Goal: Task Accomplishment & Management: Manage account settings

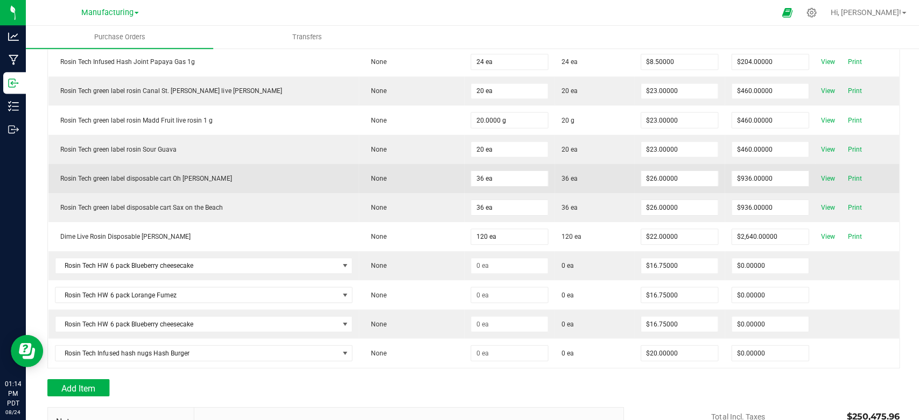
scroll to position [4637, 0]
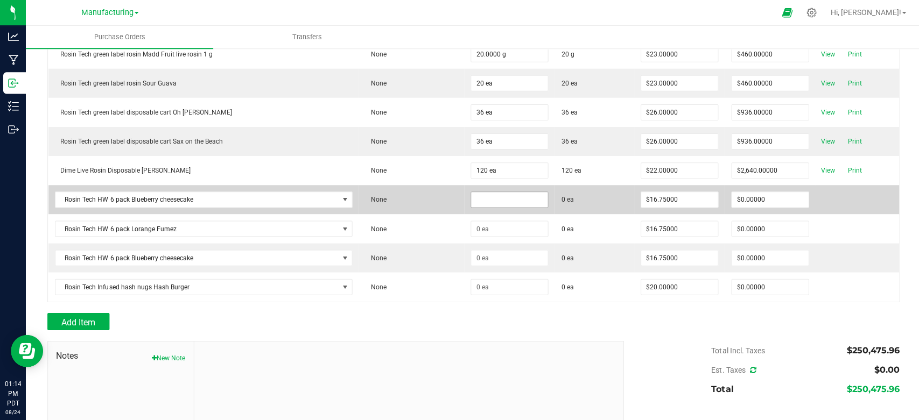
click at [470, 192] on input at bounding box center [508, 199] width 76 height 15
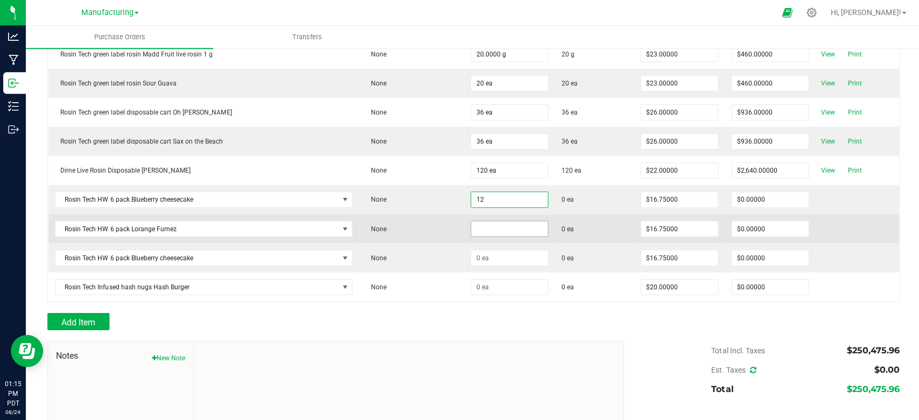
click at [470, 221] on input at bounding box center [508, 228] width 76 height 15
type input "12 ea"
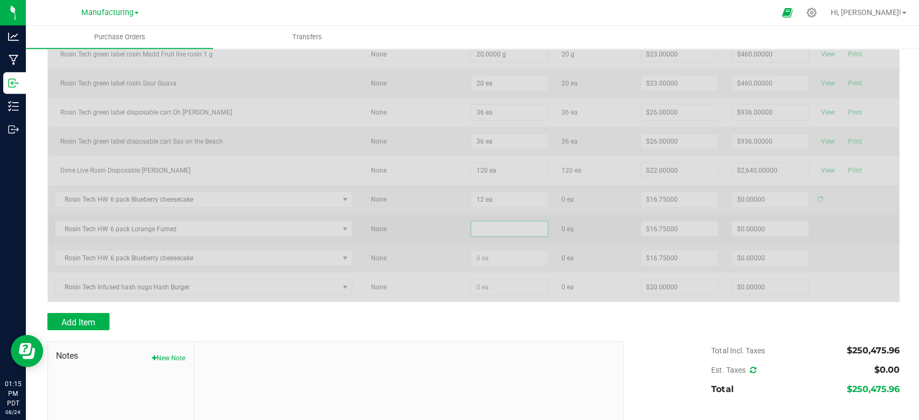
type input "$201.00000"
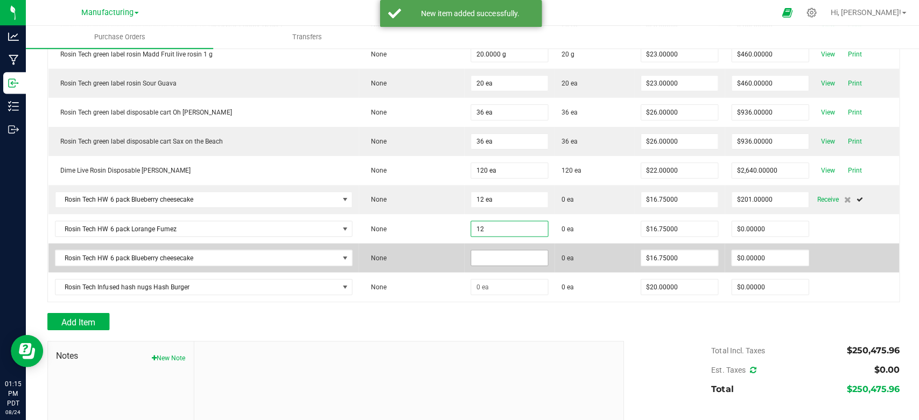
click at [470, 250] on input at bounding box center [508, 257] width 76 height 15
type input "12 ea"
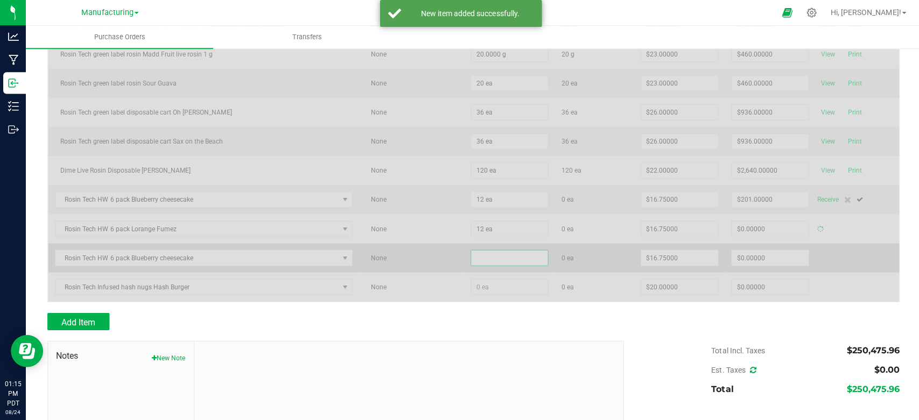
type input "$201.00000"
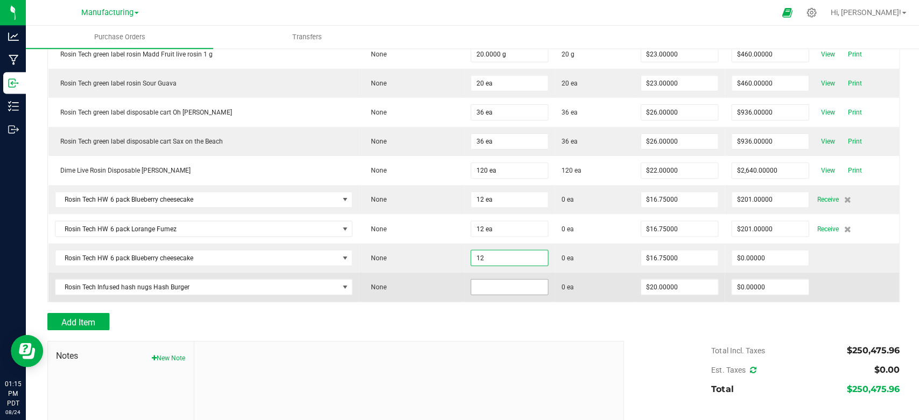
click at [470, 279] on input at bounding box center [508, 286] width 76 height 15
type input "12 ea"
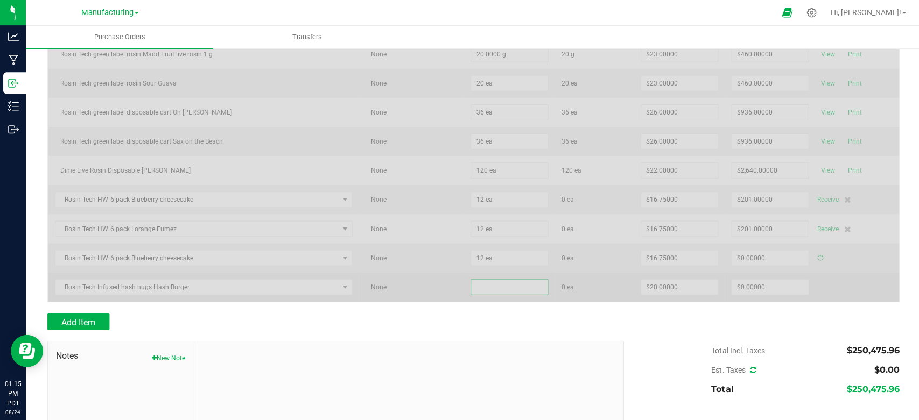
type input "$201.00000"
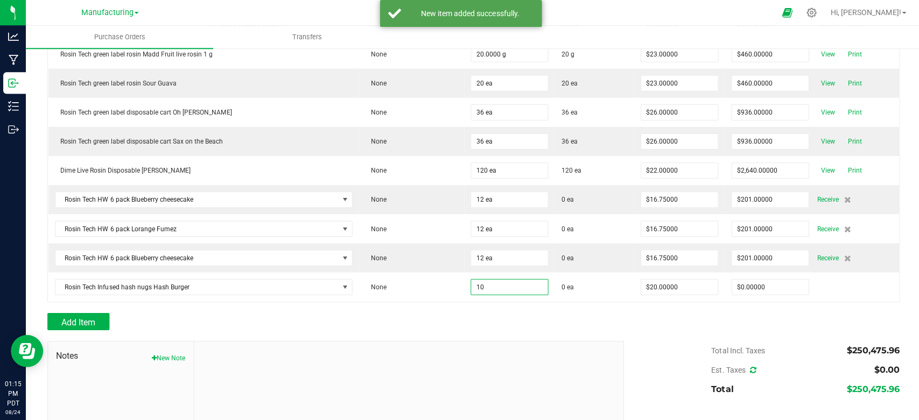
type input "10 ea"
click at [336, 301] on div at bounding box center [472, 306] width 850 height 11
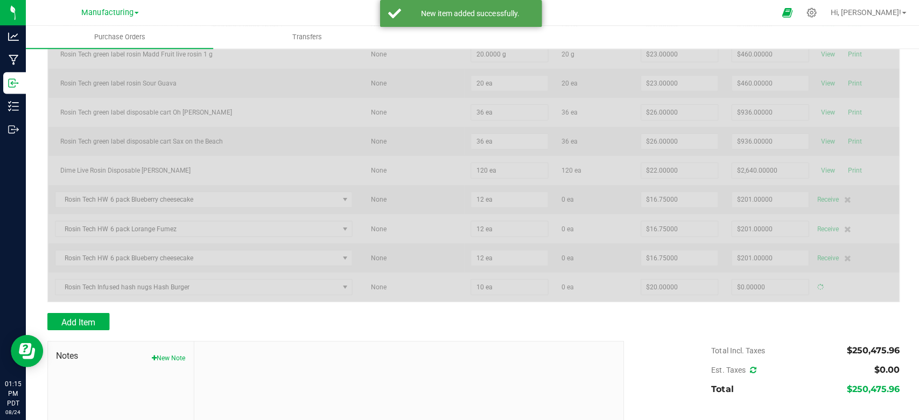
type input "$200.00000"
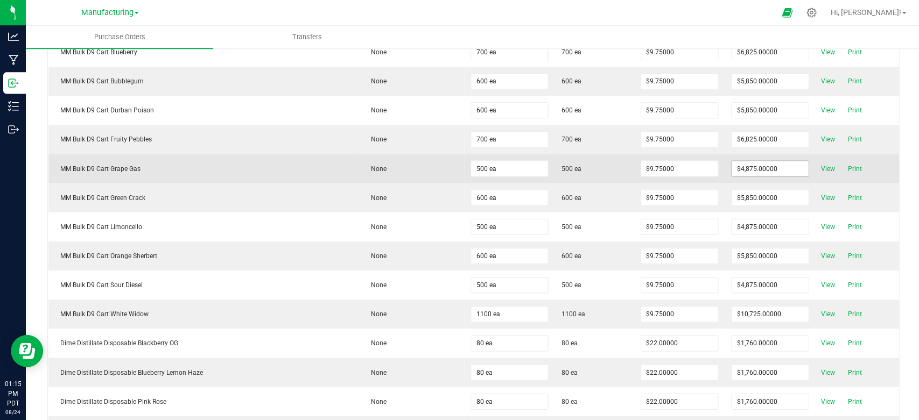
scroll to position [0, 0]
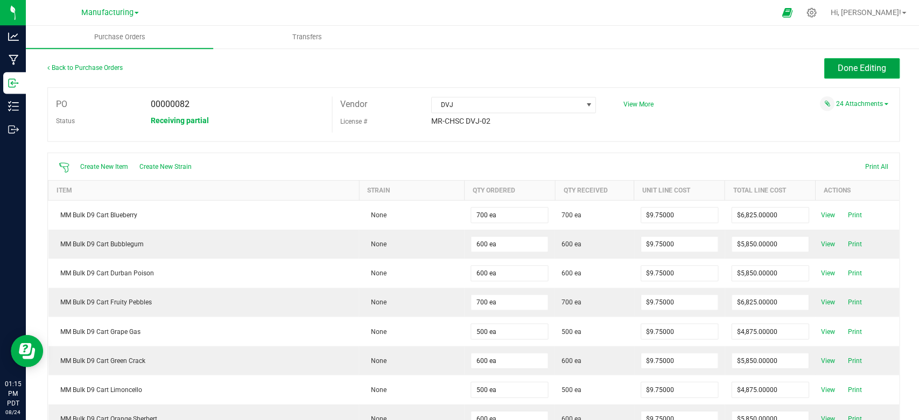
click at [864, 67] on span "Done Editing" at bounding box center [859, 68] width 48 height 10
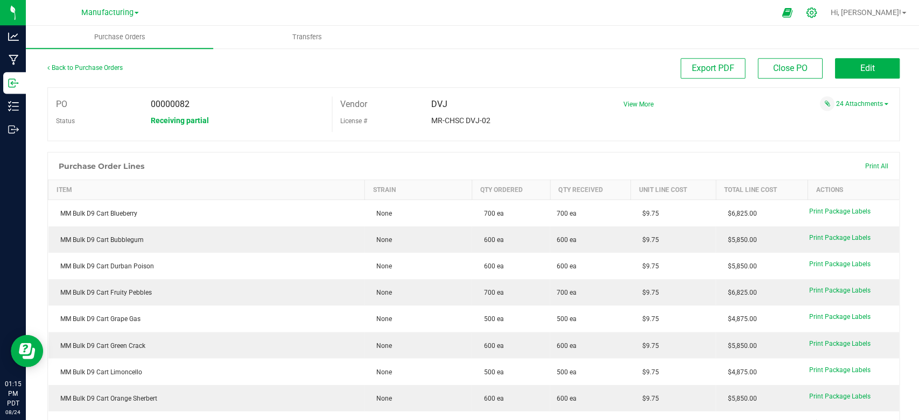
click at [815, 10] on icon at bounding box center [809, 12] width 11 height 11
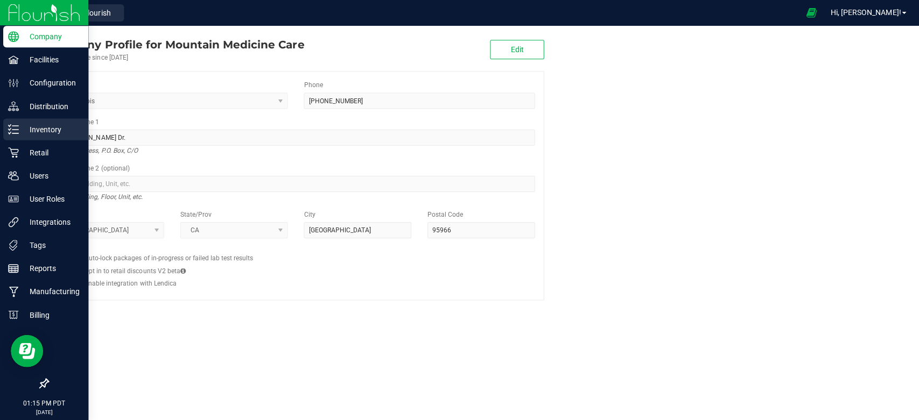
click at [16, 125] on icon at bounding box center [13, 129] width 11 height 11
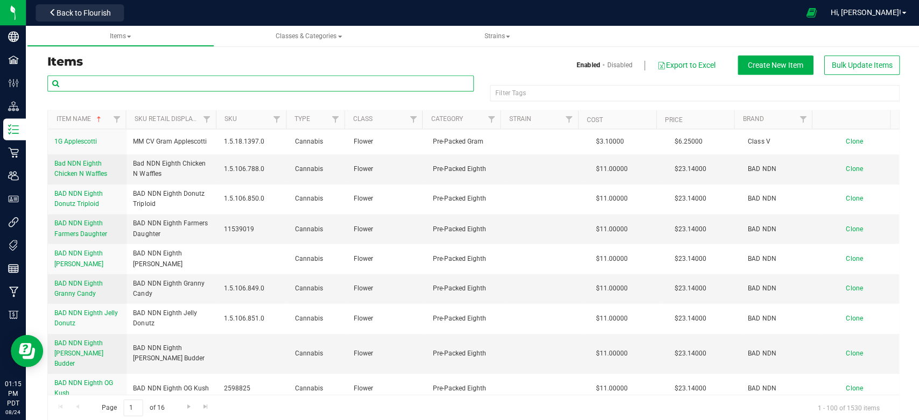
click at [230, 90] on input "text" at bounding box center [259, 83] width 425 height 16
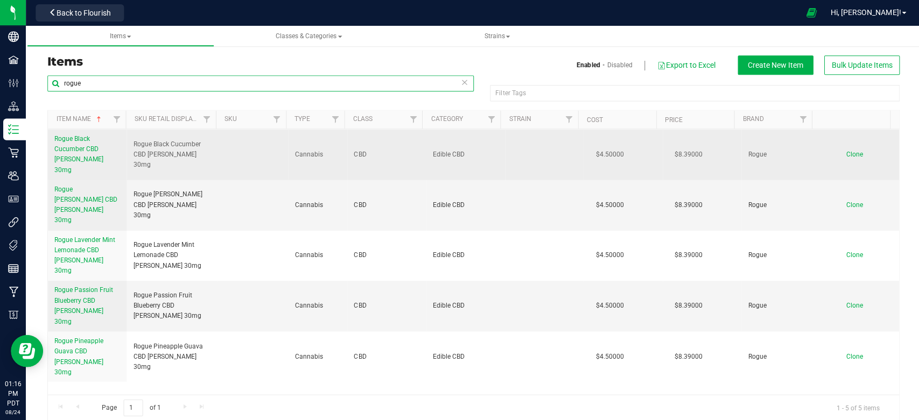
type input "rogue"
click at [843, 150] on span "Clone" at bounding box center [851, 154] width 17 height 8
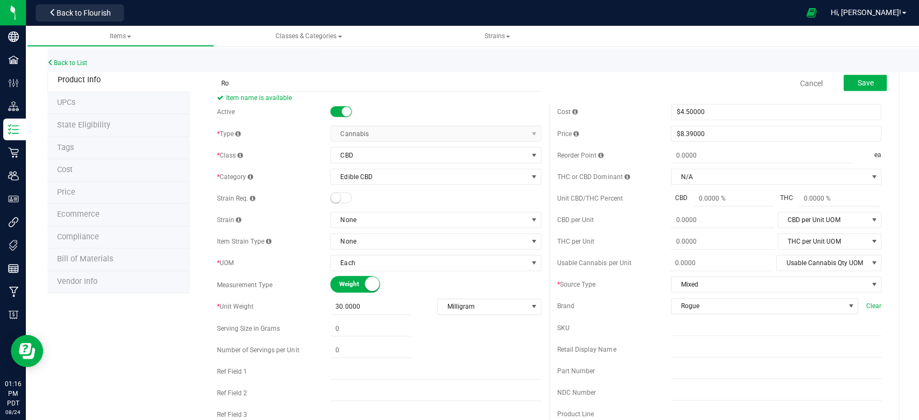
type input "R"
type input "DVJ Sea [PERSON_NAME] Alkaline [PERSON_NAME]"
click at [433, 62] on div "Back to List" at bounding box center [506, 59] width 919 height 23
click at [382, 159] on span "CBD" at bounding box center [427, 154] width 195 height 15
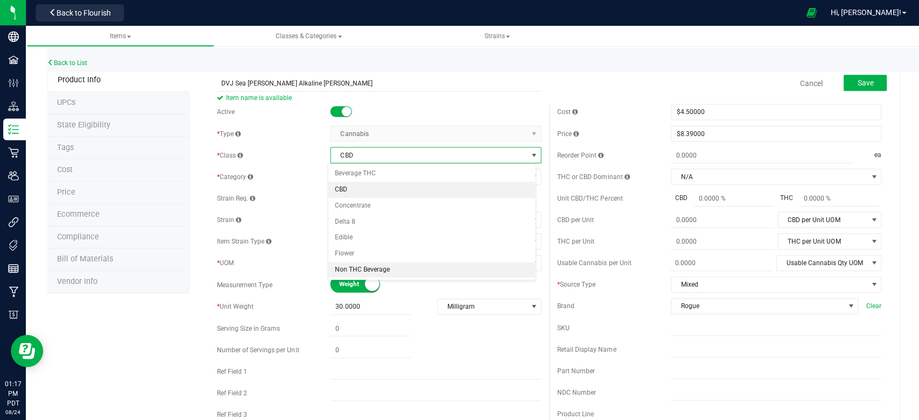
click at [378, 271] on li "Non THC Beverage" at bounding box center [430, 270] width 207 height 16
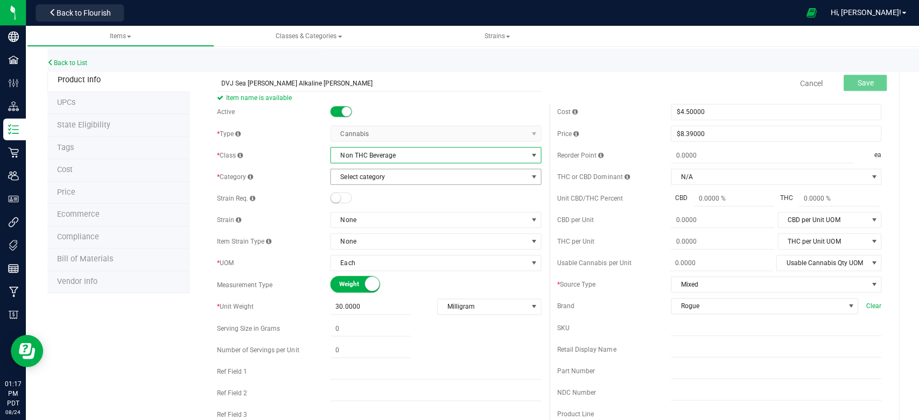
click at [404, 177] on span "Select category" at bounding box center [427, 176] width 195 height 15
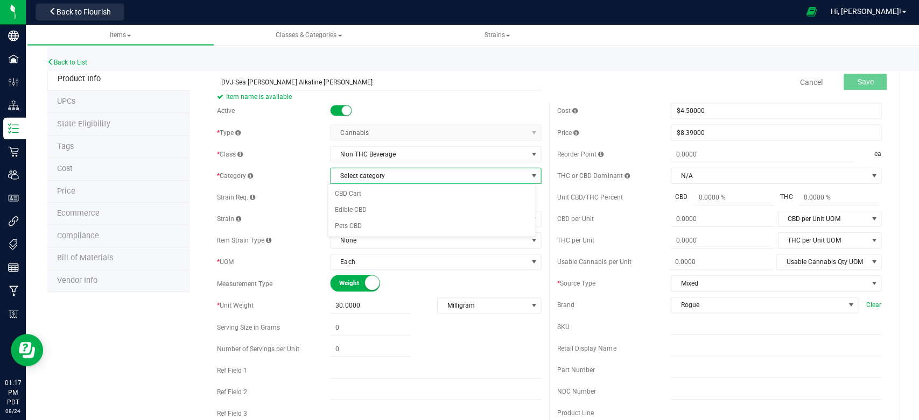
click at [412, 175] on span "Select category" at bounding box center [427, 176] width 195 height 15
click at [397, 154] on span "Non THC Beverage" at bounding box center [427, 154] width 195 height 15
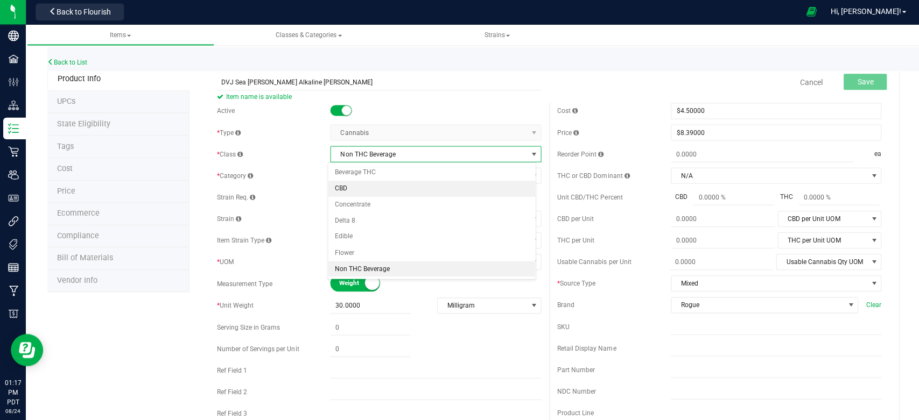
click at [354, 193] on li "CBD" at bounding box center [430, 189] width 207 height 16
click at [370, 176] on span "Select category" at bounding box center [427, 176] width 195 height 15
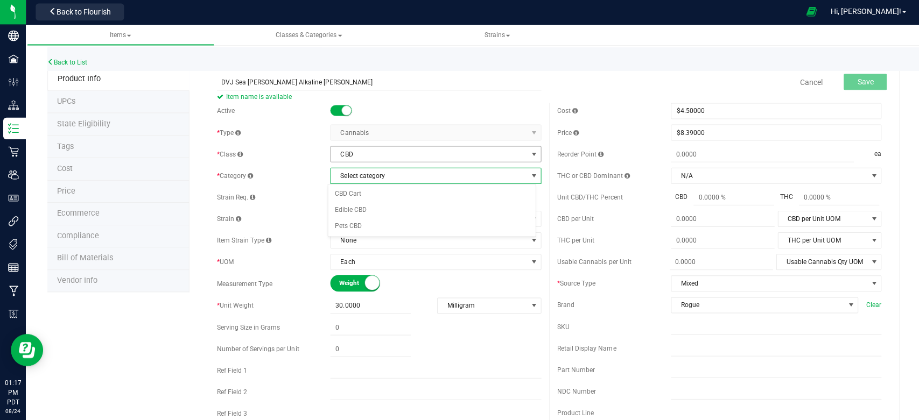
click at [405, 152] on span "CBD" at bounding box center [427, 154] width 195 height 15
click at [365, 228] on ul "Beverage THC CBD Concentrate Delta 8 Edible Flower Non THC Beverage" at bounding box center [430, 221] width 207 height 112
click at [345, 236] on li "Edible" at bounding box center [430, 237] width 207 height 16
click at [367, 174] on span "Select category" at bounding box center [427, 176] width 195 height 15
click at [406, 153] on span "Edible" at bounding box center [427, 154] width 195 height 15
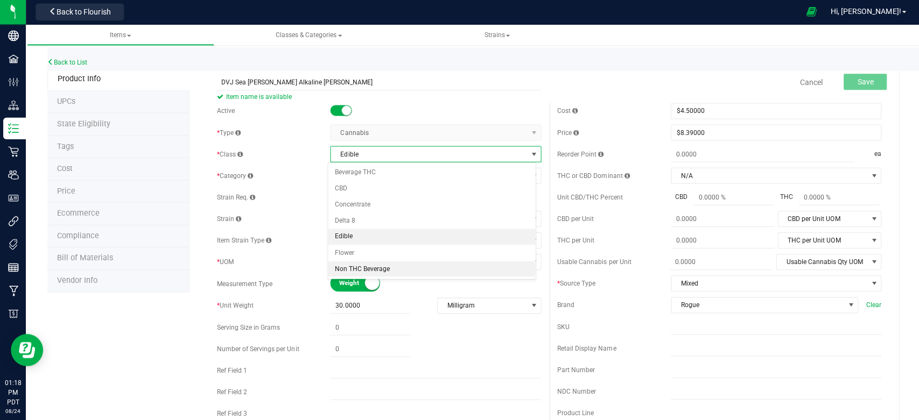
click at [362, 268] on li "Non THC Beverage" at bounding box center [430, 270] width 207 height 16
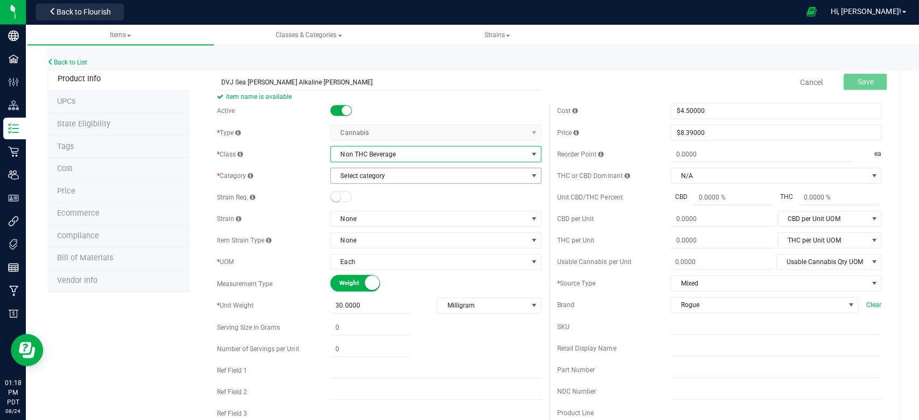
click at [388, 182] on span "Select category" at bounding box center [427, 176] width 195 height 15
click at [388, 181] on span "Select category" at bounding box center [427, 176] width 195 height 15
click at [321, 32] on span "Classes & Categories" at bounding box center [308, 36] width 66 height 8
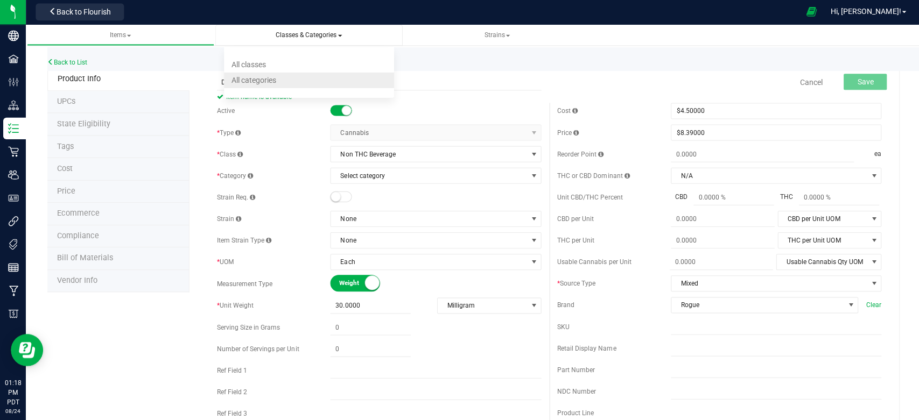
click at [263, 80] on span "All categories" at bounding box center [253, 80] width 45 height 9
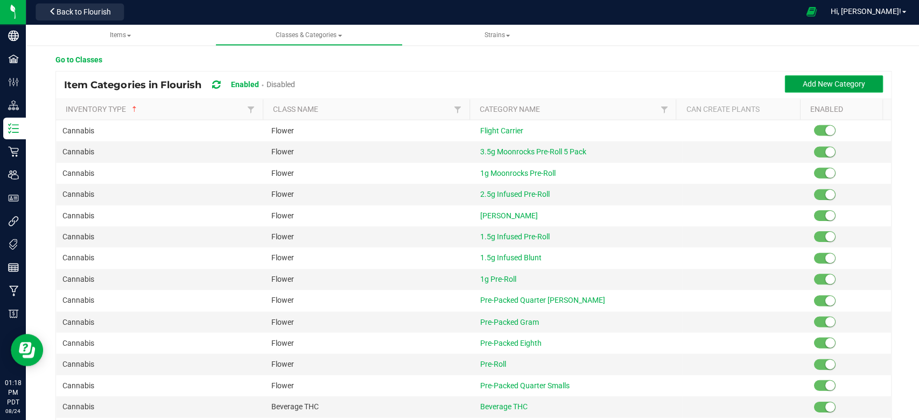
click at [803, 83] on span "Add New Category" at bounding box center [831, 85] width 62 height 9
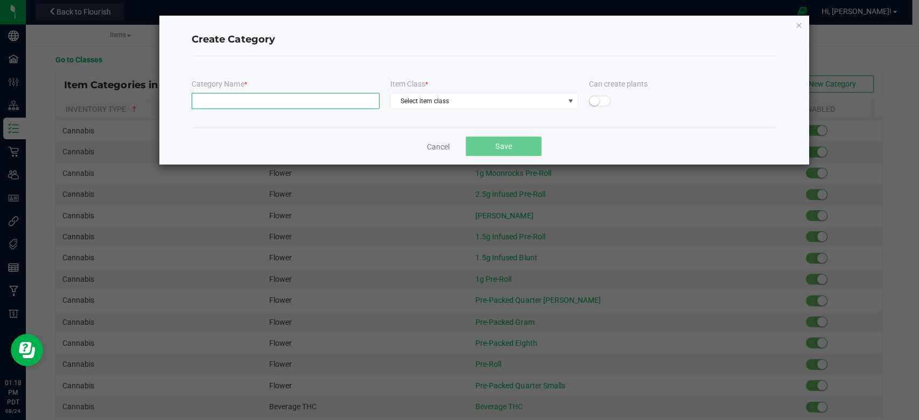
click at [305, 107] on input "text" at bounding box center [284, 102] width 187 height 16
type input "[PERSON_NAME]"
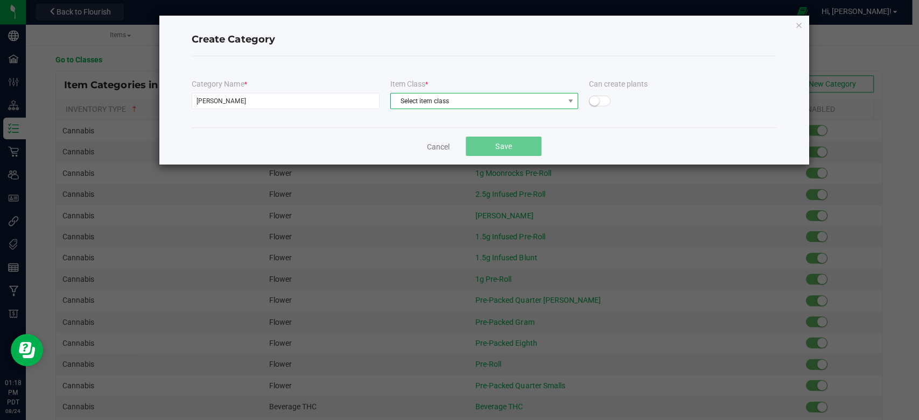
click at [443, 102] on span "Select item class" at bounding box center [476, 101] width 173 height 15
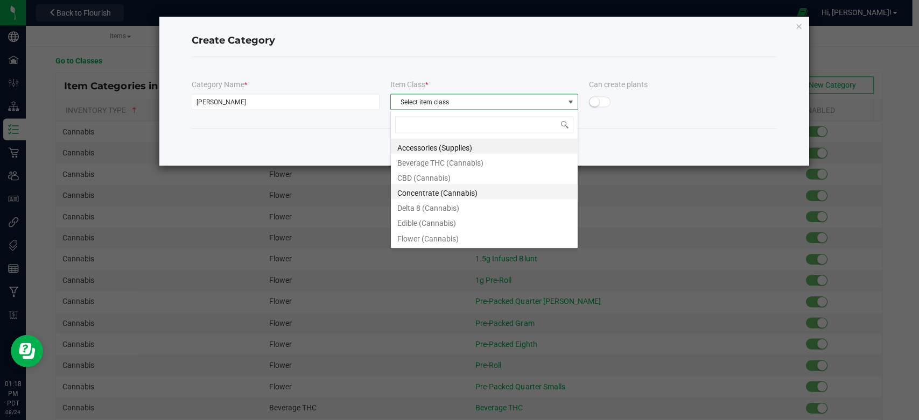
scroll to position [43, 0]
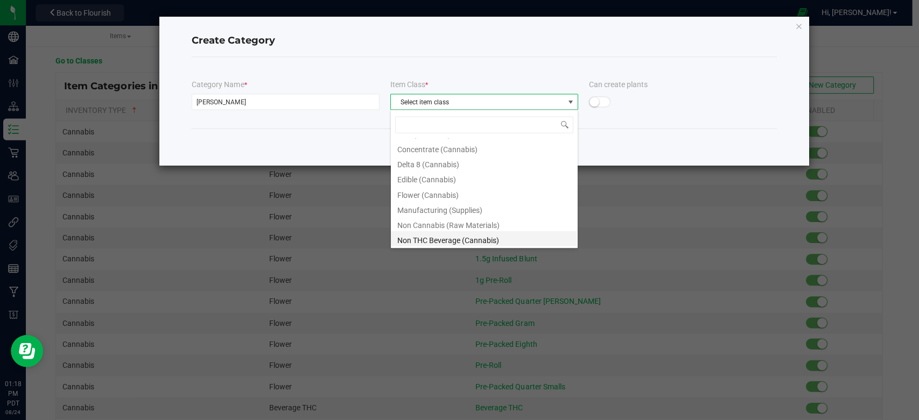
click at [495, 242] on li "Non THC Beverage (Cannabis)" at bounding box center [483, 238] width 186 height 15
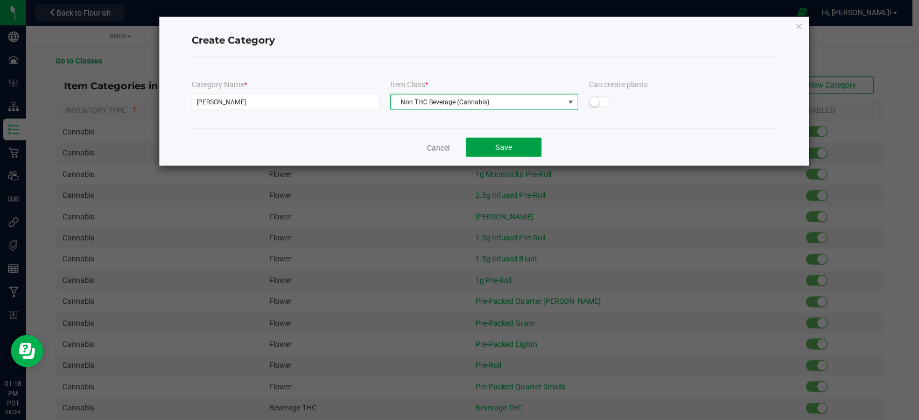
click at [501, 149] on span "Save" at bounding box center [502, 147] width 16 height 9
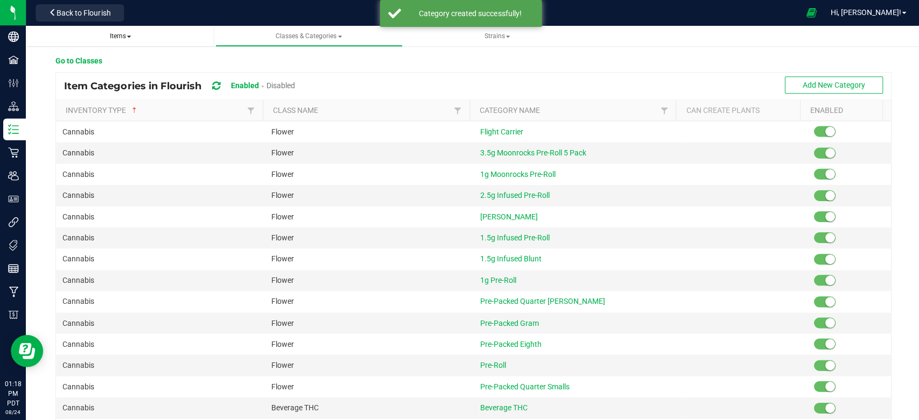
click at [114, 37] on span "Items" at bounding box center [120, 36] width 22 height 8
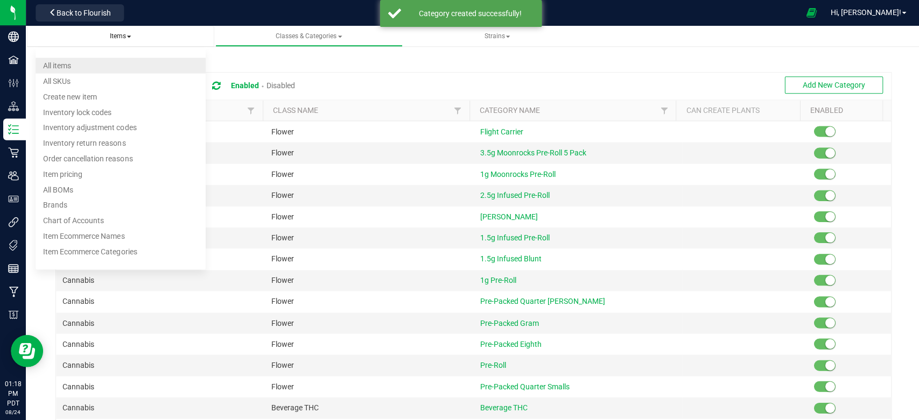
click at [92, 66] on li "All items" at bounding box center [121, 66] width 170 height 16
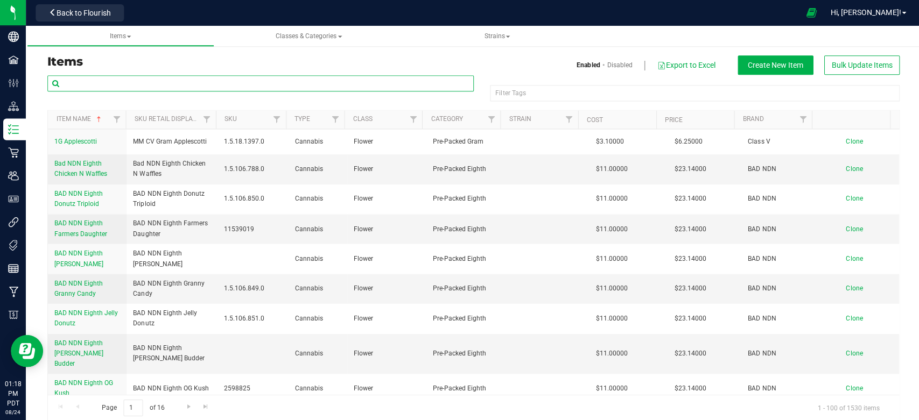
click at [241, 85] on input "text" at bounding box center [259, 83] width 425 height 16
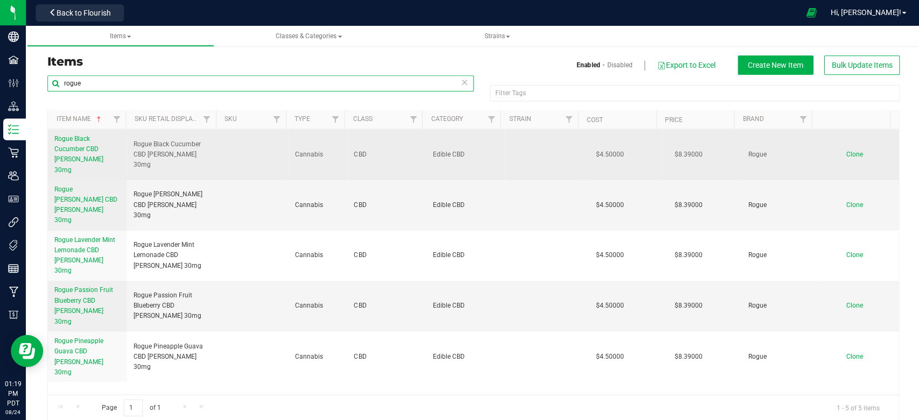
type input "rogue"
click at [843, 150] on span "Clone" at bounding box center [851, 154] width 17 height 8
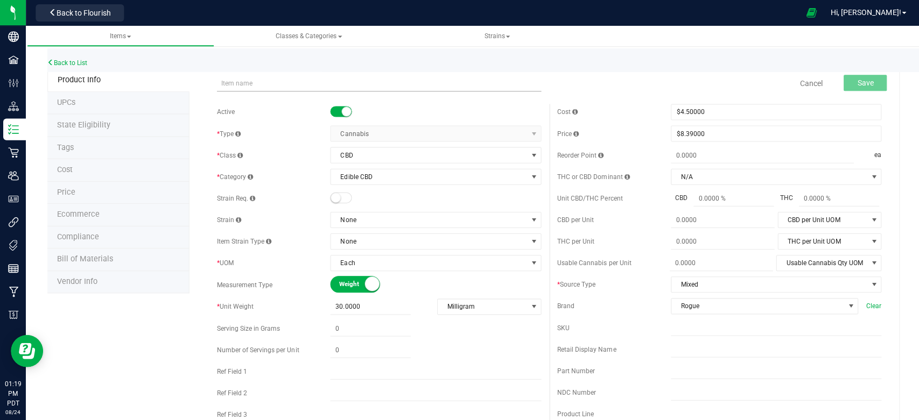
click at [352, 85] on input "text" at bounding box center [377, 83] width 323 height 16
type input "DVJ Sea [PERSON_NAME] [PERSON_NAME]"
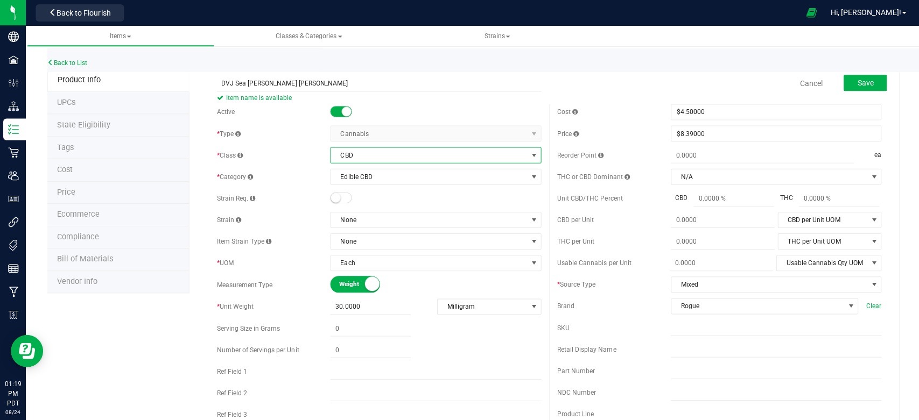
click at [428, 159] on span "CBD" at bounding box center [427, 154] width 195 height 15
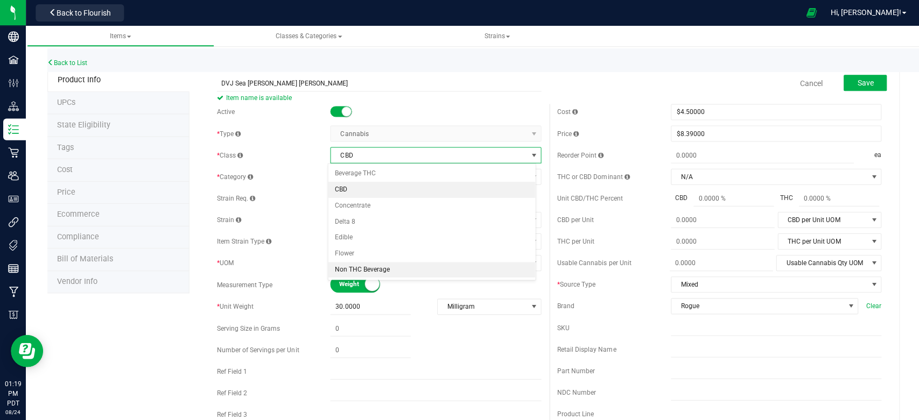
click at [367, 262] on li "Non THC Beverage" at bounding box center [430, 270] width 207 height 16
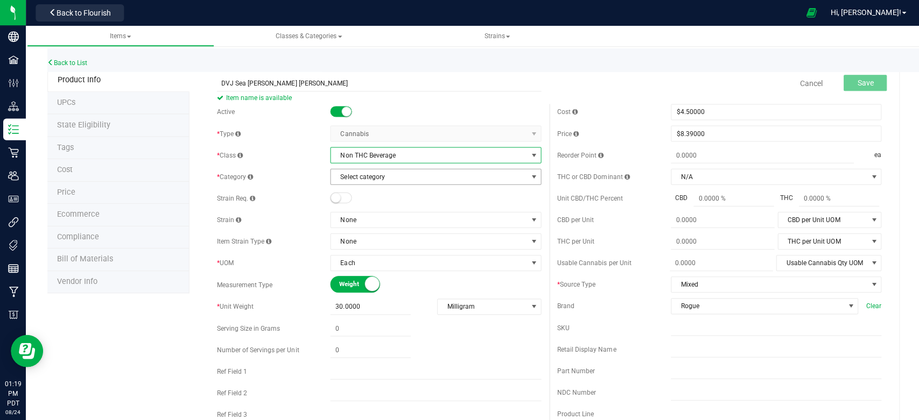
click at [395, 175] on span "Select category" at bounding box center [427, 176] width 195 height 15
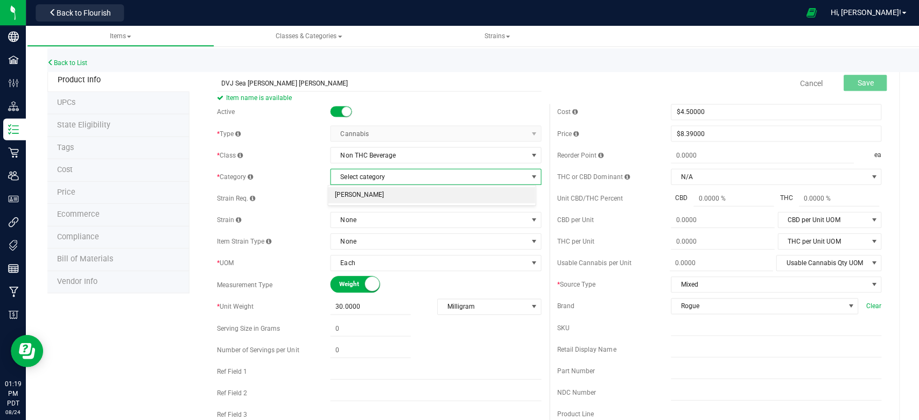
click at [357, 193] on li "[PERSON_NAME]" at bounding box center [430, 195] width 207 height 16
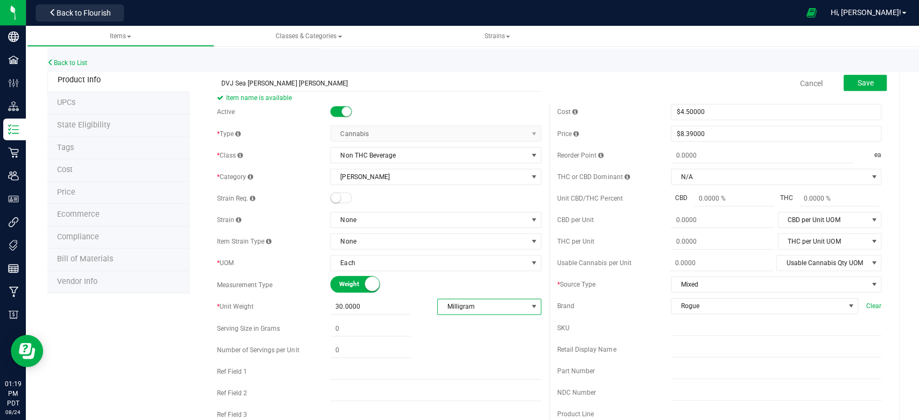
click at [488, 306] on span "Milligram" at bounding box center [481, 306] width 89 height 15
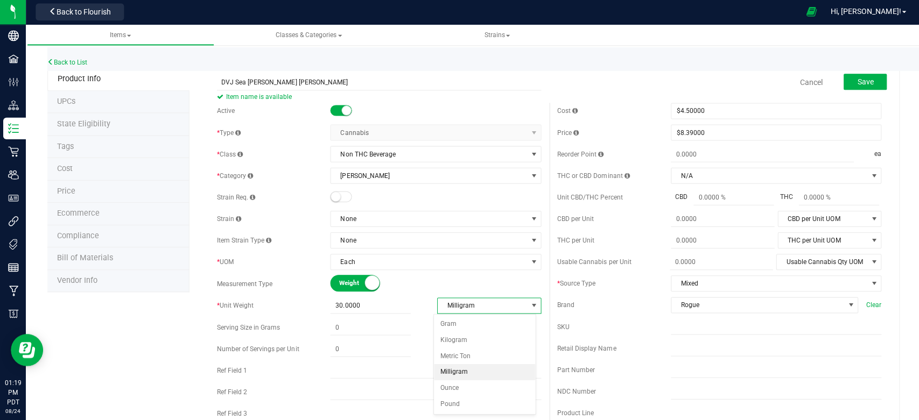
click at [489, 372] on li "Milligram" at bounding box center [483, 372] width 101 height 16
click at [849, 75] on button "Save" at bounding box center [862, 83] width 43 height 16
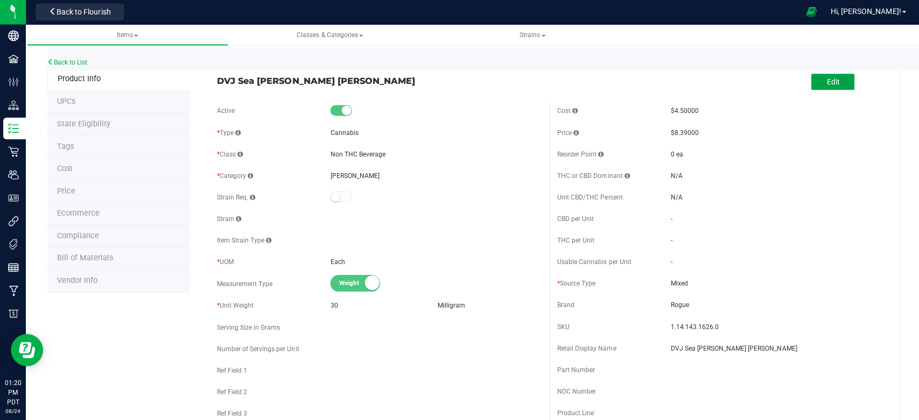
click at [835, 79] on button "Edit" at bounding box center [830, 83] width 43 height 16
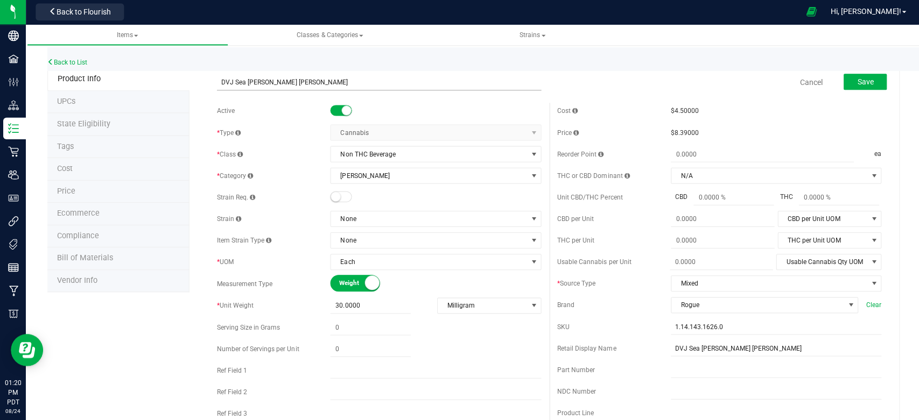
click at [264, 79] on input "DVJ Sea [PERSON_NAME] [PERSON_NAME]" at bounding box center [377, 83] width 323 height 16
click at [261, 81] on input "DVJ Sea [PERSON_NAME] [PERSON_NAME]" at bounding box center [377, 83] width 323 height 16
type input "DVJ Sea [PERSON_NAME] Alkaline [PERSON_NAME]"
click at [842, 80] on button "Save" at bounding box center [862, 83] width 43 height 16
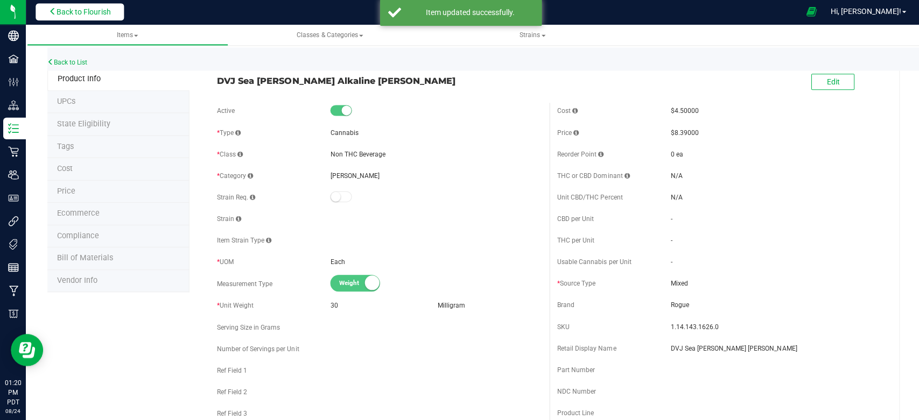
click at [74, 9] on span "Back to Flourish" at bounding box center [84, 13] width 54 height 9
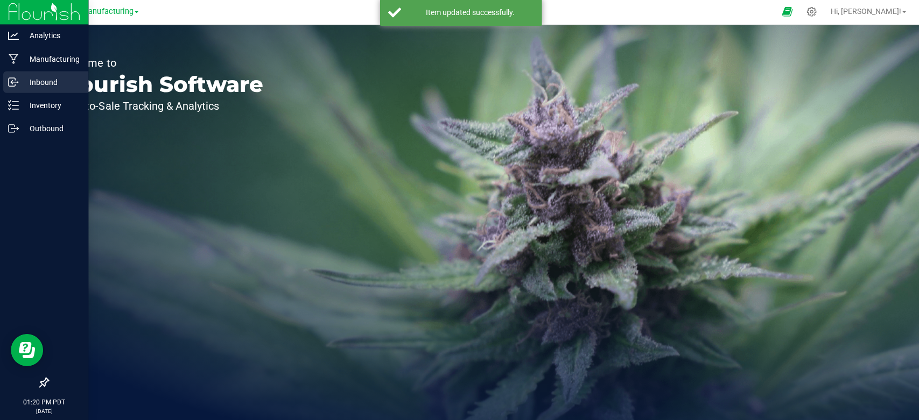
click at [33, 90] on div "Inbound" at bounding box center [45, 83] width 85 height 22
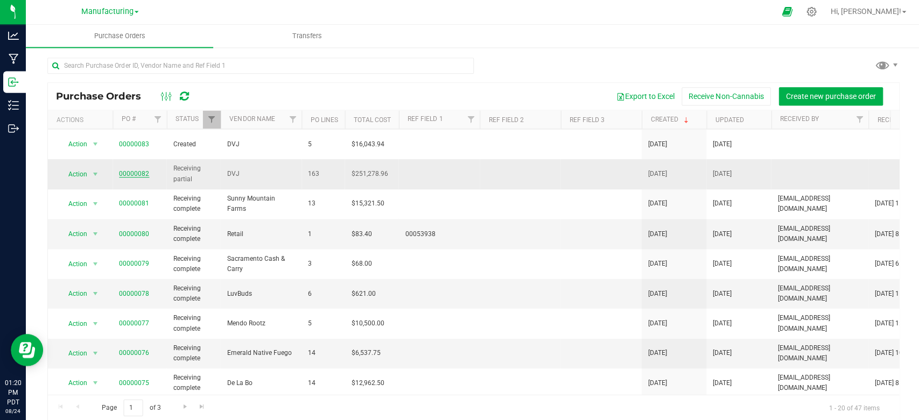
click at [135, 171] on link "00000082" at bounding box center [134, 175] width 30 height 8
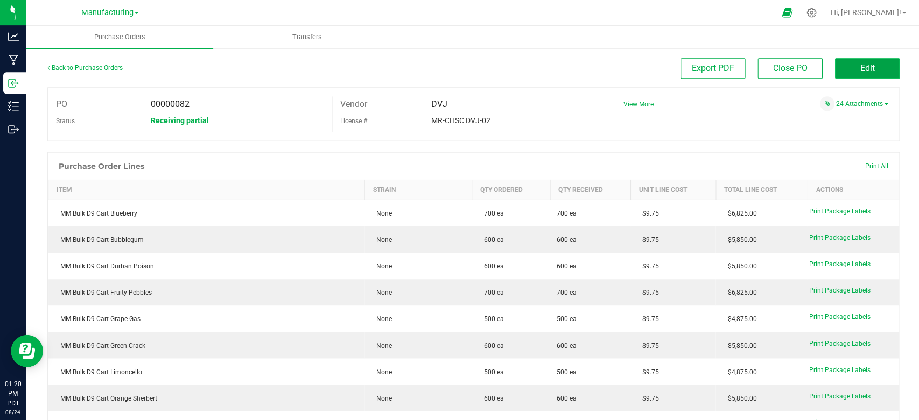
click at [840, 71] on button "Edit" at bounding box center [865, 68] width 65 height 20
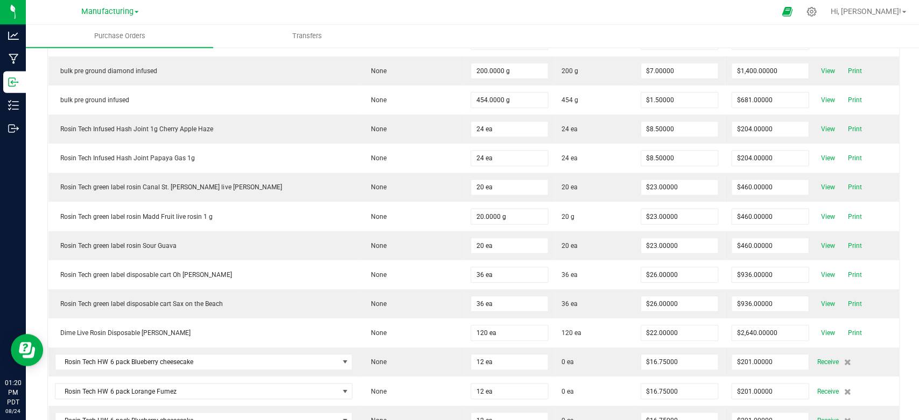
scroll to position [4693, 0]
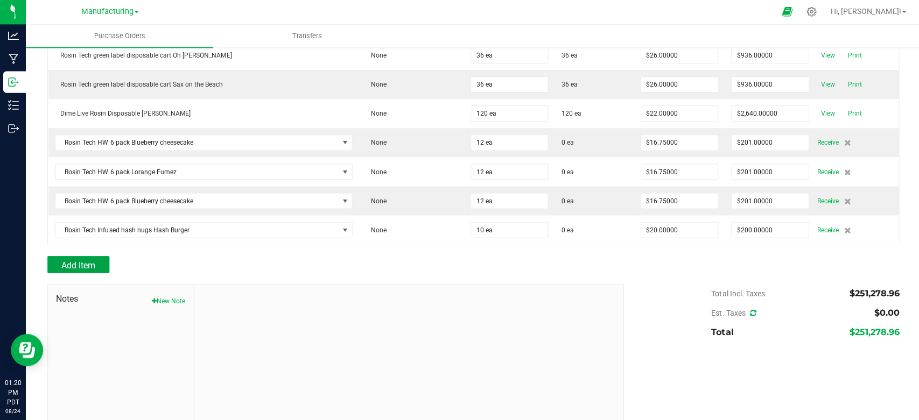
click at [74, 261] on span "Add Item" at bounding box center [78, 266] width 34 height 10
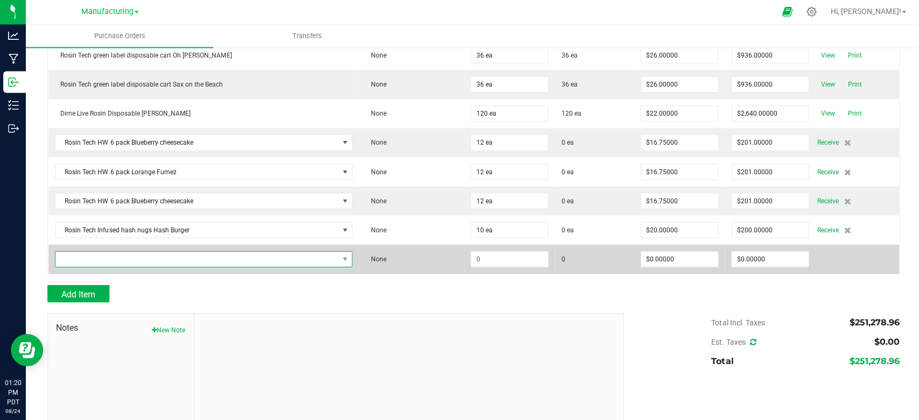
click at [139, 252] on span "NO DATA FOUND" at bounding box center [196, 259] width 283 height 15
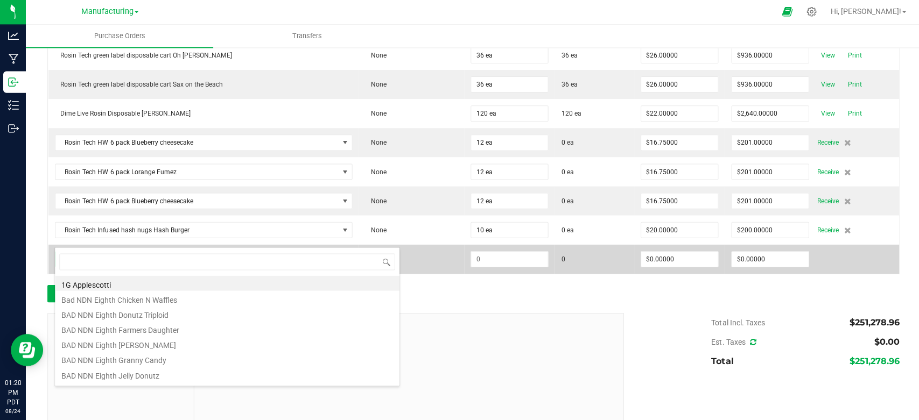
scroll to position [16, 257]
type input "DVJ SEA"
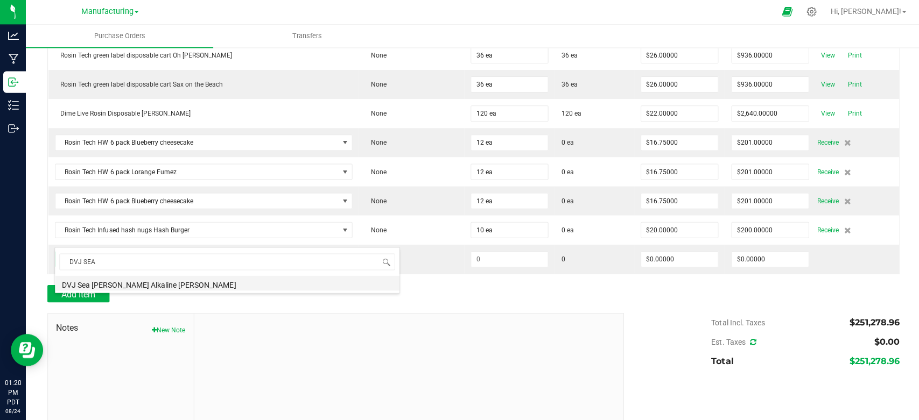
click at [128, 284] on li "DVJ Sea [PERSON_NAME] Alkaline [PERSON_NAME]" at bounding box center [226, 283] width 343 height 15
type input "$4.50000"
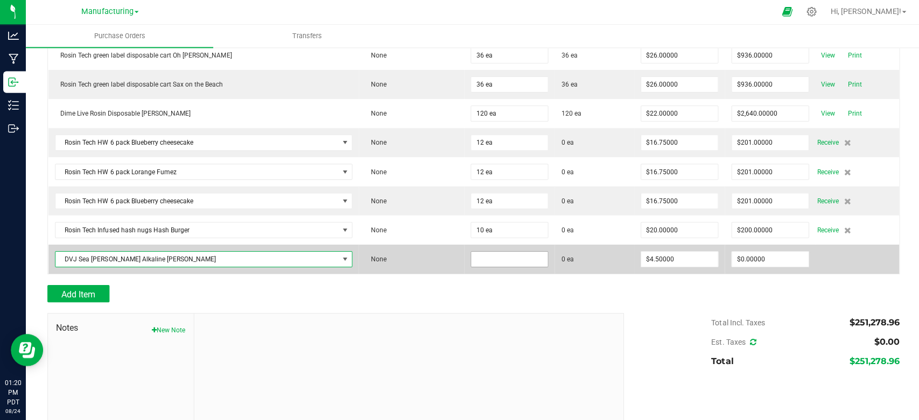
click at [470, 252] on input at bounding box center [508, 259] width 76 height 15
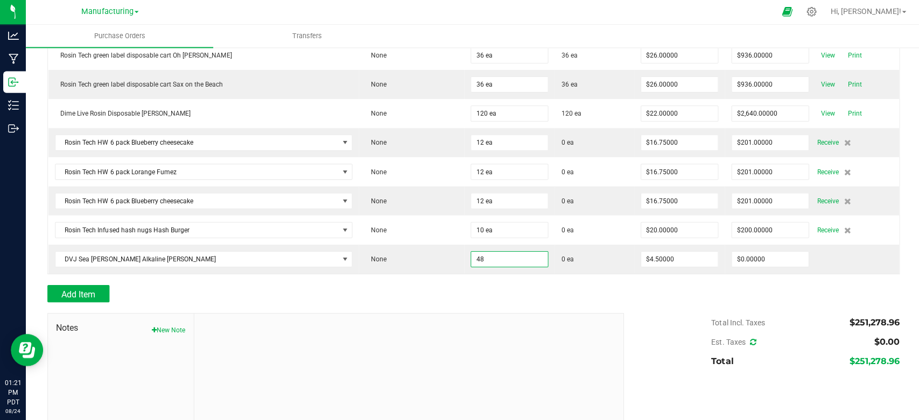
type input "48 ea"
click at [451, 285] on div "Add Item" at bounding box center [330, 293] width 567 height 17
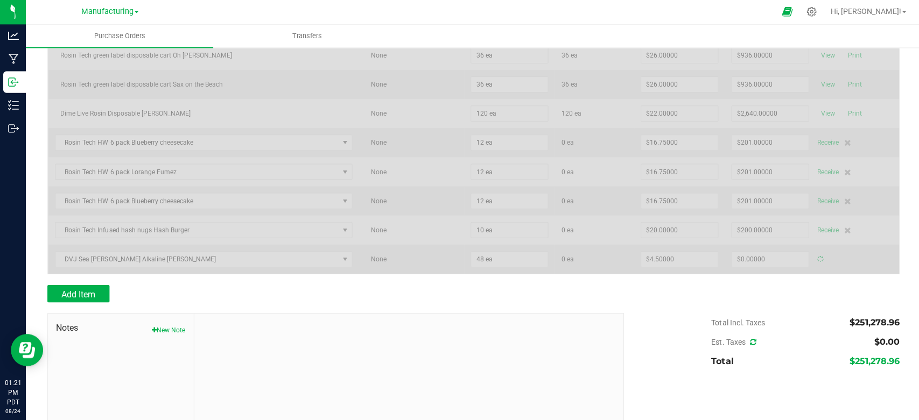
type input "$216.00000"
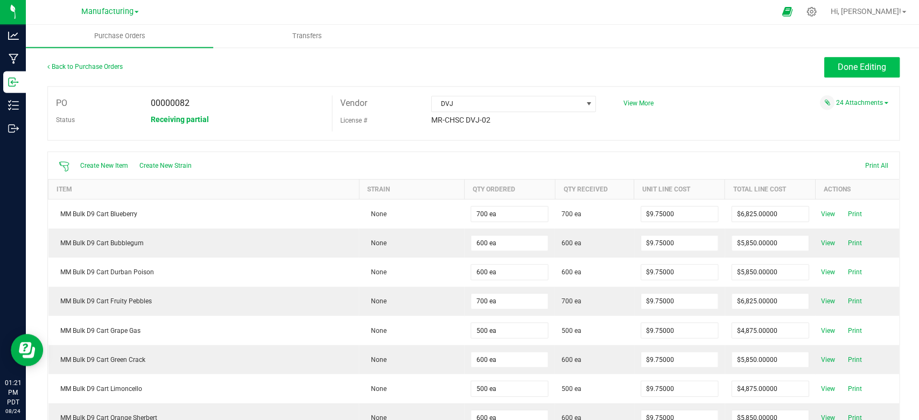
scroll to position [0, 0]
click at [862, 67] on span "Done Editing" at bounding box center [859, 68] width 48 height 10
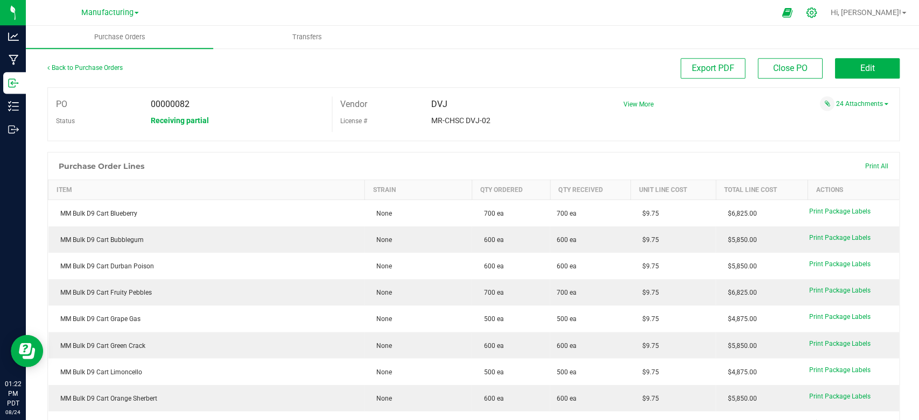
click at [814, 13] on icon at bounding box center [809, 13] width 10 height 10
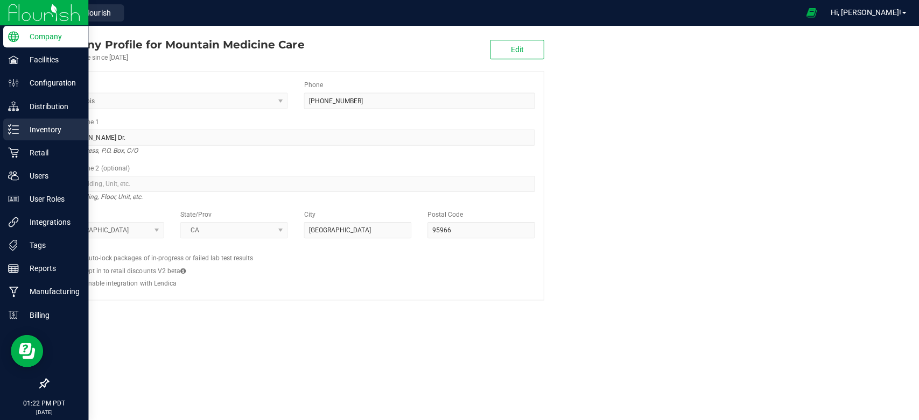
click at [36, 129] on p "Inventory" at bounding box center [51, 129] width 65 height 13
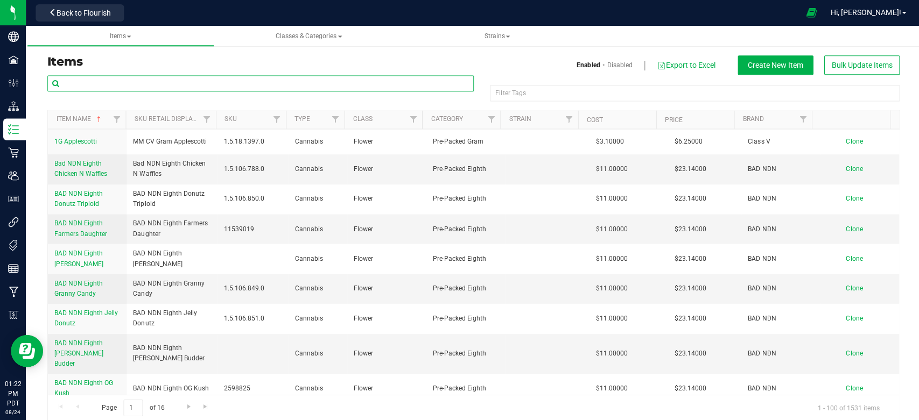
click at [161, 82] on input "text" at bounding box center [259, 83] width 425 height 16
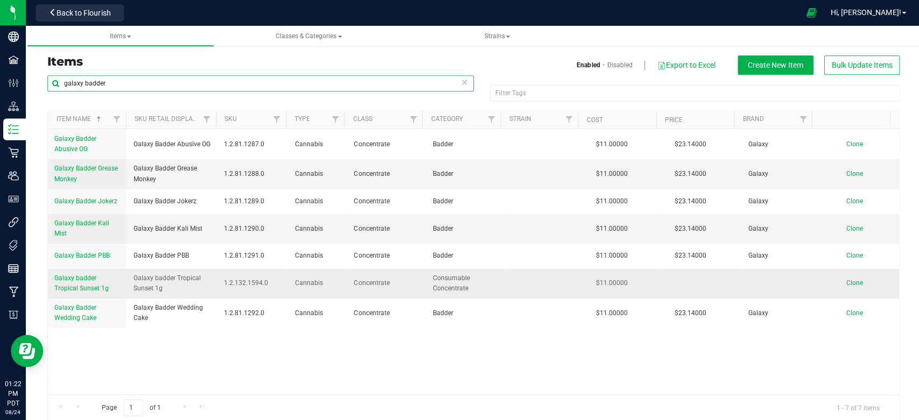
type input "galaxy badder"
click at [88, 286] on span "Galaxy badder Tropical Sunset 1g" at bounding box center [81, 283] width 54 height 18
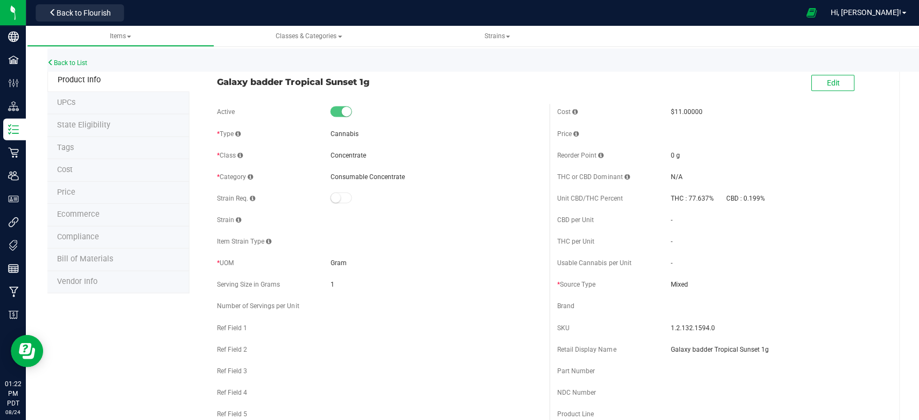
click at [75, 190] on li "Price" at bounding box center [118, 192] width 142 height 23
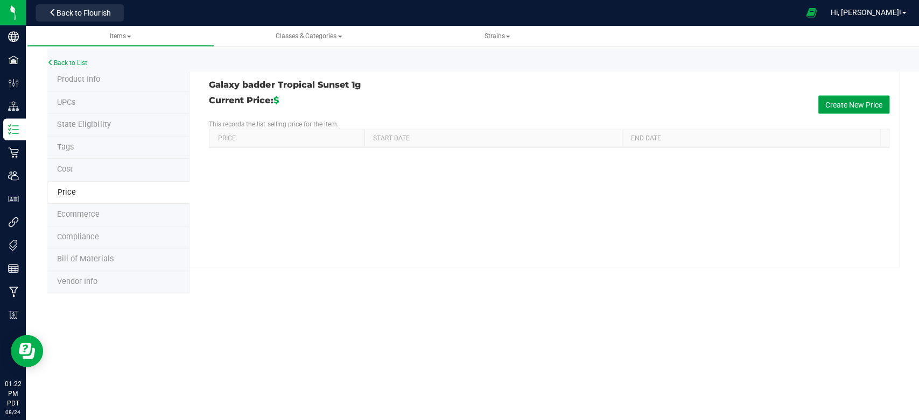
click at [859, 104] on button "Create New Price" at bounding box center [851, 104] width 71 height 18
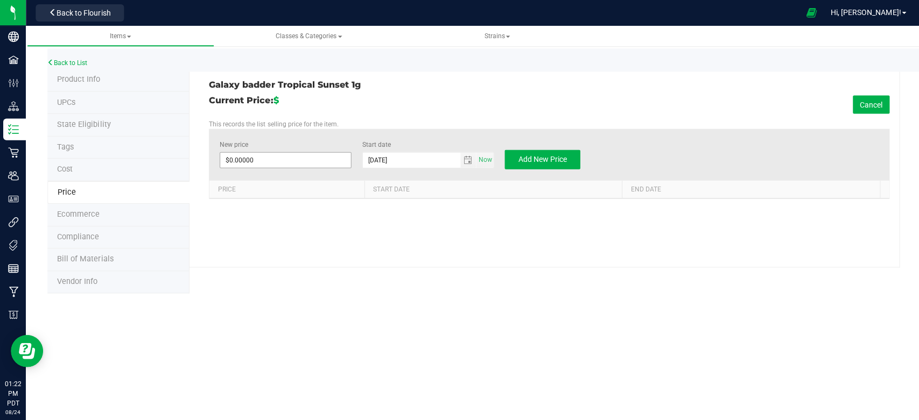
click at [266, 152] on span "$0.00000 0" at bounding box center [284, 160] width 131 height 16
click at [269, 155] on span at bounding box center [284, 160] width 131 height 16
type input "23.14"
click at [399, 115] on div "Current Price: $ Cancel This records the list selling price for the item. New p…" at bounding box center [547, 147] width 679 height 104
click at [538, 159] on span "Add New Price" at bounding box center [541, 158] width 48 height 9
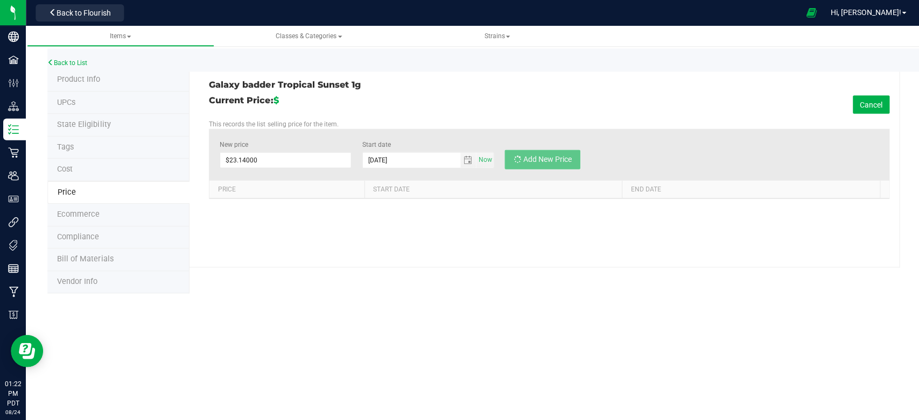
type input "$0.00000"
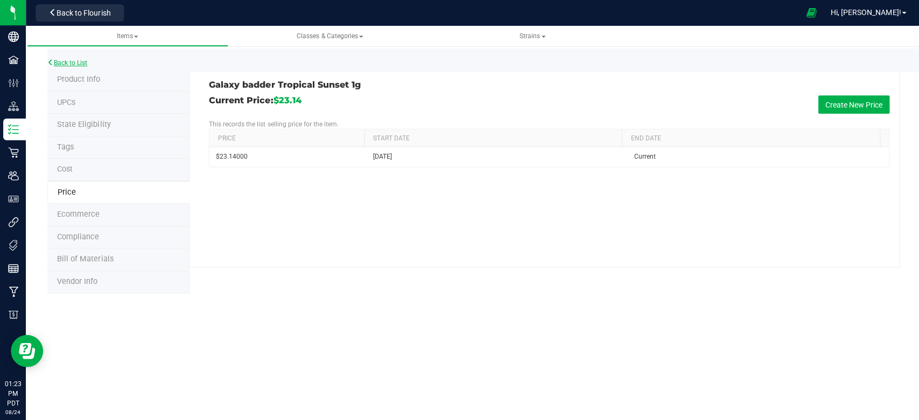
click at [80, 64] on link "Back to List" at bounding box center [67, 63] width 40 height 8
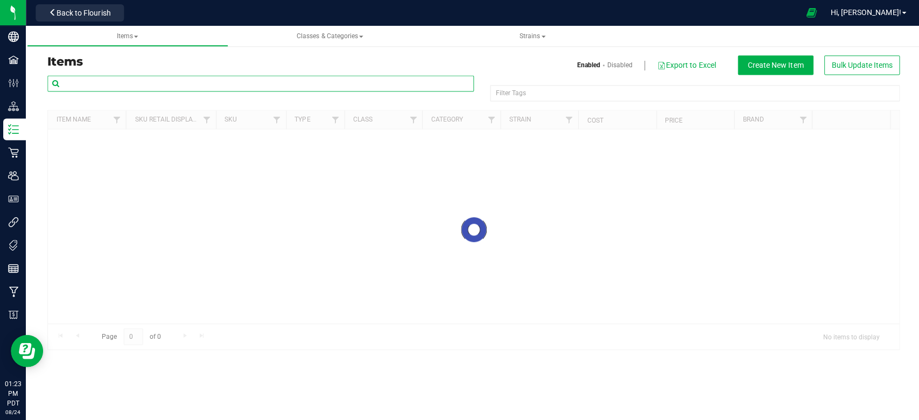
click at [120, 81] on input "text" at bounding box center [259, 83] width 425 height 16
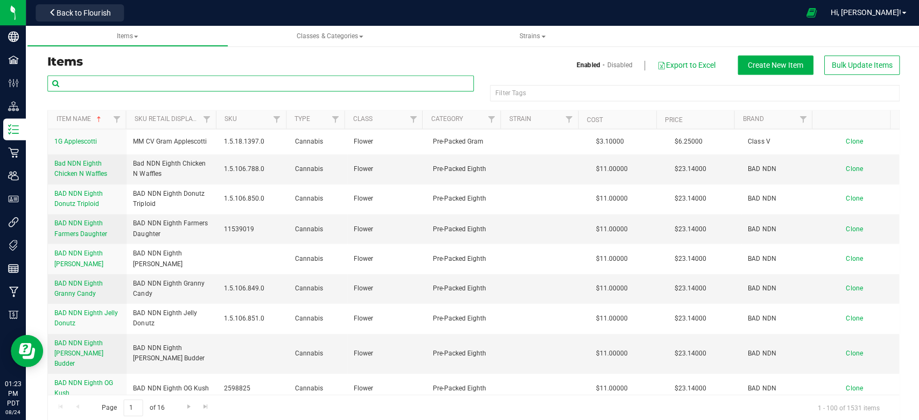
click at [120, 81] on input "text" at bounding box center [259, 83] width 425 height 16
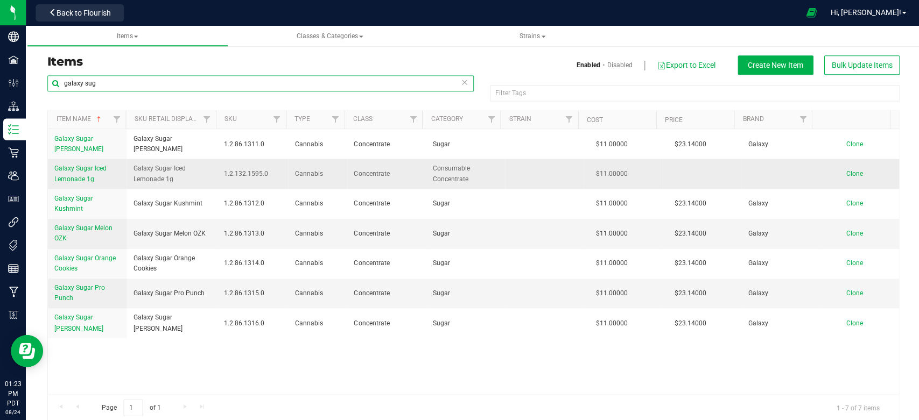
type input "galaxy sug"
click at [68, 170] on span "Galaxy Sugar Iced Lemonade 1g" at bounding box center [80, 173] width 52 height 18
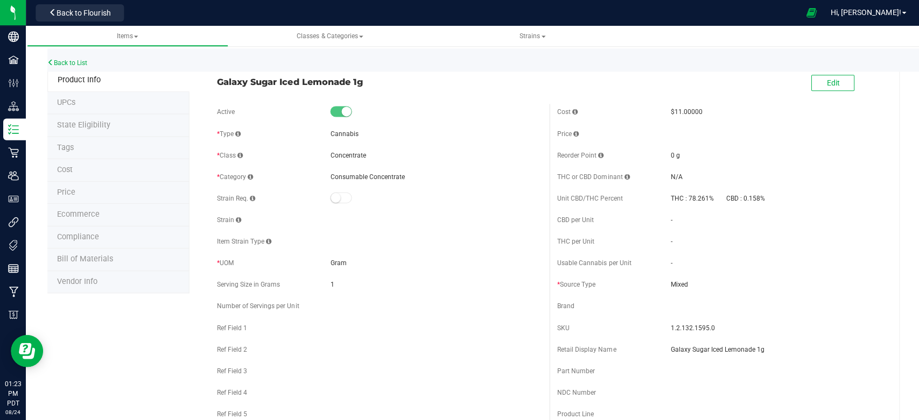
click at [84, 189] on li "Price" at bounding box center [118, 192] width 142 height 23
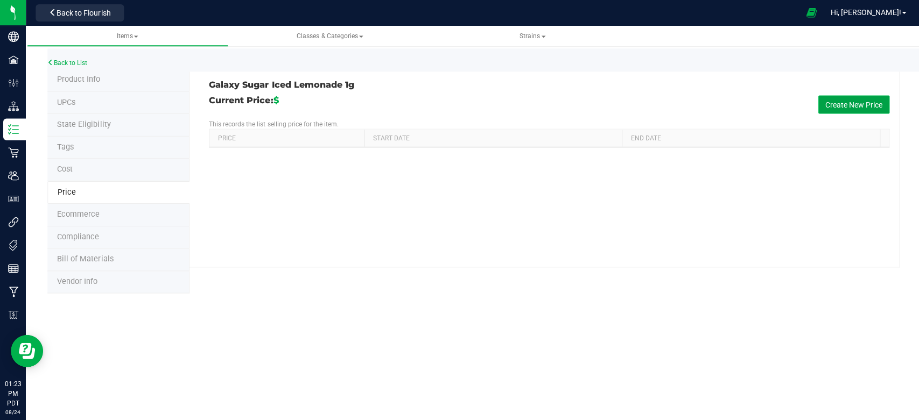
click at [833, 108] on button "Create New Price" at bounding box center [851, 104] width 71 height 18
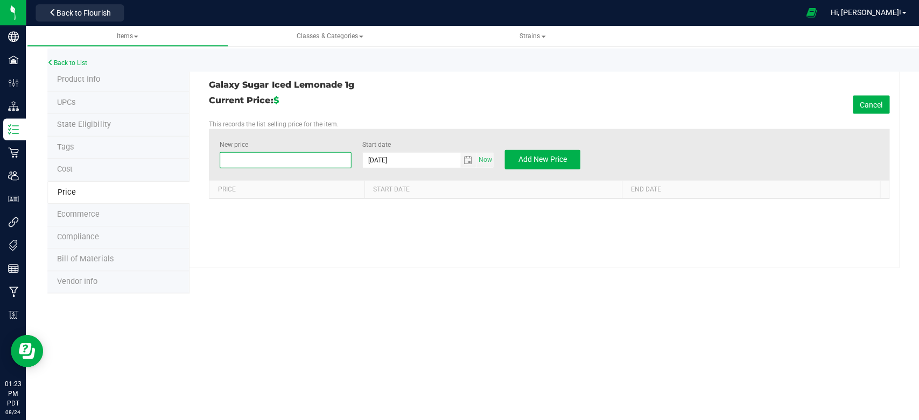
click at [294, 162] on span at bounding box center [284, 160] width 131 height 16
type input "23.14"
drag, startPoint x: 398, startPoint y: 100, endPoint x: 417, endPoint y: 117, distance: 25.5
click at [401, 100] on div "Current Price: $ Cancel" at bounding box center [547, 104] width 679 height 18
click at [522, 156] on span "Add New Price" at bounding box center [541, 158] width 48 height 9
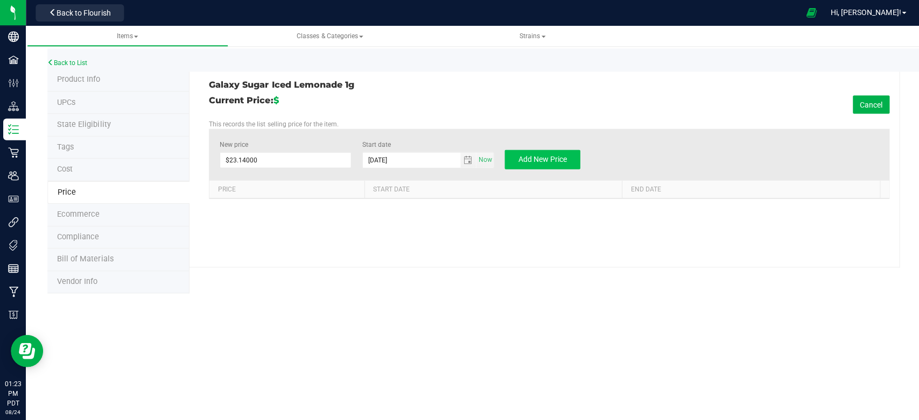
type input "$0.00000"
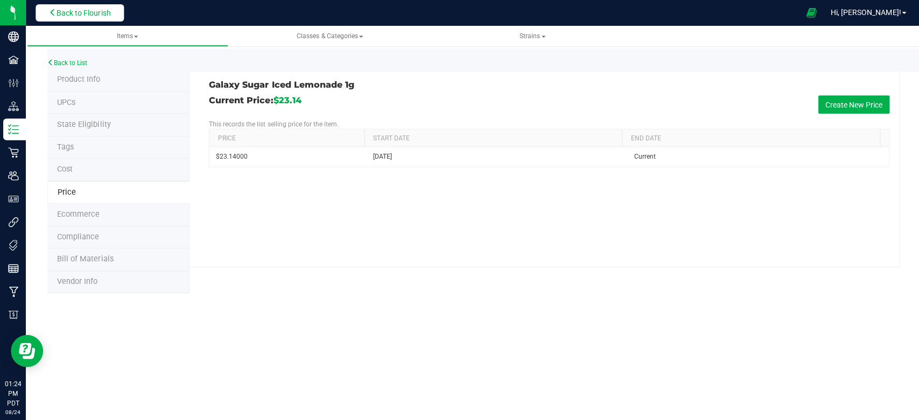
click at [92, 9] on span "Back to Flourish" at bounding box center [84, 13] width 54 height 9
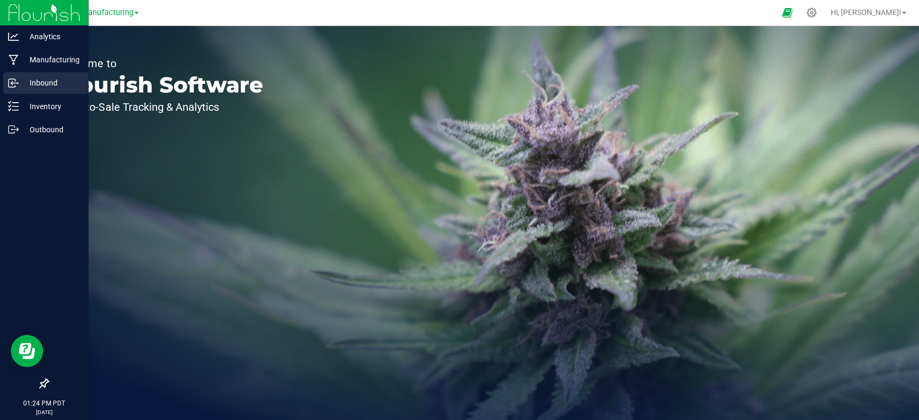
click at [51, 79] on p "Inbound" at bounding box center [51, 82] width 65 height 13
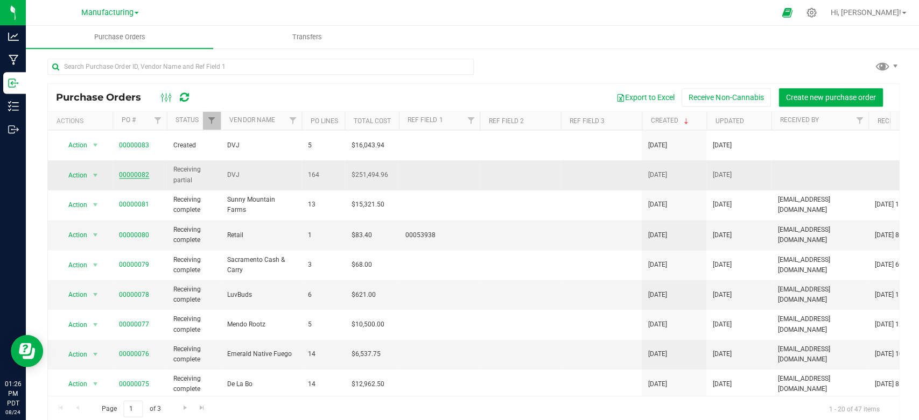
click at [139, 171] on link "00000082" at bounding box center [134, 175] width 30 height 8
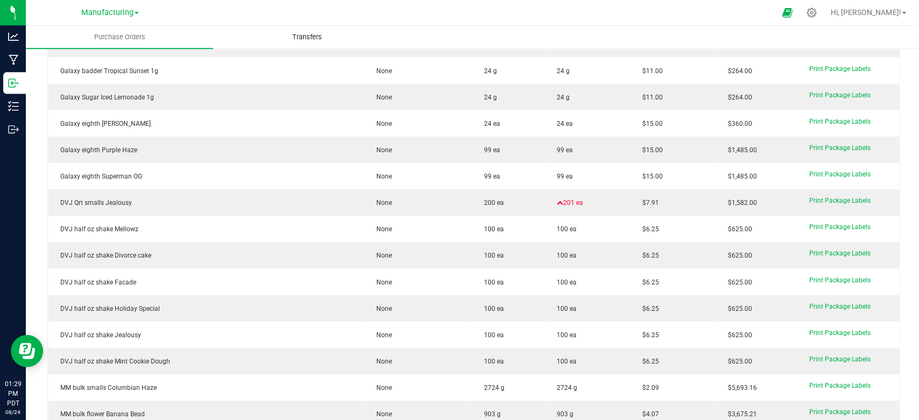
scroll to position [3460, 0]
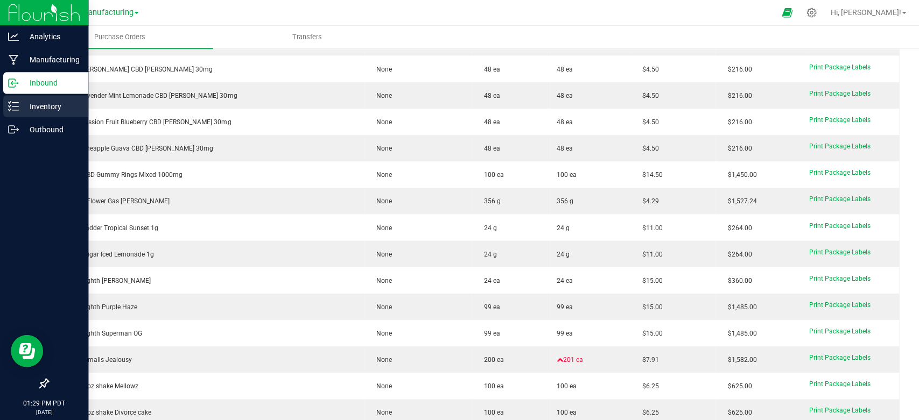
click at [34, 107] on p "Inventory" at bounding box center [51, 106] width 65 height 13
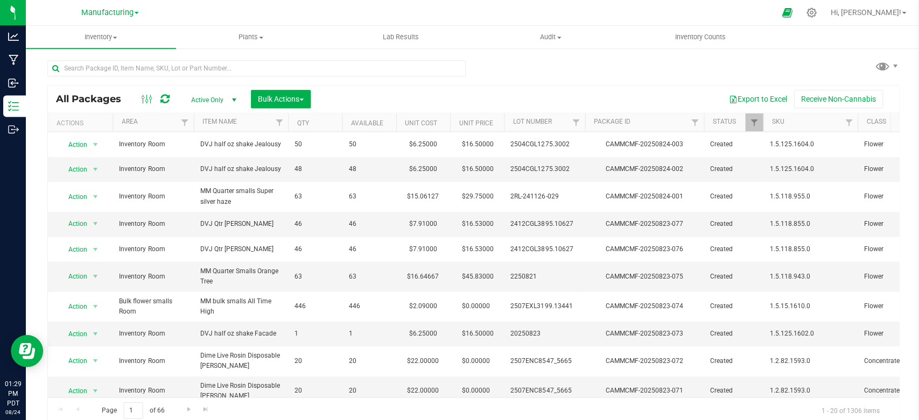
click at [557, 98] on div "Export to Excel Receive Non-Cannabis" at bounding box center [603, 99] width 571 height 18
click at [400, 71] on input "text" at bounding box center [255, 68] width 417 height 16
click at [537, 83] on div "All Packages Active Only Active Only Lab Samples Locked All Bulk Actions Add to…" at bounding box center [472, 236] width 850 height 373
click at [309, 63] on input "text" at bounding box center [255, 68] width 417 height 16
click at [508, 80] on div "All Packages Active Only Active Only Lab Samples Locked All Bulk Actions Add to…" at bounding box center [472, 236] width 850 height 373
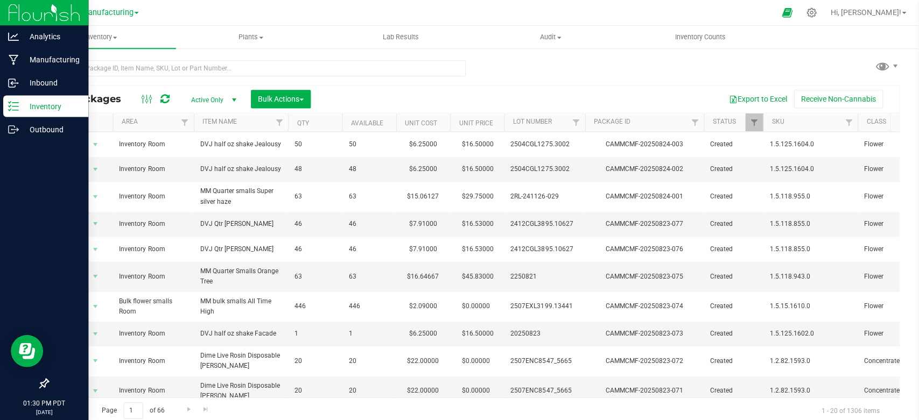
click at [24, 113] on div "Inventory" at bounding box center [45, 106] width 85 height 22
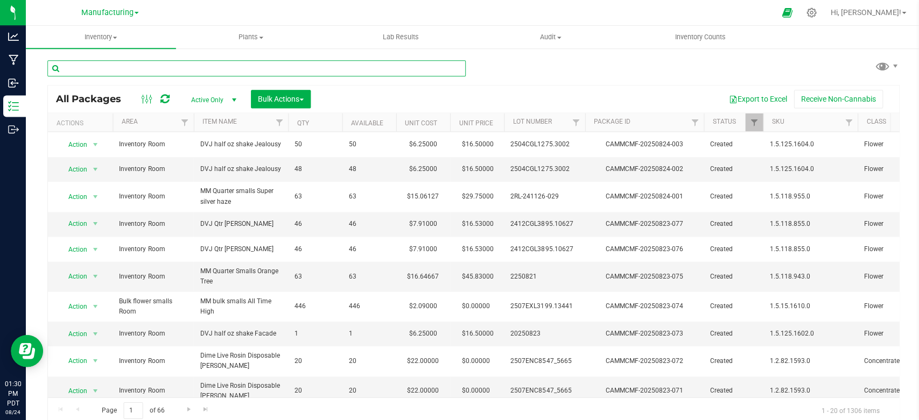
click at [166, 66] on input "text" at bounding box center [255, 68] width 417 height 16
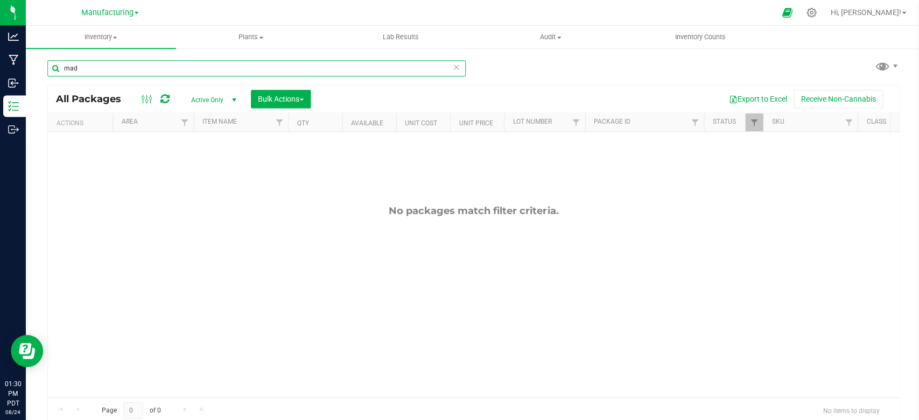
type input "mad"
click at [203, 99] on span "Active Only" at bounding box center [210, 100] width 59 height 15
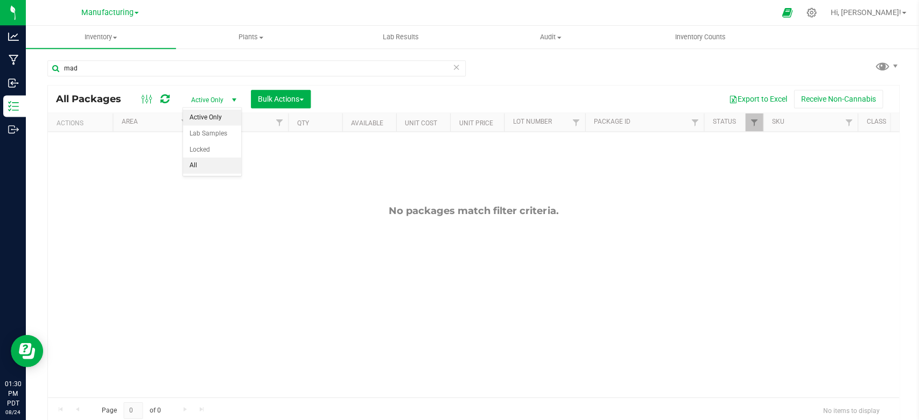
click at [192, 160] on li "All" at bounding box center [211, 165] width 58 height 16
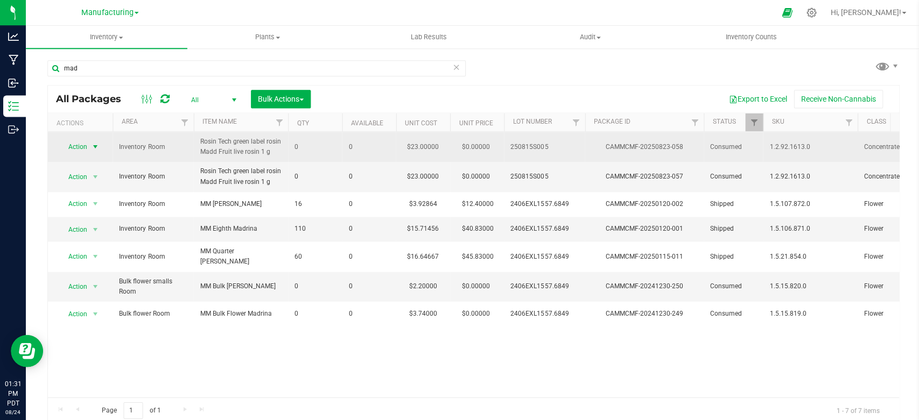
click at [83, 146] on span "Action" at bounding box center [73, 146] width 29 height 15
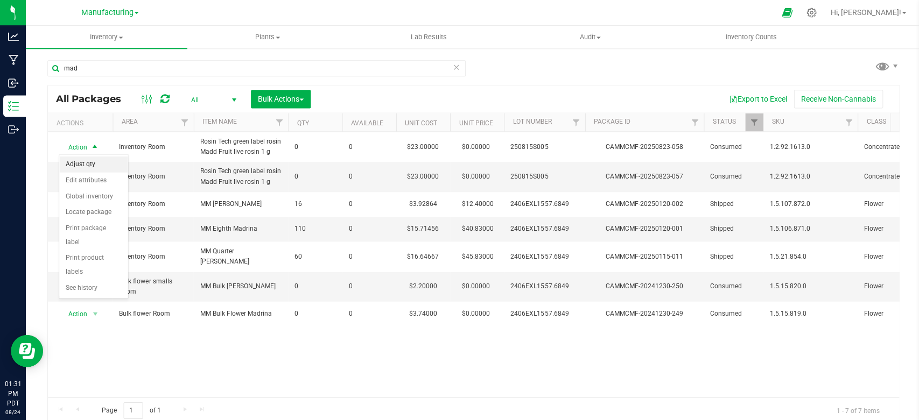
click at [95, 164] on li "Adjust qty" at bounding box center [93, 164] width 68 height 16
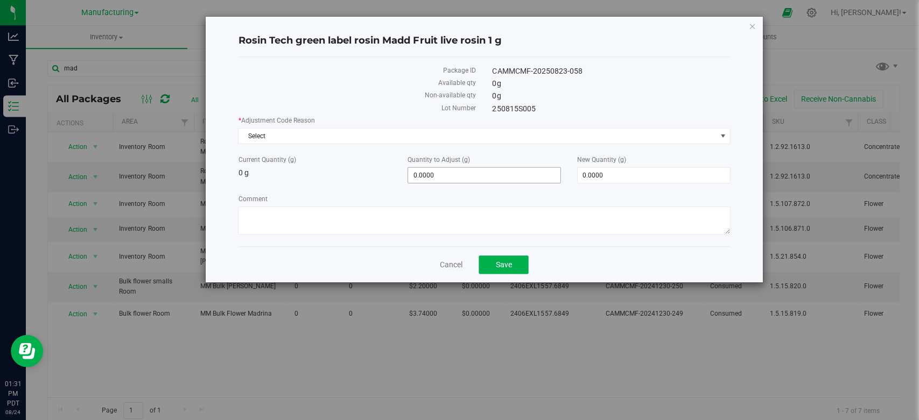
click at [448, 172] on span "0.0000 0" at bounding box center [482, 175] width 153 height 16
type input "0"
type input "10"
type input "10.0000"
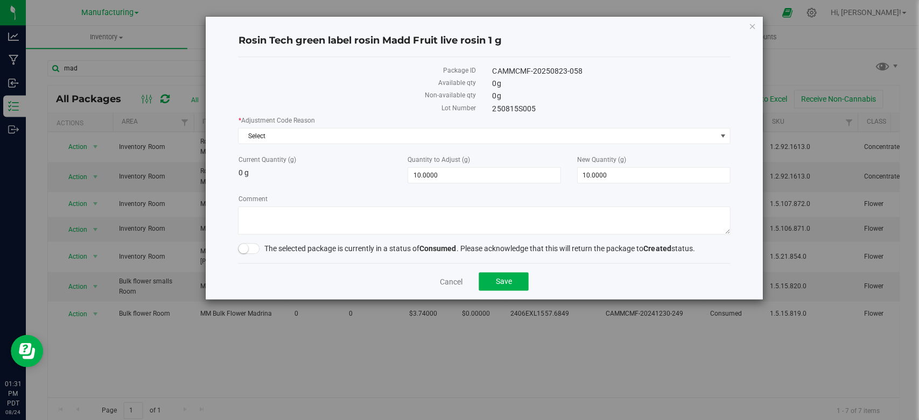
click at [349, 148] on div "* Adjustment Code Reason Select Select Display Sample Enforcement Testing Free …" at bounding box center [482, 176] width 490 height 122
click at [345, 135] on span "Select" at bounding box center [476, 135] width 476 height 15
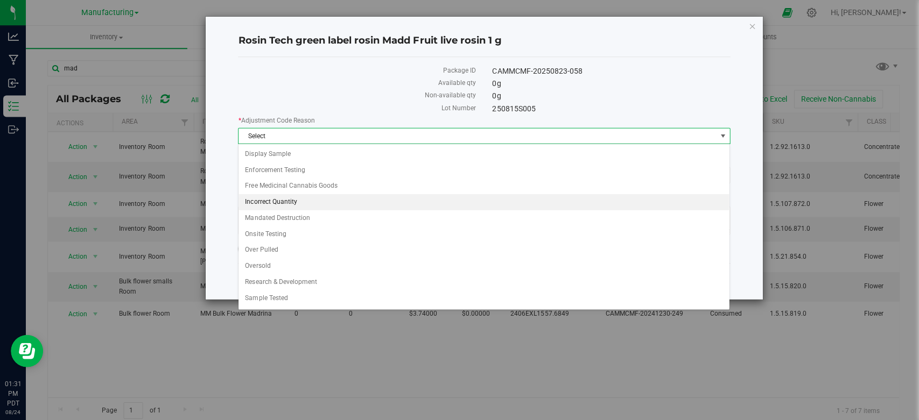
click at [277, 197] on li "Incorrect Quantity" at bounding box center [482, 202] width 489 height 16
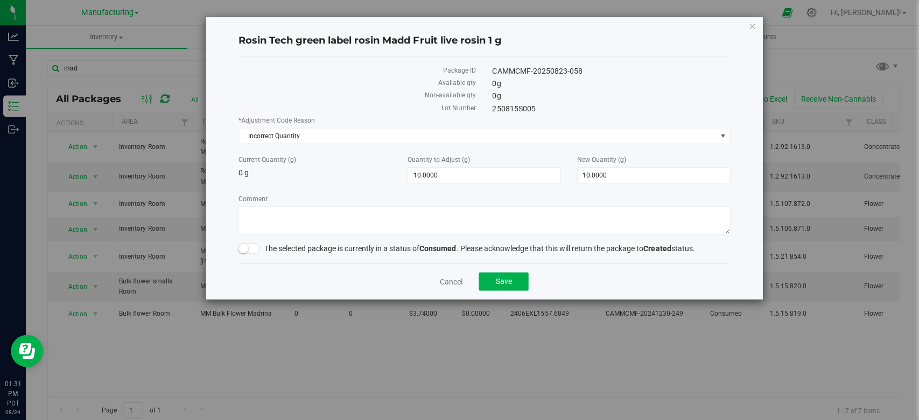
click at [251, 248] on span at bounding box center [248, 248] width 22 height 11
click at [491, 289] on button "Save" at bounding box center [502, 281] width 50 height 18
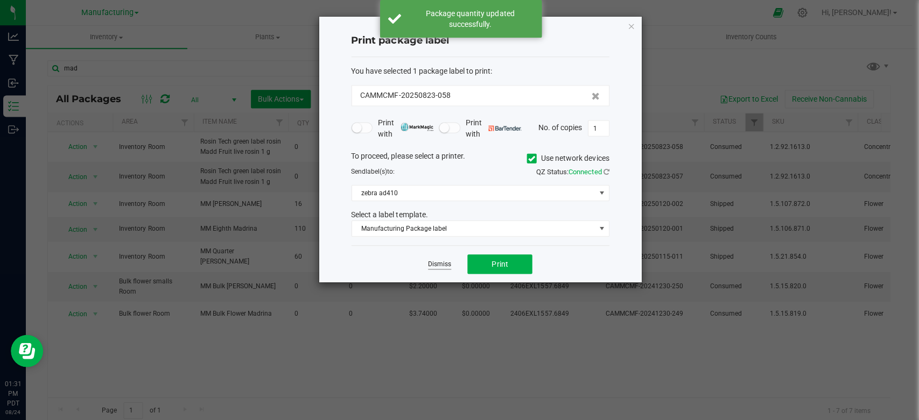
click at [432, 264] on link "Dismiss" at bounding box center [438, 263] width 23 height 9
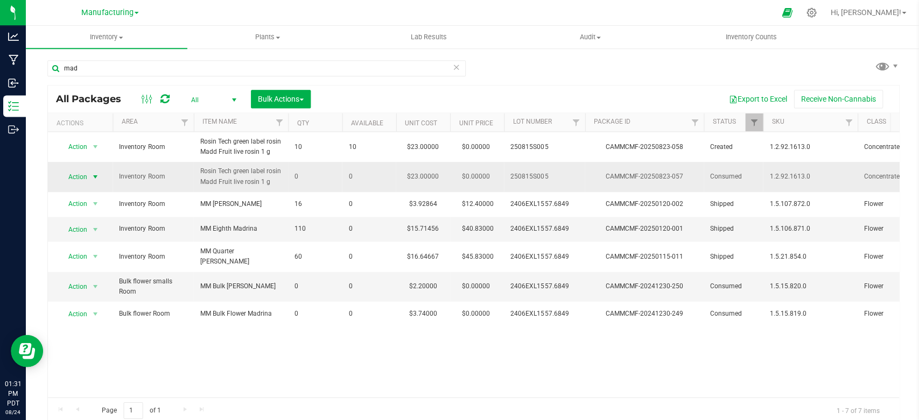
click at [79, 172] on span "Action" at bounding box center [73, 176] width 29 height 15
click at [93, 196] on li "Adjust qty" at bounding box center [93, 194] width 68 height 16
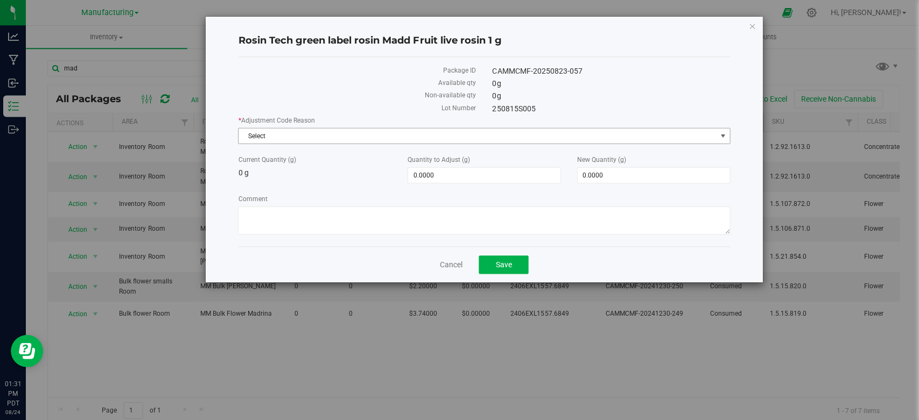
click at [271, 138] on span "Select" at bounding box center [476, 135] width 476 height 15
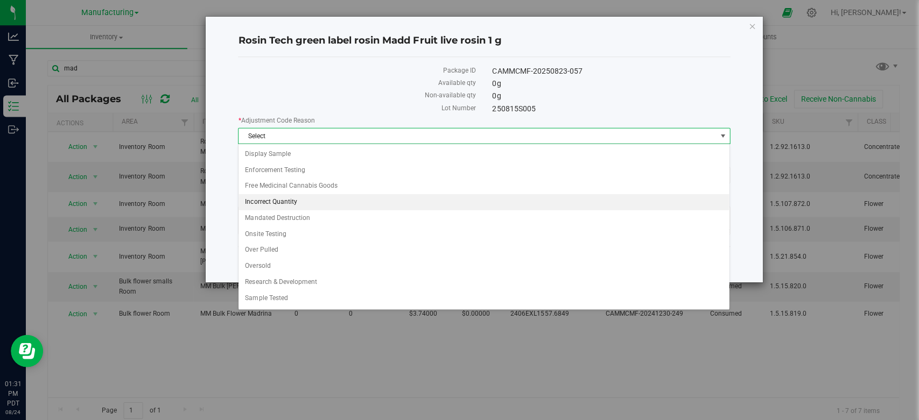
click at [270, 205] on li "Incorrect Quantity" at bounding box center [482, 202] width 489 height 16
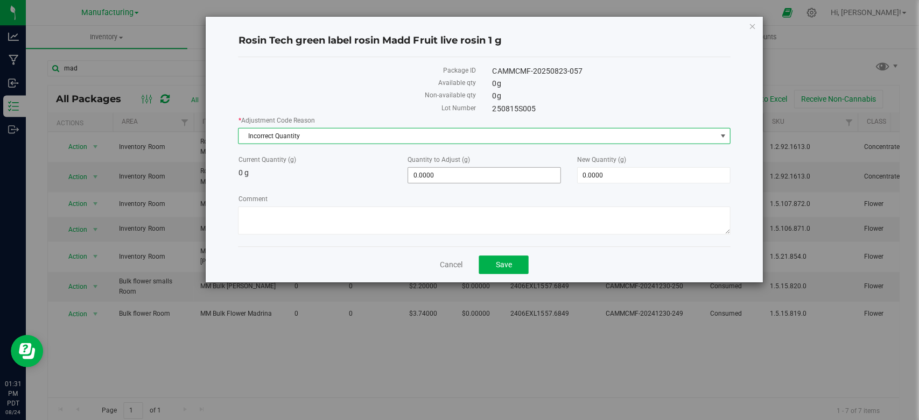
click at [446, 175] on span "0.0000 0" at bounding box center [482, 175] width 153 height 16
type input "0"
type input "10"
type input "10.0000"
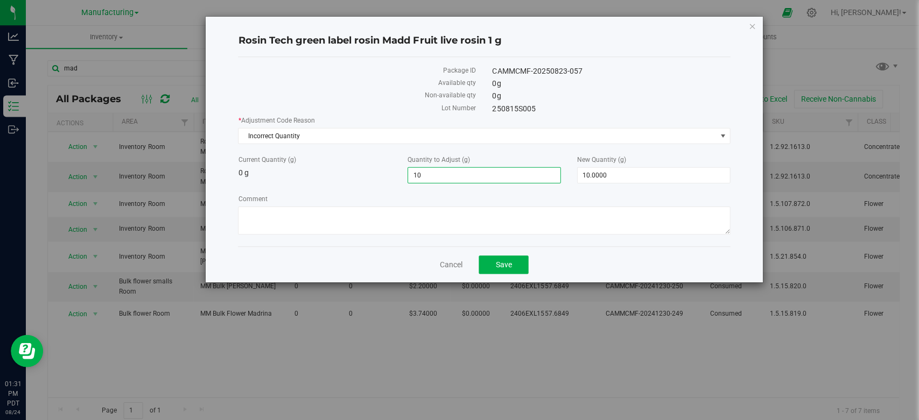
click at [370, 179] on div "Current Quantity (g) 0 g Quantity to Adjust (g) 10.0000 10 New Quantity (g) 10.…" at bounding box center [482, 168] width 506 height 29
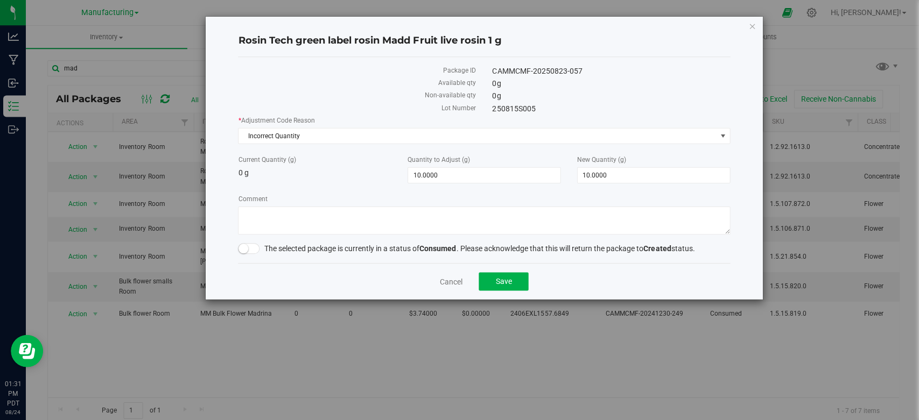
click at [254, 250] on span at bounding box center [248, 248] width 22 height 11
click at [510, 280] on span "Save" at bounding box center [502, 281] width 16 height 9
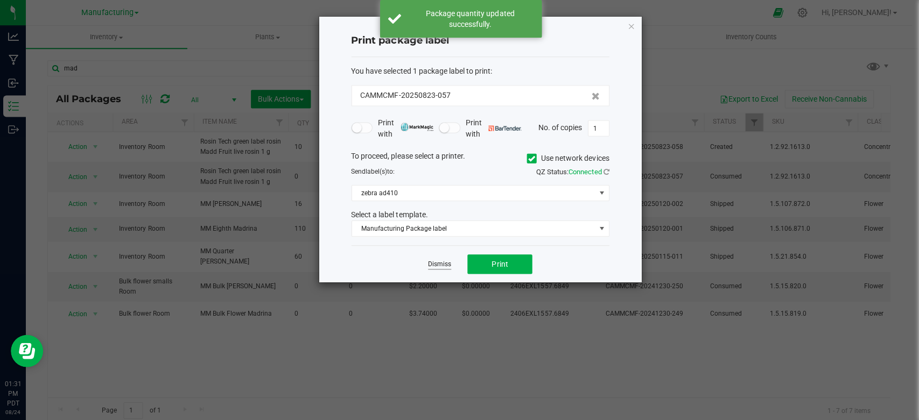
click at [427, 266] on link "Dismiss" at bounding box center [438, 263] width 23 height 9
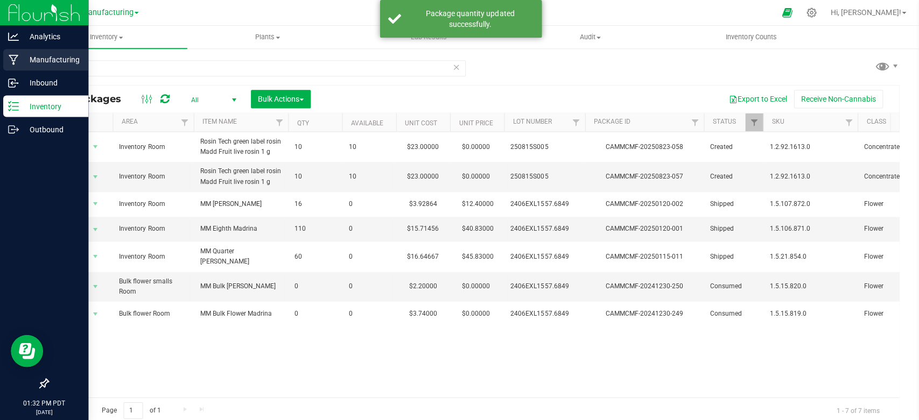
click at [32, 57] on p "Manufacturing" at bounding box center [51, 59] width 65 height 13
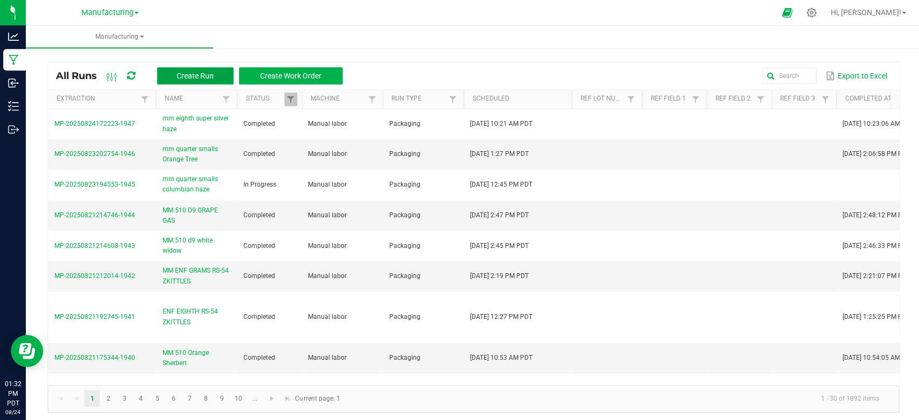
click at [194, 77] on span "Create Run" at bounding box center [194, 76] width 37 height 9
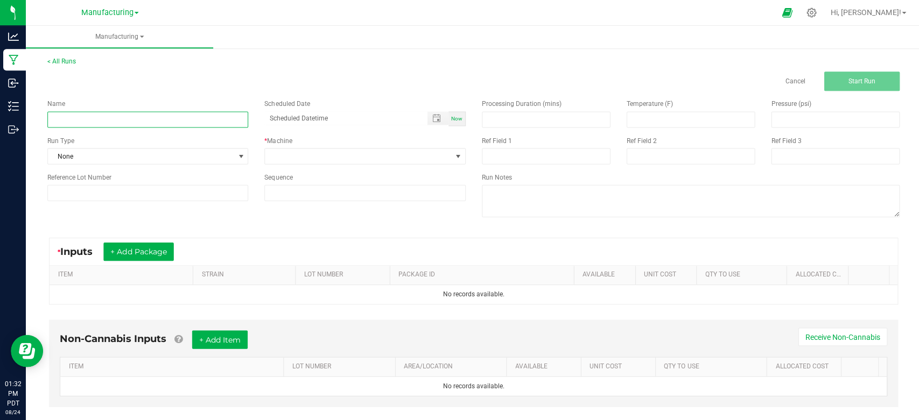
click at [132, 125] on input at bounding box center [147, 119] width 200 height 16
type input "fix error"
click at [456, 113] on div "Now" at bounding box center [455, 118] width 17 height 15
type input "[DATE] 1:32 PM"
click at [87, 118] on input "fix error" at bounding box center [147, 119] width 200 height 16
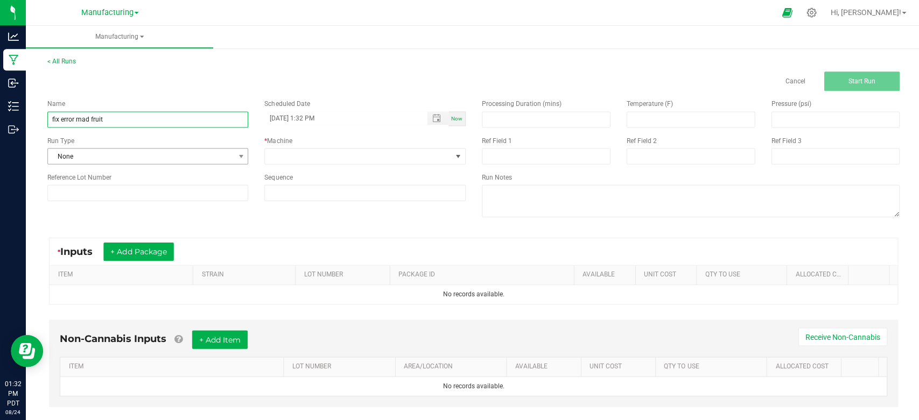
type input "fix error mad fruit"
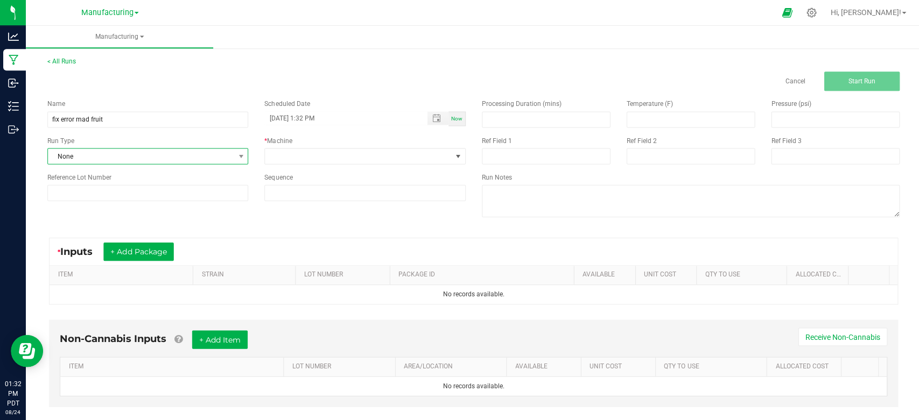
click at [177, 159] on span "None" at bounding box center [141, 156] width 186 height 15
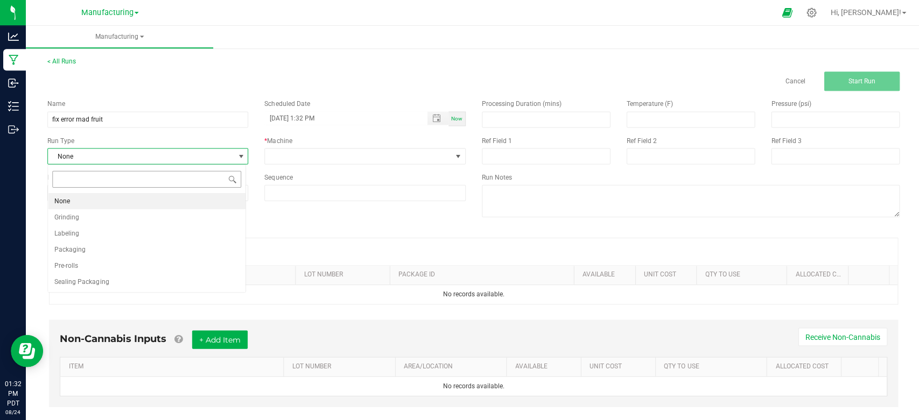
scroll to position [16, 198]
click at [82, 251] on span "Packaging" at bounding box center [69, 249] width 31 height 11
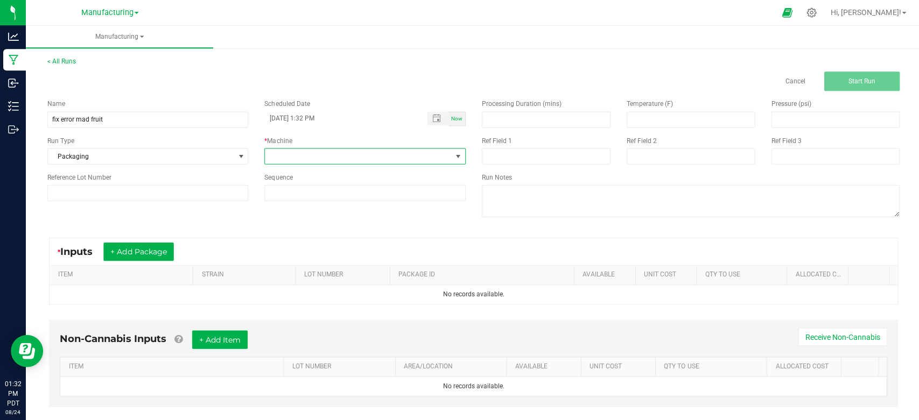
click at [416, 151] on span at bounding box center [357, 156] width 186 height 15
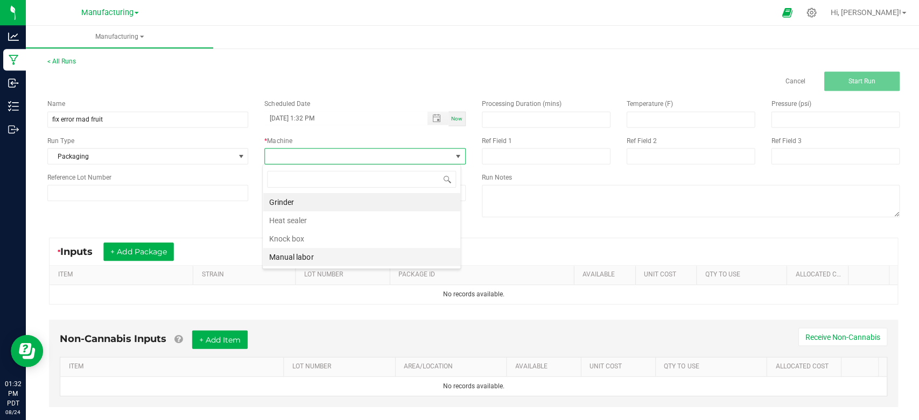
click at [301, 257] on li "Manual labor" at bounding box center [360, 257] width 197 height 18
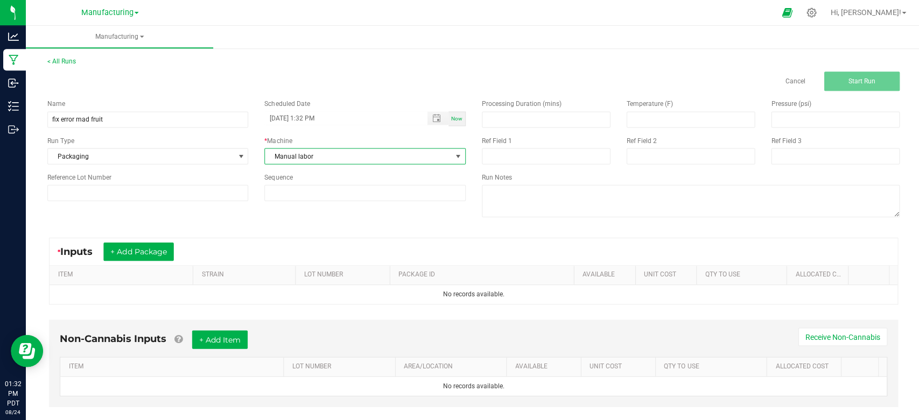
click at [283, 226] on div "Name fix error mad fruit Scheduled Date [DATE] 1:32 PM Now Run Type Packaging *…" at bounding box center [472, 159] width 866 height 137
click at [320, 231] on div "* Inputs + Add Package ITEM STRAIN LOT NUMBER PACKAGE ID AVAILABLE Unit Cost QT…" at bounding box center [472, 271] width 866 height 86
click at [135, 248] on button "+ Add Package" at bounding box center [138, 251] width 70 height 18
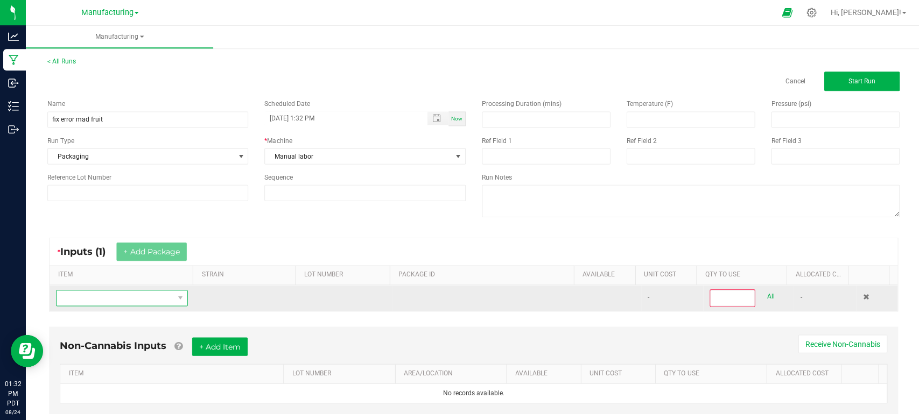
click at [149, 292] on span "NO DATA FOUND" at bounding box center [115, 297] width 117 height 15
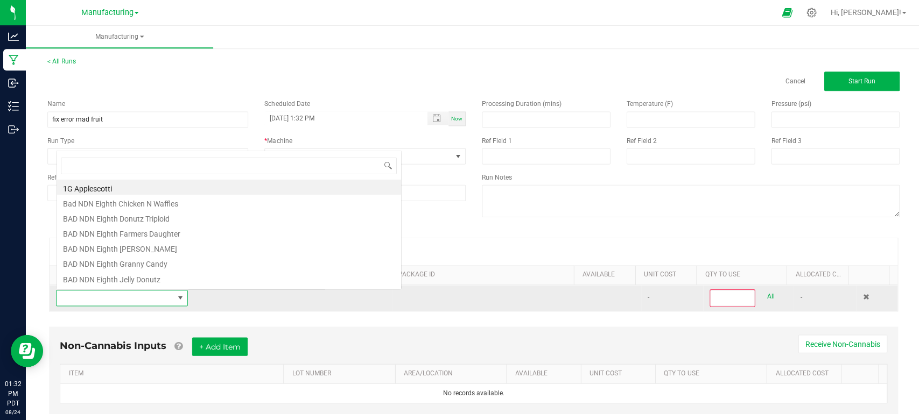
scroll to position [16, 126]
type input "mad"
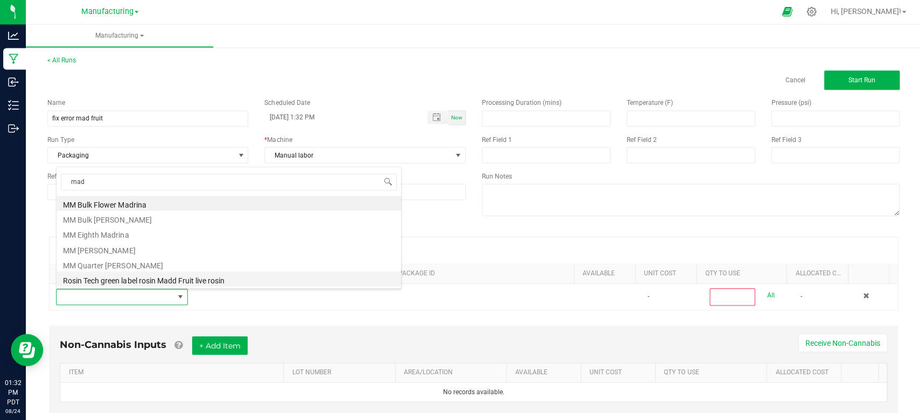
scroll to position [0, 0]
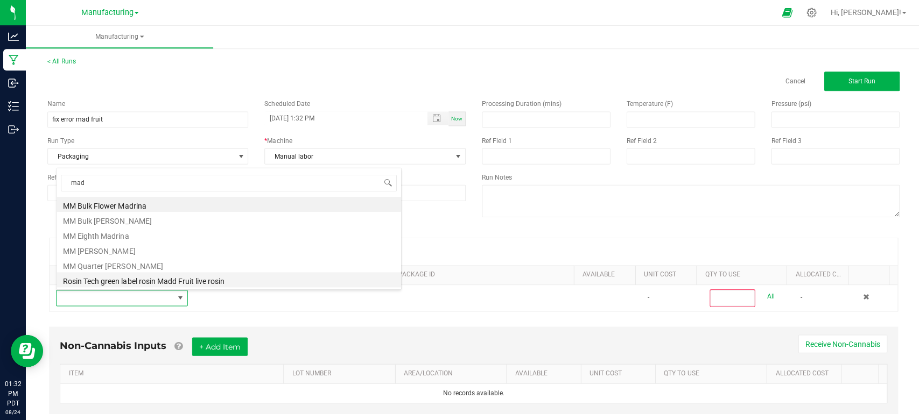
click at [216, 275] on li "Rosin Tech green label rosin Madd Fruit live rosin" at bounding box center [228, 279] width 343 height 15
type input "0"
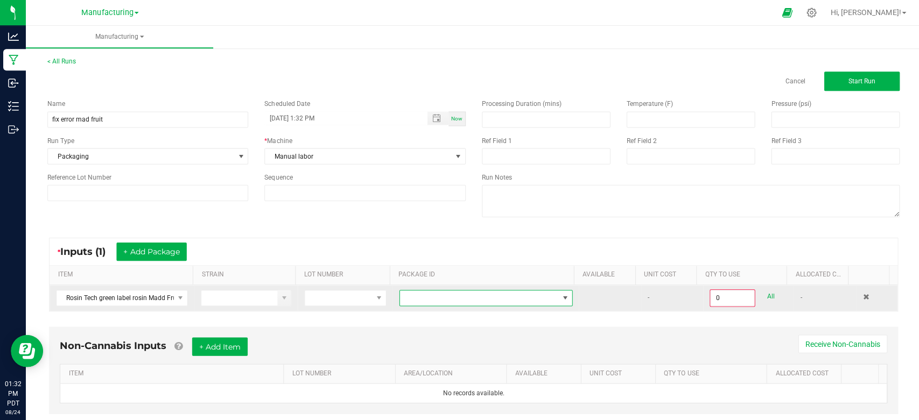
click at [417, 295] on span "NO DATA FOUND" at bounding box center [478, 297] width 158 height 15
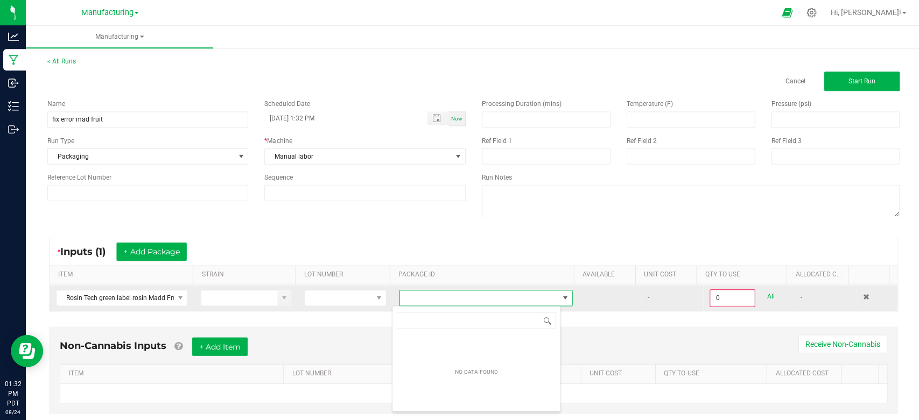
scroll to position [16, 168]
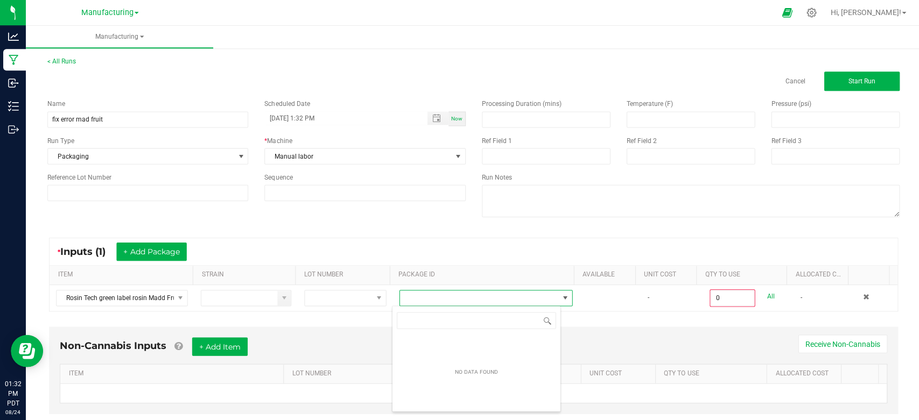
click at [412, 251] on div "* Inputs (1) + Add Package" at bounding box center [473, 251] width 846 height 27
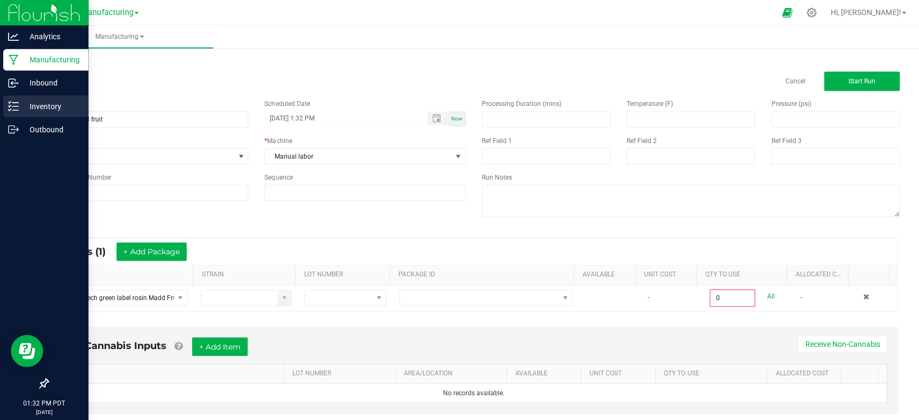
click at [17, 107] on icon at bounding box center [13, 106] width 11 height 11
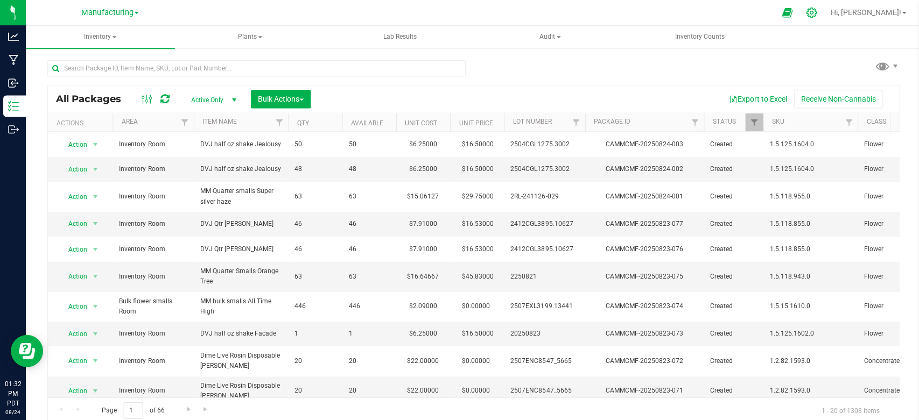
click at [815, 8] on icon at bounding box center [809, 12] width 11 height 11
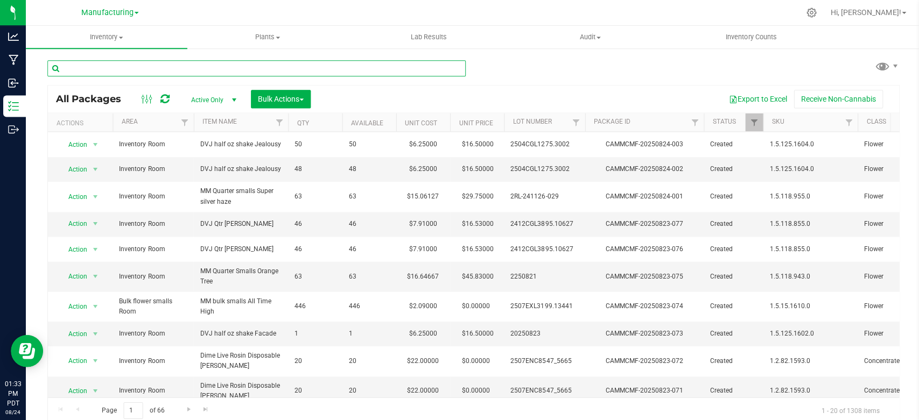
click at [140, 68] on input "text" at bounding box center [255, 68] width 417 height 16
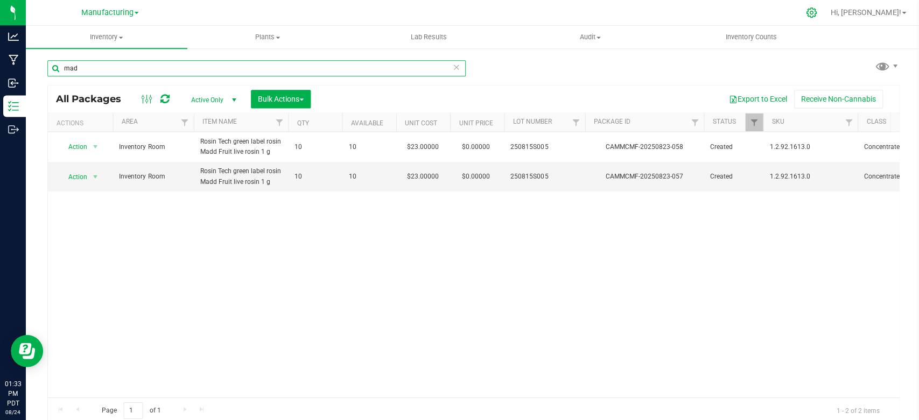
type input "mad"
click at [815, 11] on icon at bounding box center [809, 12] width 11 height 11
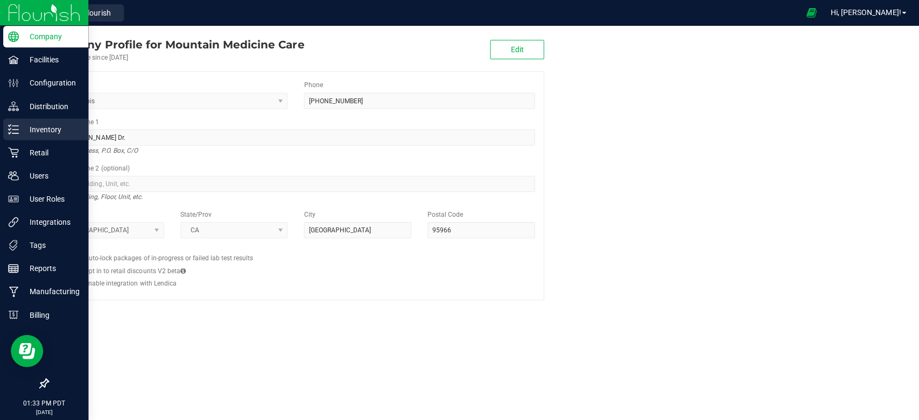
click at [29, 126] on p "Inventory" at bounding box center [51, 129] width 65 height 13
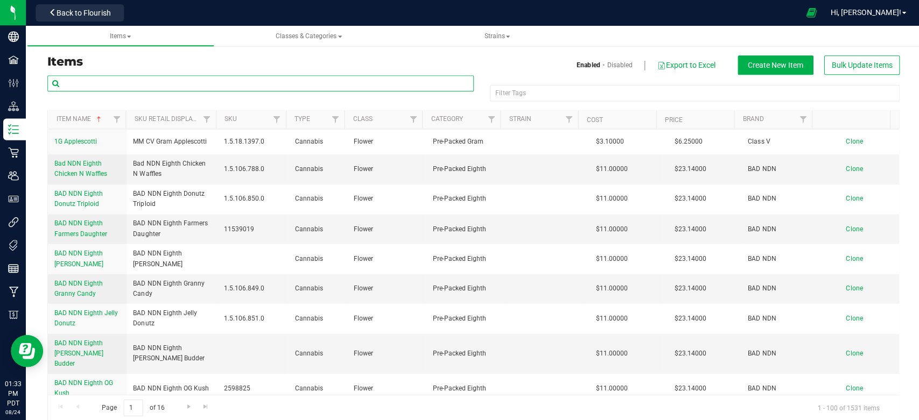
click at [164, 76] on input "text" at bounding box center [259, 83] width 425 height 16
type input "mad"
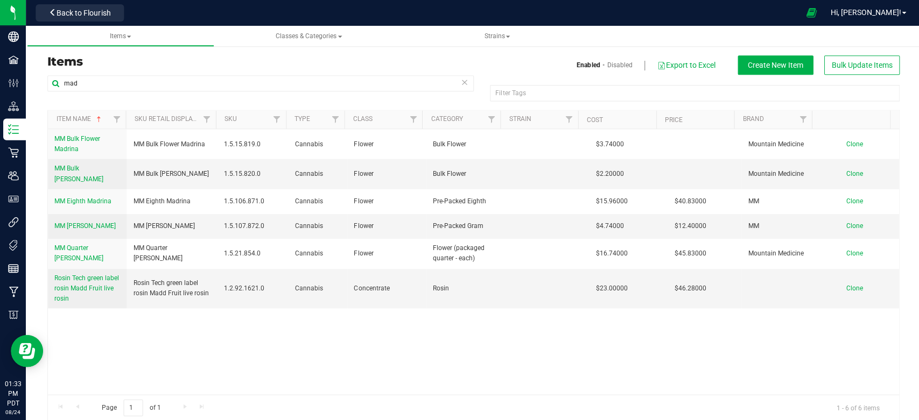
click at [612, 62] on link "Disabled" at bounding box center [618, 65] width 25 height 10
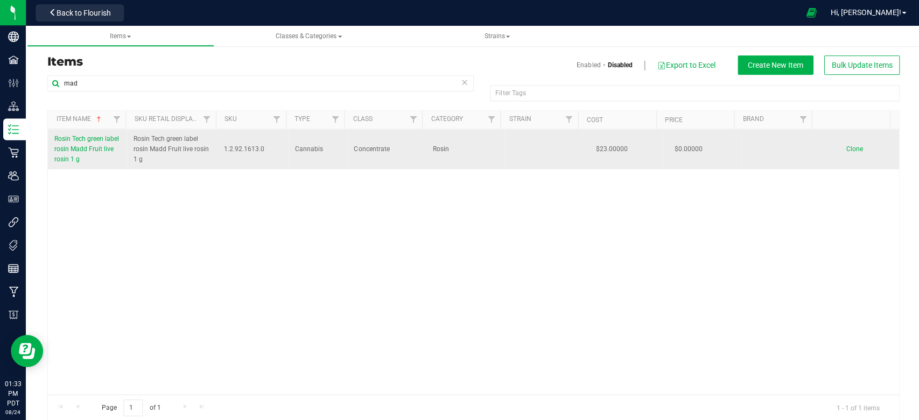
click at [67, 154] on span "Rosin Tech green label rosin Madd Fruit live rosin 1 g" at bounding box center [86, 149] width 65 height 28
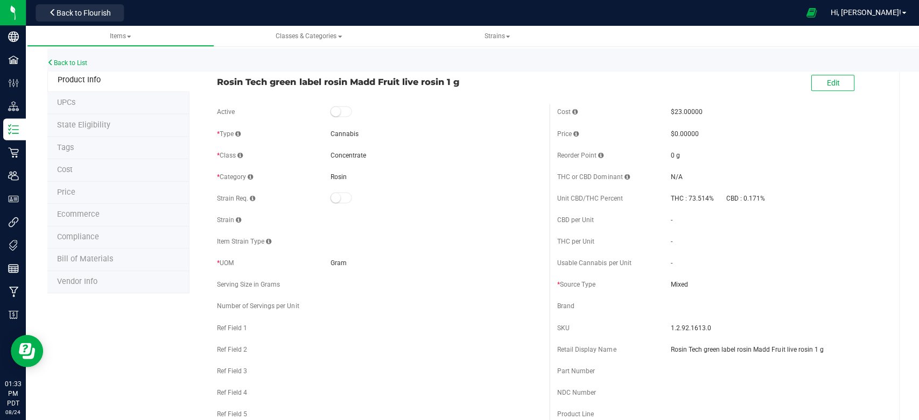
click at [541, 55] on div "Back to List" at bounding box center [506, 59] width 919 height 23
click at [824, 80] on span "Edit" at bounding box center [830, 83] width 13 height 9
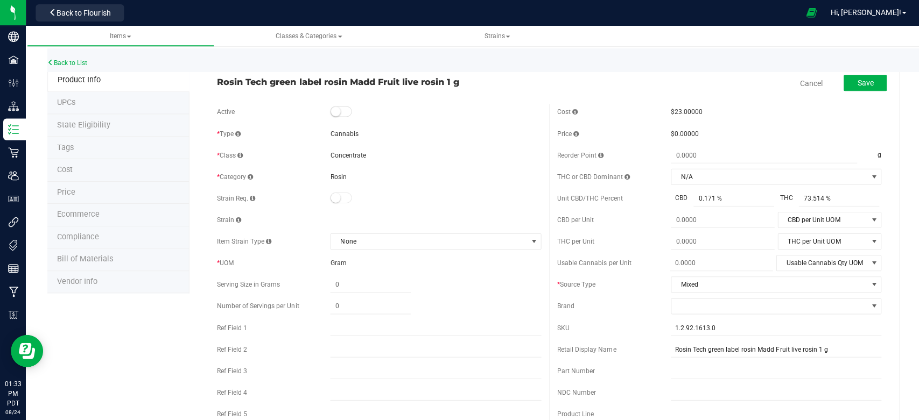
click at [336, 111] on small at bounding box center [335, 112] width 10 height 10
click at [855, 81] on span "Save" at bounding box center [863, 83] width 16 height 9
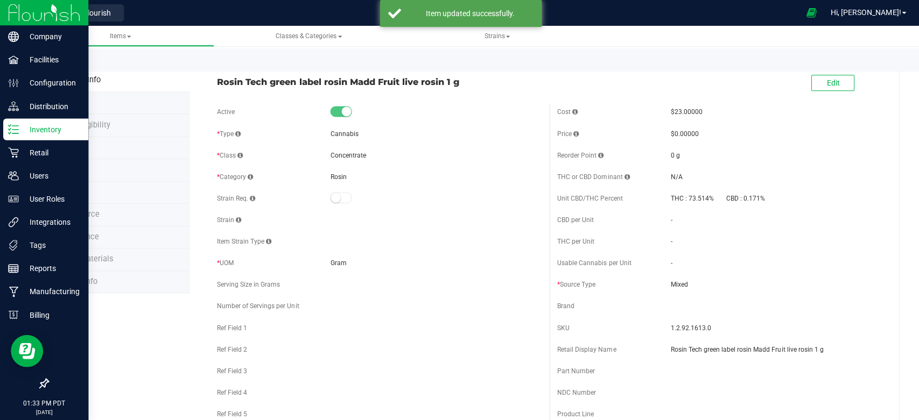
click at [37, 127] on p "Inventory" at bounding box center [51, 129] width 65 height 13
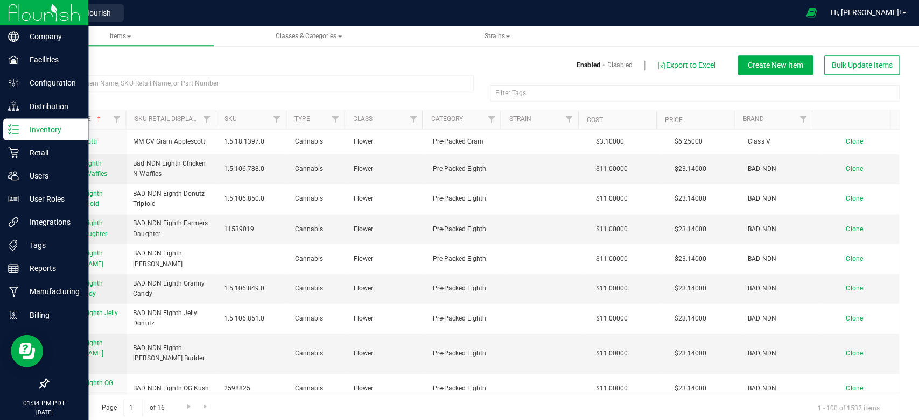
click at [46, 14] on img at bounding box center [44, 12] width 72 height 25
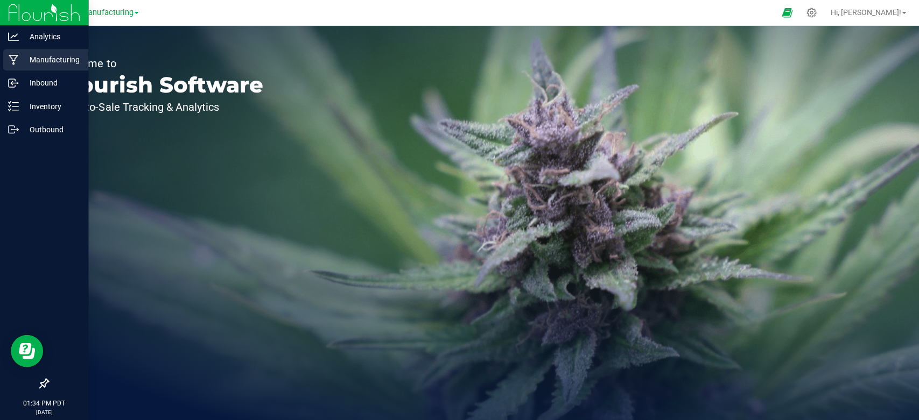
click at [55, 60] on p "Manufacturing" at bounding box center [51, 59] width 65 height 13
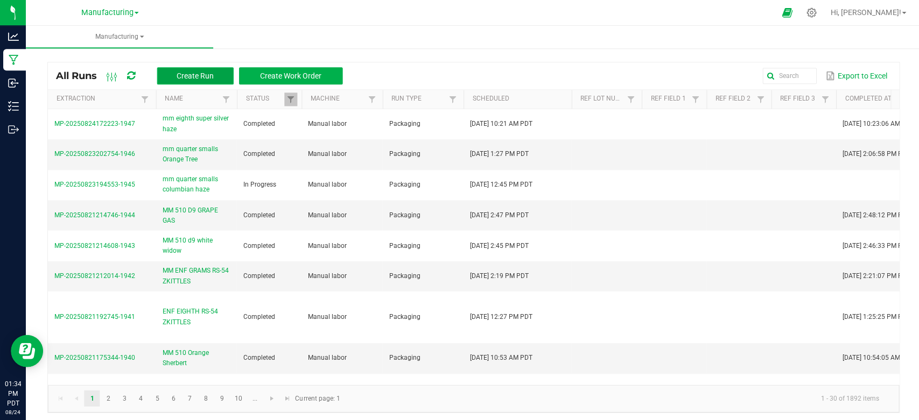
click at [186, 74] on span "Create Run" at bounding box center [194, 76] width 37 height 9
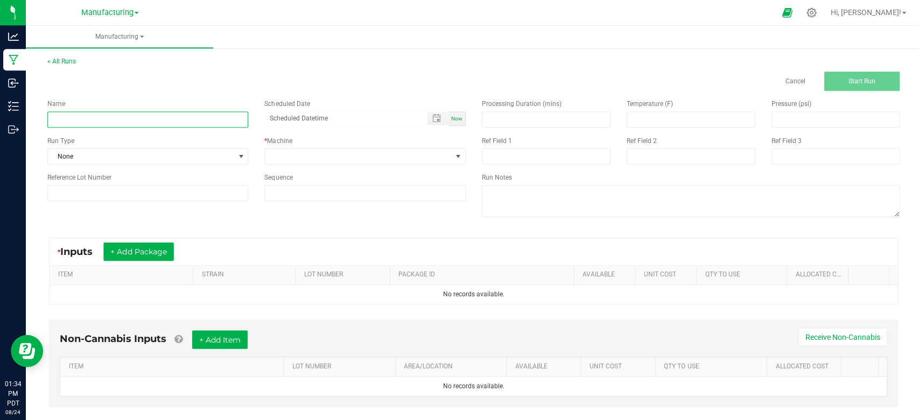
click at [126, 122] on input at bounding box center [147, 119] width 200 height 16
type input "e"
click at [68, 117] on input "fixedan error" at bounding box center [147, 119] width 200 height 16
click at [67, 118] on input "fixeda n error" at bounding box center [147, 119] width 200 height 16
click at [73, 118] on input "fixed a n error" at bounding box center [147, 119] width 200 height 16
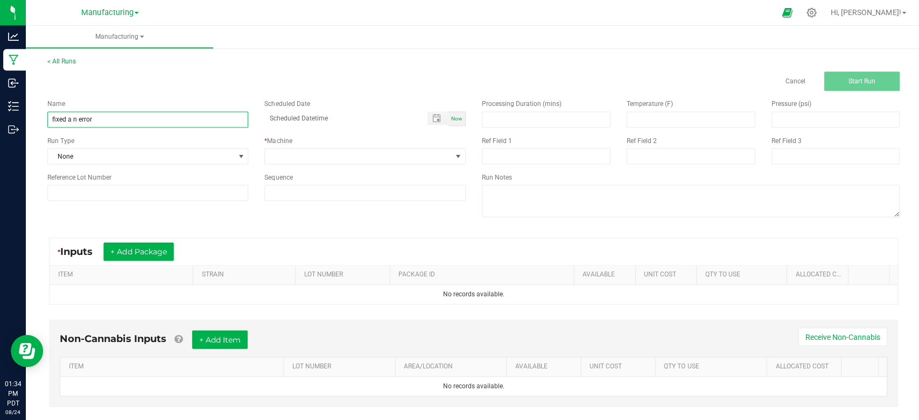
click at [76, 118] on input "fixed a n error" at bounding box center [147, 119] width 200 height 16
click at [75, 118] on input "fixed a n error" at bounding box center [147, 119] width 200 height 16
click at [109, 118] on input "fixed a error" at bounding box center [147, 119] width 200 height 16
type input "fixed a error madd fruit"
drag, startPoint x: 431, startPoint y: 32, endPoint x: 439, endPoint y: 108, distance: 76.3
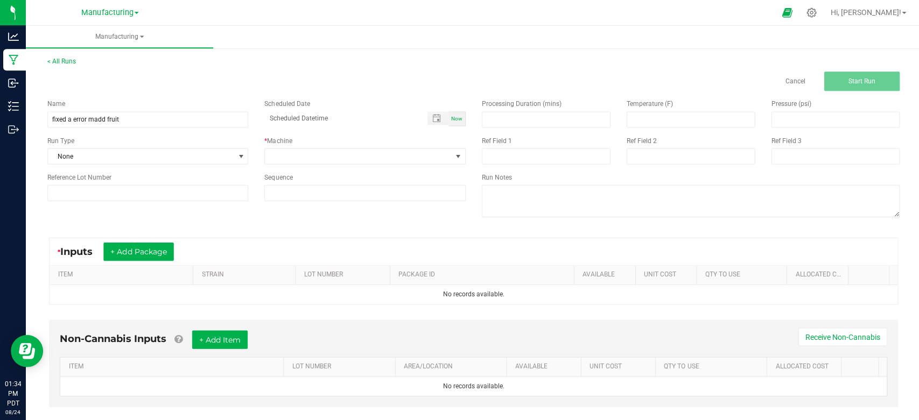
click at [431, 32] on ul "Manufacturing" at bounding box center [485, 37] width 919 height 23
click at [450, 116] on span "Now" at bounding box center [455, 119] width 11 height 6
type input "08/24/2025 1:34 PM"
click at [331, 150] on span at bounding box center [357, 156] width 186 height 15
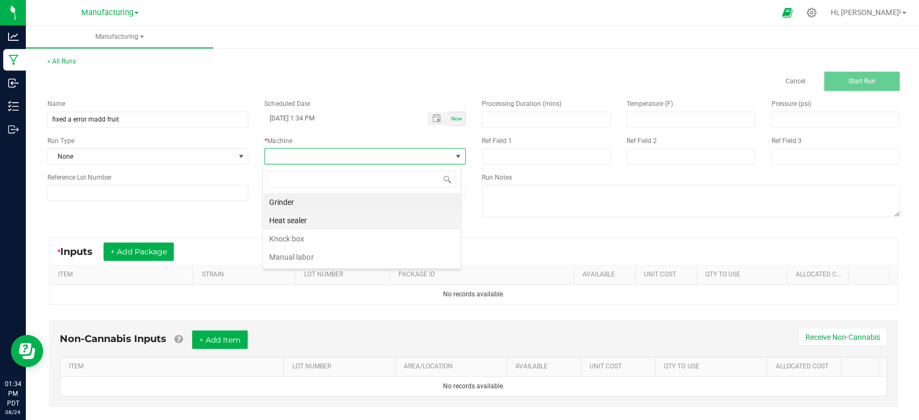
scroll to position [16, 198]
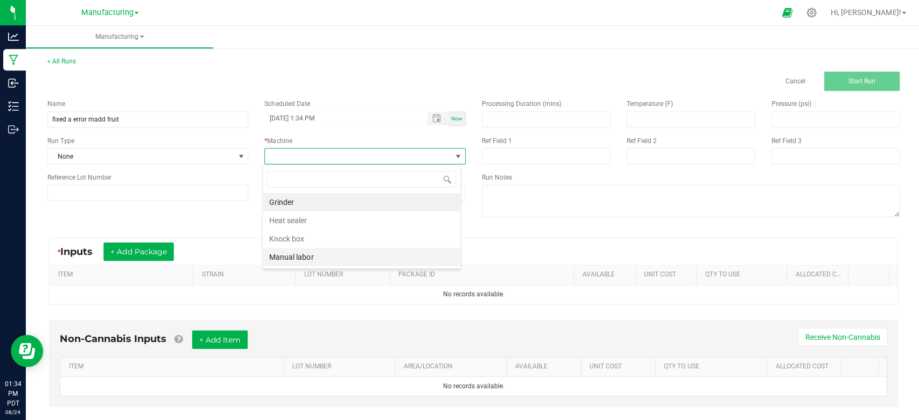
click at [314, 249] on li "Manual labor" at bounding box center [360, 257] width 197 height 18
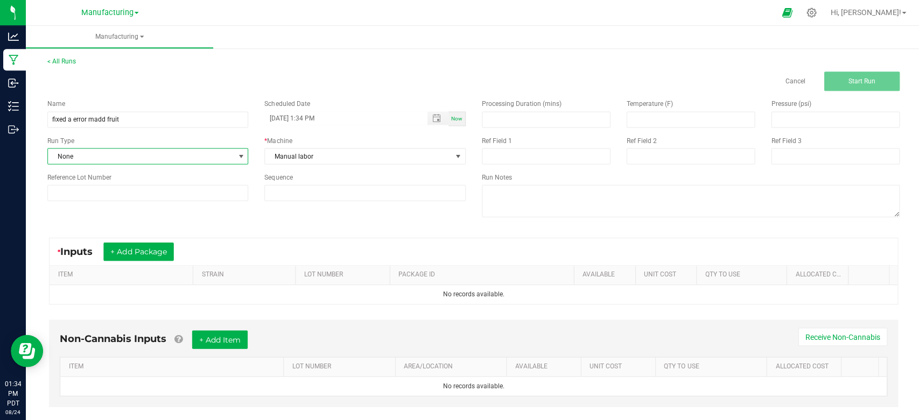
click at [211, 158] on span "None" at bounding box center [141, 156] width 186 height 15
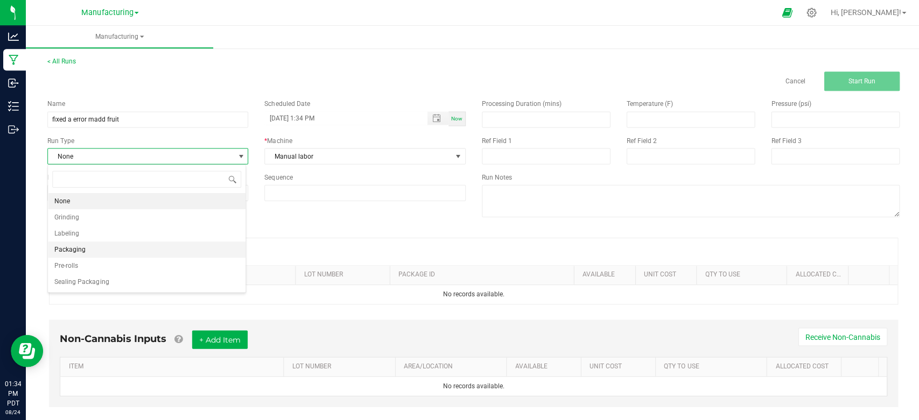
click at [83, 247] on span "Packaging" at bounding box center [69, 249] width 31 height 11
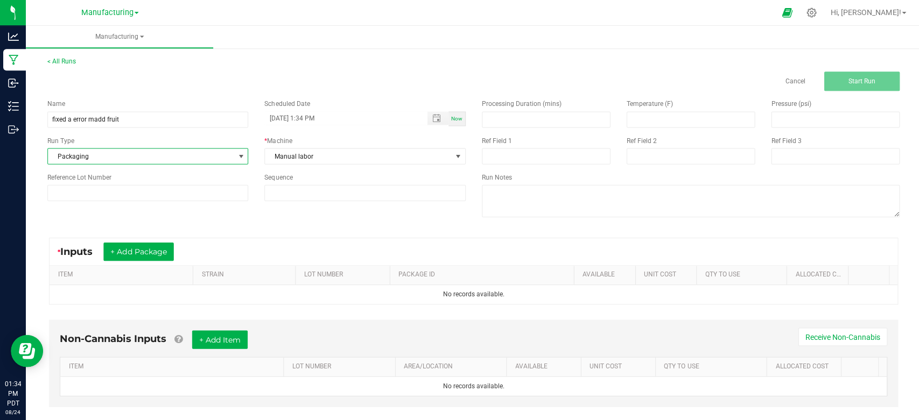
drag, startPoint x: 362, startPoint y: 219, endPoint x: 271, endPoint y: 224, distance: 91.7
click at [358, 219] on div "Name fixed a error madd fruit Scheduled Date 08/24/2025 1:34 PM Now Run Type Pa…" at bounding box center [472, 159] width 866 height 137
click at [157, 249] on button "+ Add Package" at bounding box center [138, 251] width 70 height 18
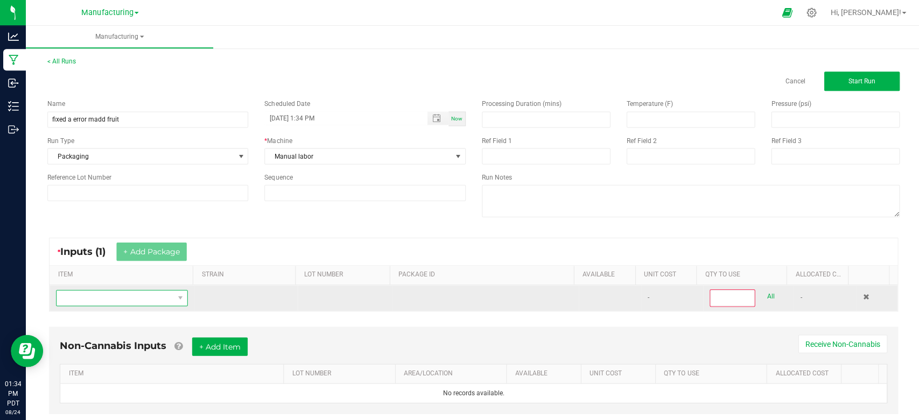
click at [131, 301] on span "NO DATA FOUND" at bounding box center [115, 297] width 117 height 15
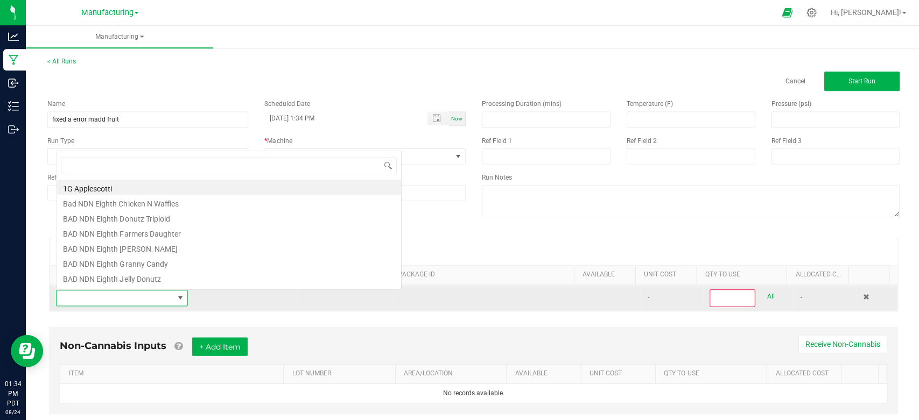
scroll to position [16, 126]
type input "mad"
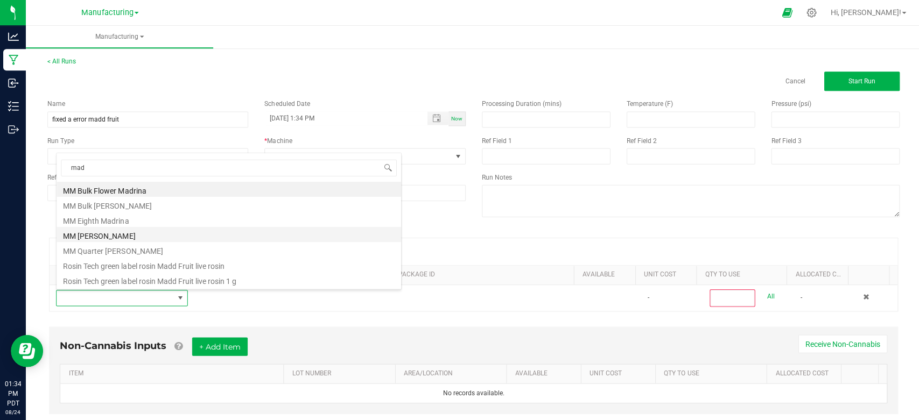
scroll to position [0, 0]
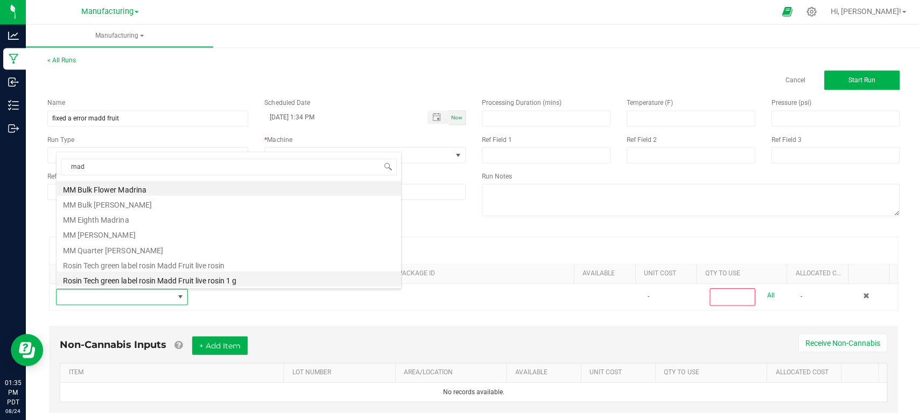
click at [210, 276] on li "Rosin Tech green label rosin Madd Fruit live rosin 1 g" at bounding box center [228, 279] width 343 height 15
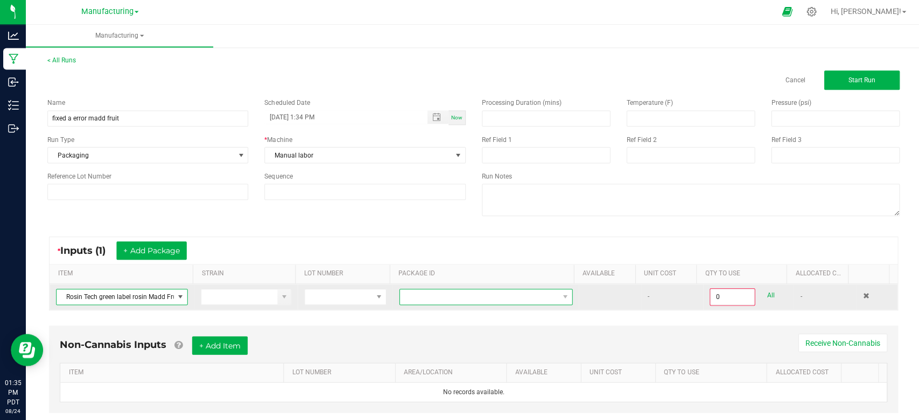
click at [423, 292] on span at bounding box center [478, 297] width 158 height 15
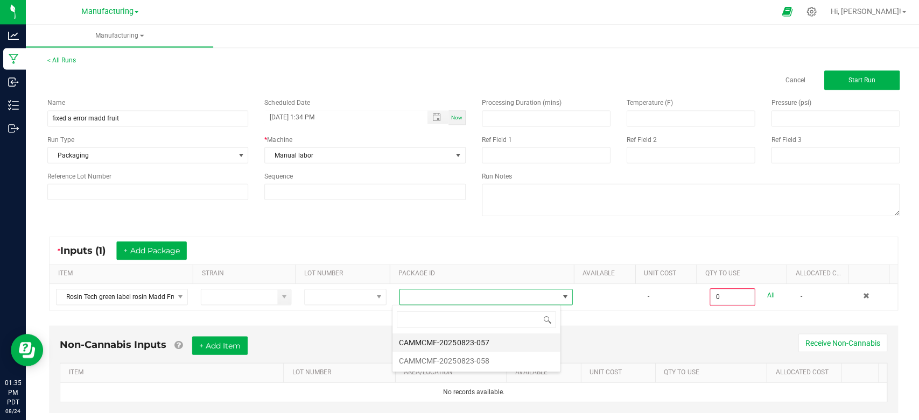
click at [437, 340] on li "CAMMCMF-20250823-057" at bounding box center [474, 343] width 167 height 18
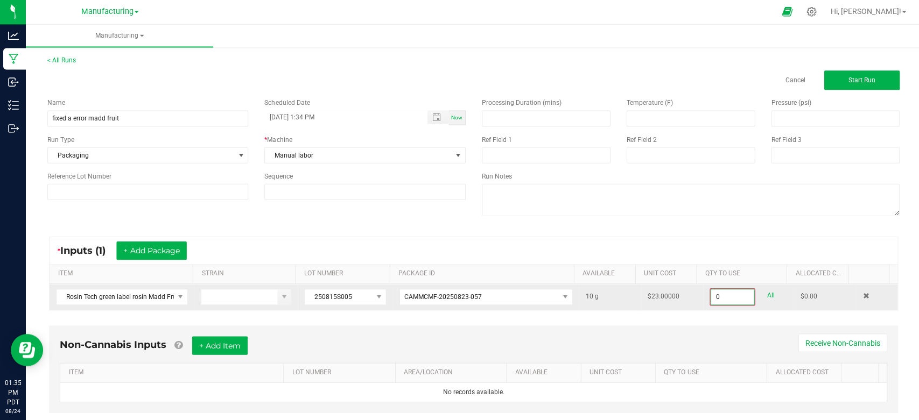
click at [709, 298] on input "0" at bounding box center [730, 297] width 43 height 15
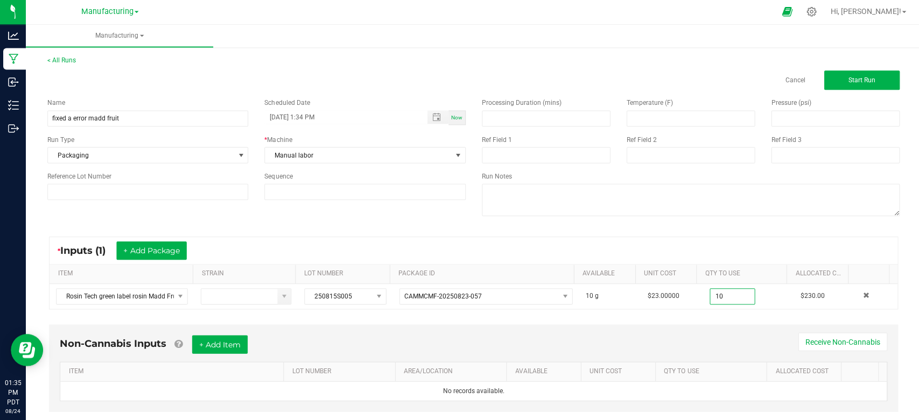
type input "10.0000 g"
click at [622, 239] on div "* Inputs (1) + Add Package" at bounding box center [473, 251] width 846 height 27
click at [161, 245] on button "+ Add Package" at bounding box center [151, 251] width 70 height 18
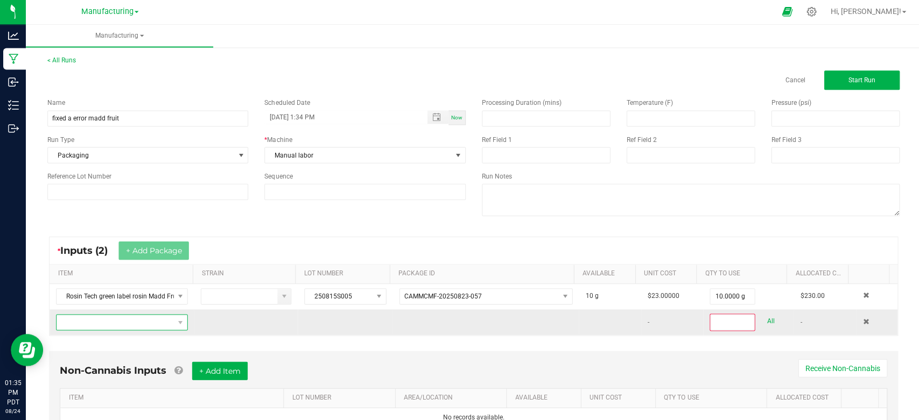
click at [121, 326] on span "NO DATA FOUND" at bounding box center [115, 322] width 117 height 15
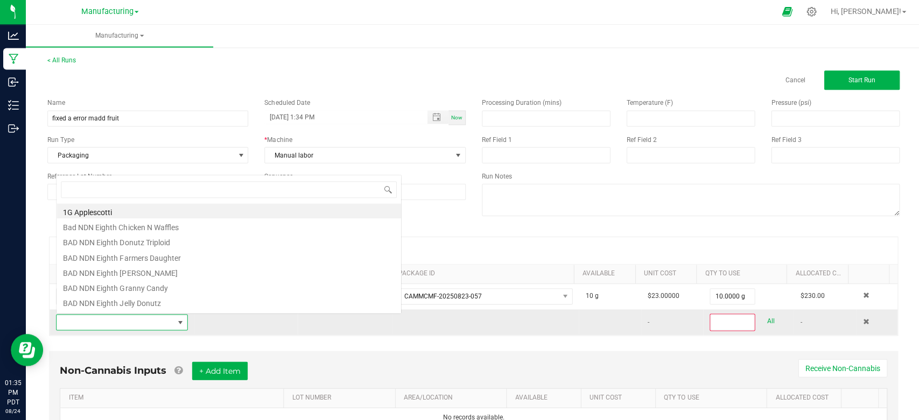
scroll to position [16, 126]
type input "mad"
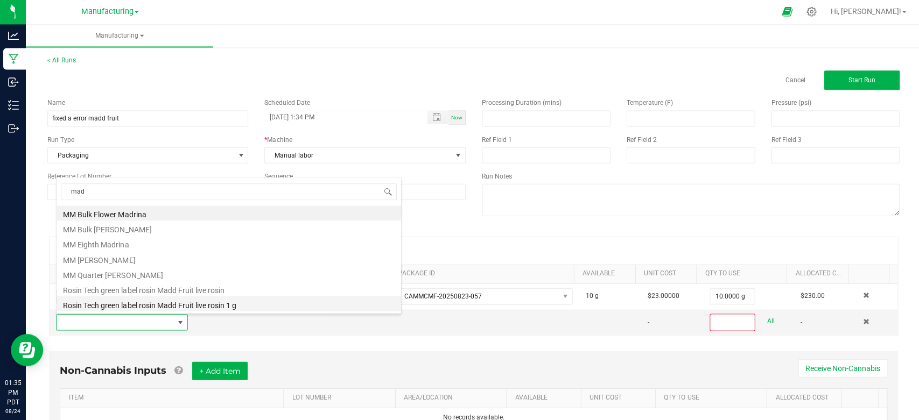
click at [140, 305] on li "Rosin Tech green label rosin Madd Fruit live rosin 1 g" at bounding box center [228, 304] width 343 height 15
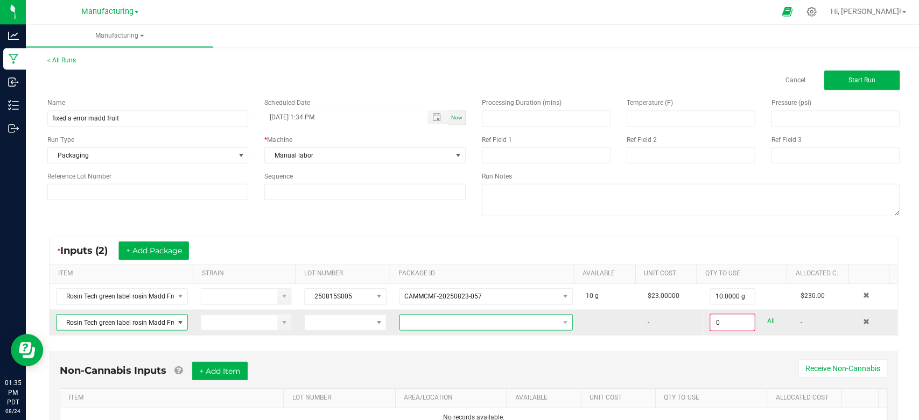
click at [441, 324] on span at bounding box center [478, 322] width 158 height 15
click at [452, 368] on li "CAMMCMF-20250823-058" at bounding box center [474, 368] width 167 height 18
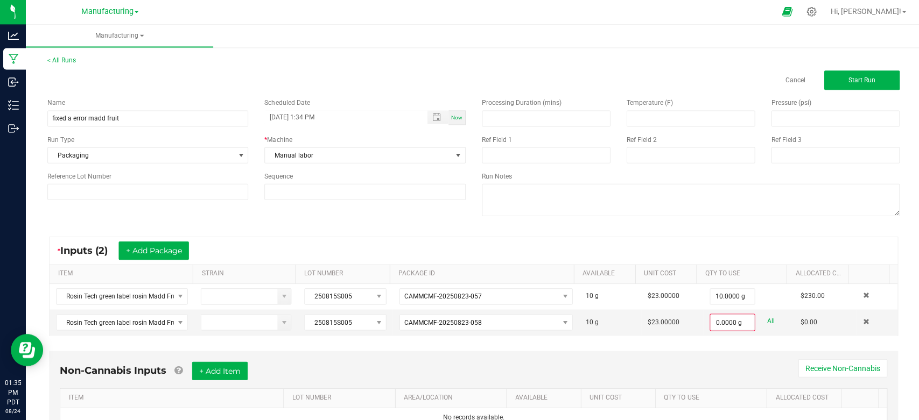
click at [539, 348] on div "Non-Cannabis Inputs + Add Item Receive Non-Cannabis ITEM LOT NUMBER AREA/LOCATI…" at bounding box center [472, 402] width 866 height 113
click at [765, 321] on link "All" at bounding box center [769, 321] width 8 height 15
type input "10.0000 g"
drag, startPoint x: 665, startPoint y: 349, endPoint x: 657, endPoint y: 350, distance: 8.1
click at [664, 350] on div "Non-Cannabis Inputs + Add Item Receive Non-Cannabis ITEM LOT NUMBER AREA/LOCATI…" at bounding box center [472, 393] width 847 height 87
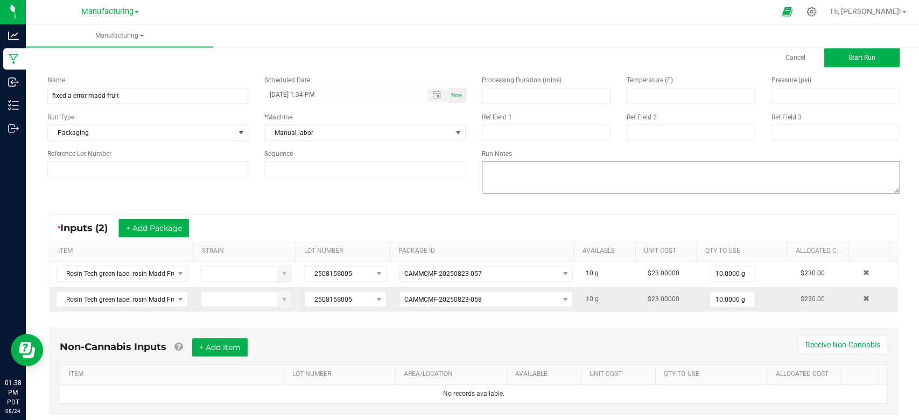
scroll to position [0, 0]
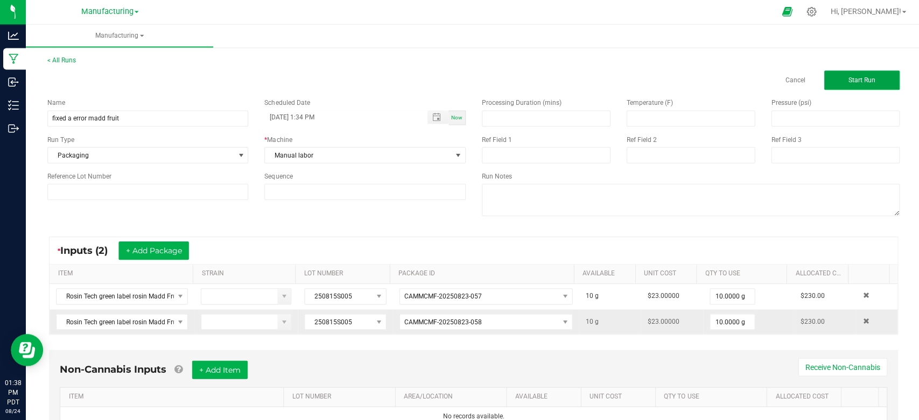
click at [846, 87] on button "Start Run" at bounding box center [859, 81] width 75 height 19
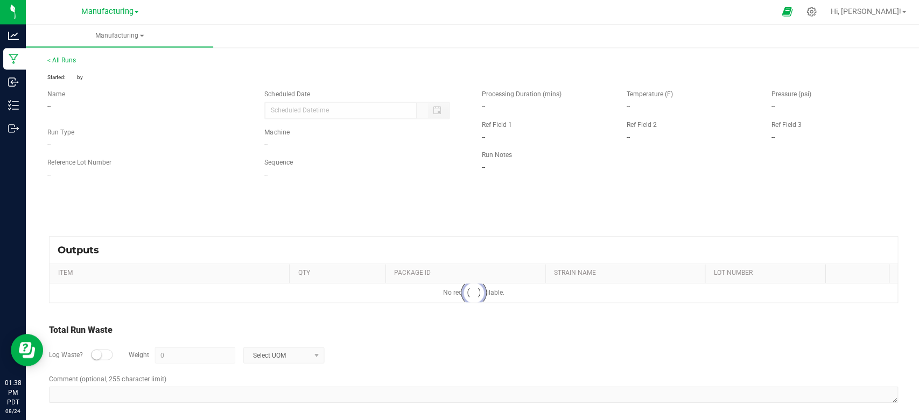
type input "08/24/2025 1:34 PM"
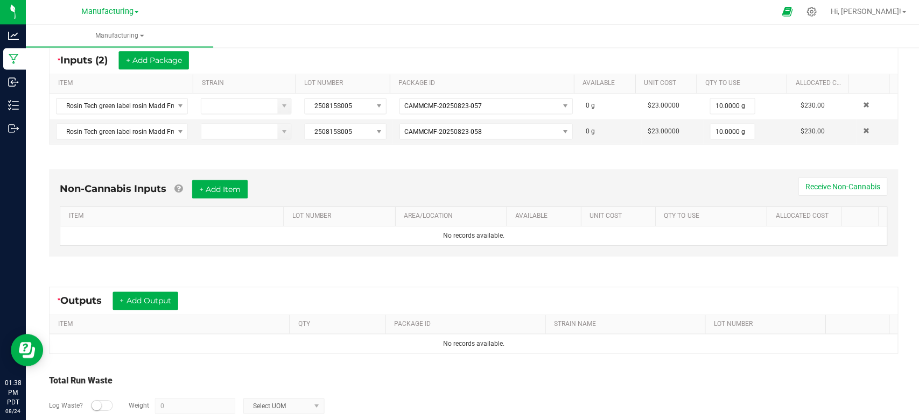
scroll to position [258, 0]
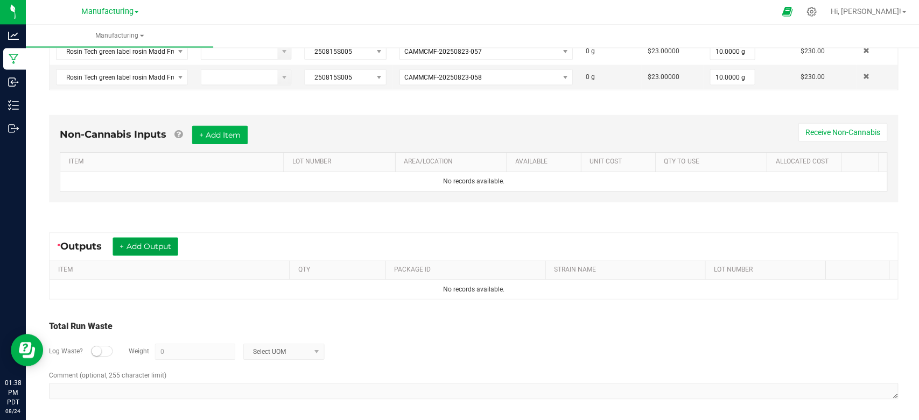
click at [154, 239] on button "+ Add Output" at bounding box center [144, 247] width 65 height 18
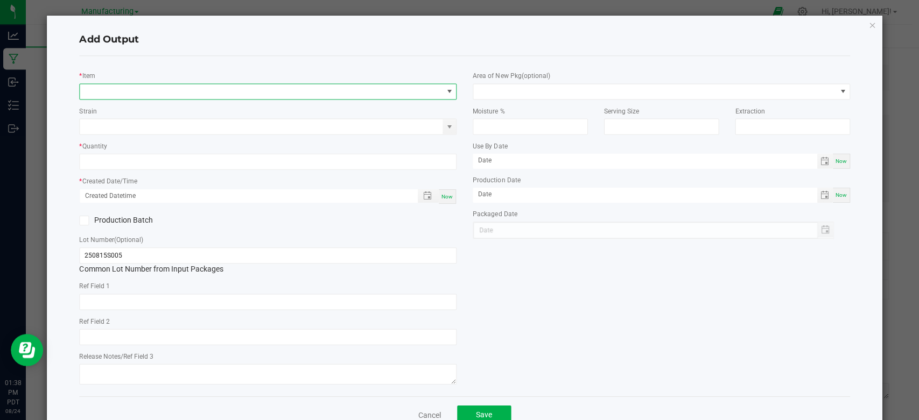
click at [245, 93] on span "NO DATA FOUND" at bounding box center [261, 92] width 362 height 15
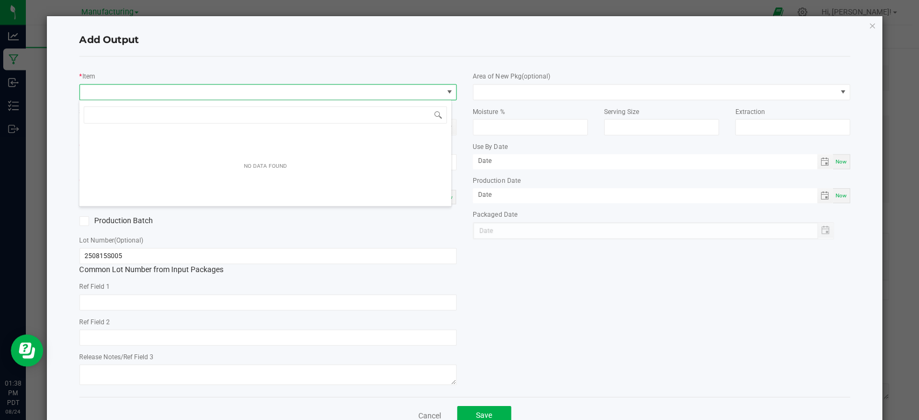
scroll to position [16, 371]
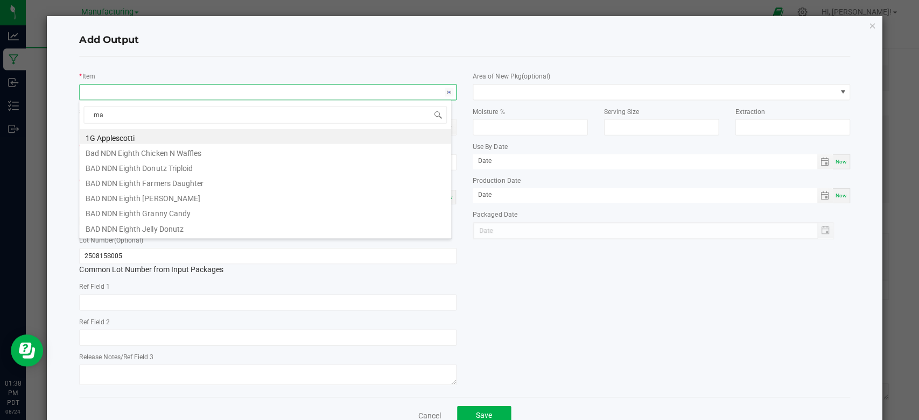
type input "mad"
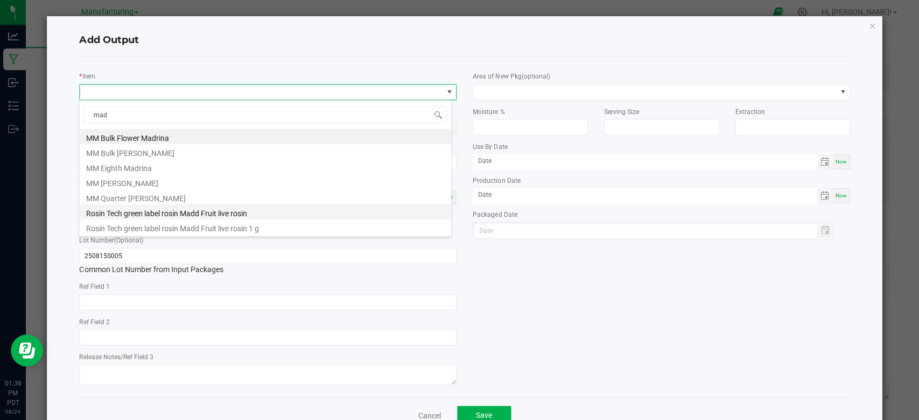
click at [177, 214] on li "Rosin Tech green label rosin Madd Fruit live rosin" at bounding box center [264, 212] width 371 height 15
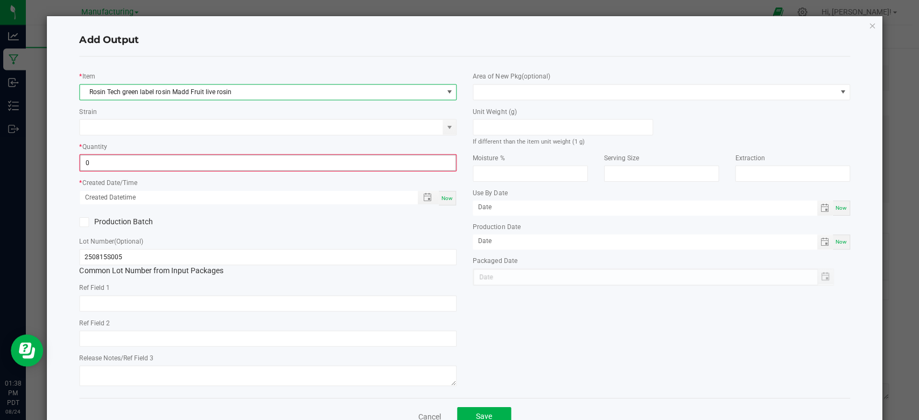
click at [121, 163] on input "0" at bounding box center [267, 163] width 374 height 15
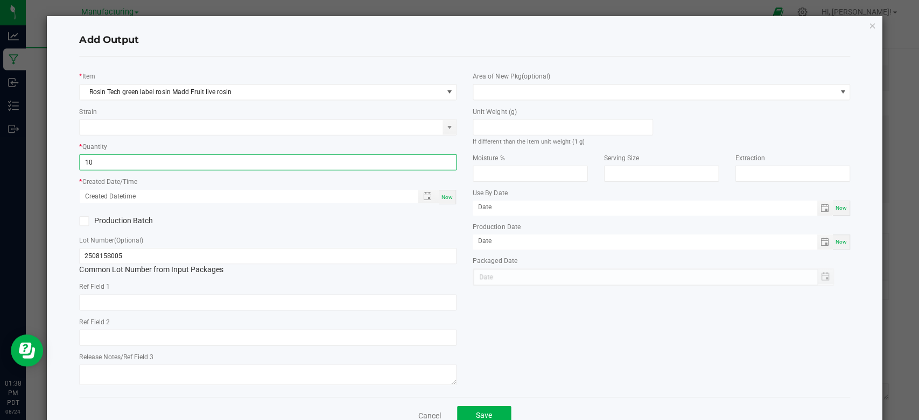
type input "10 ea"
click at [210, 180] on div "* Created Date/Time Now" at bounding box center [267, 190] width 376 height 29
click at [450, 200] on div "Now" at bounding box center [446, 197] width 17 height 15
type input "08/24/2025 1:38 PM"
type input "[DATE]"
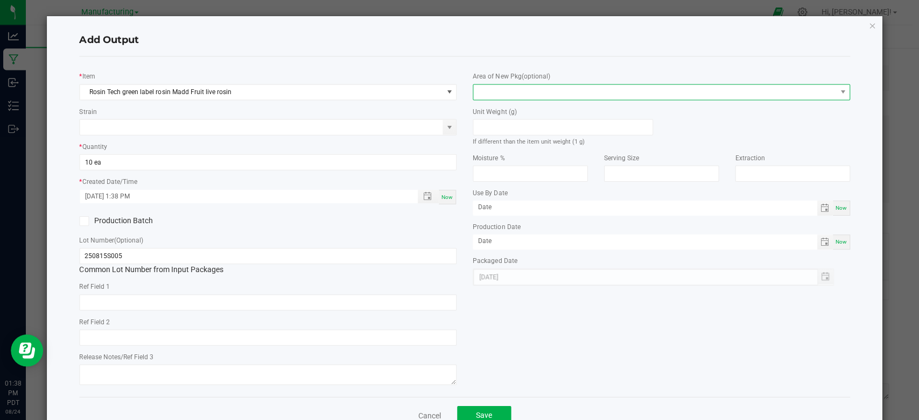
click at [511, 97] on span at bounding box center [653, 92] width 362 height 15
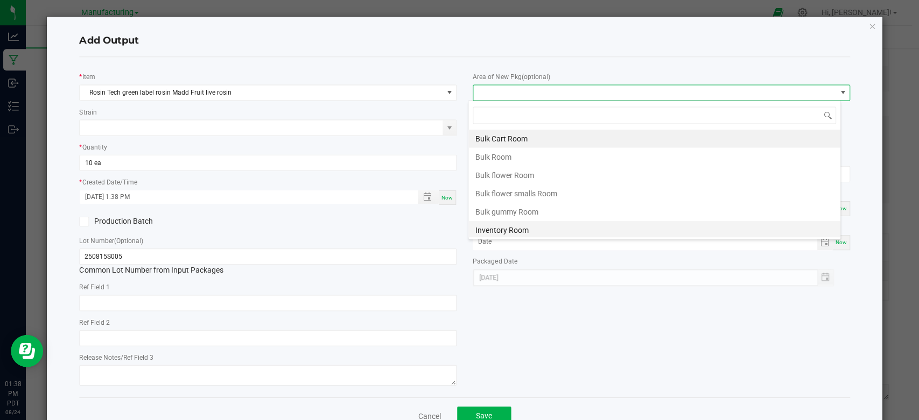
click at [492, 228] on li "Inventory Room" at bounding box center [652, 230] width 371 height 18
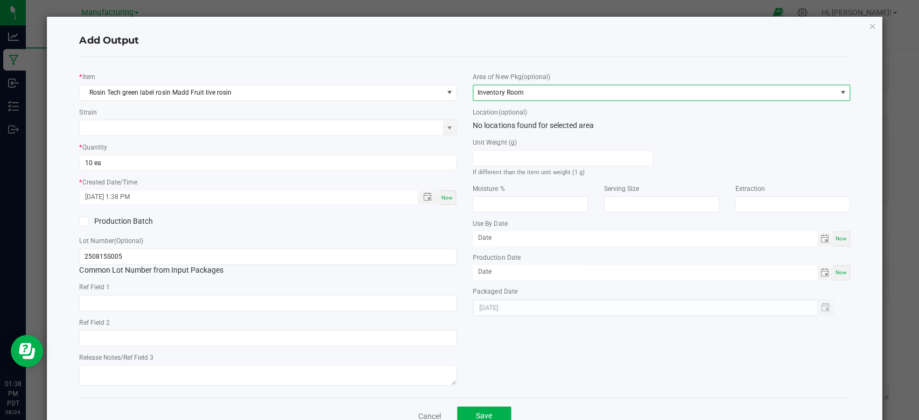
click at [394, 43] on h4 "Add Output" at bounding box center [463, 41] width 769 height 14
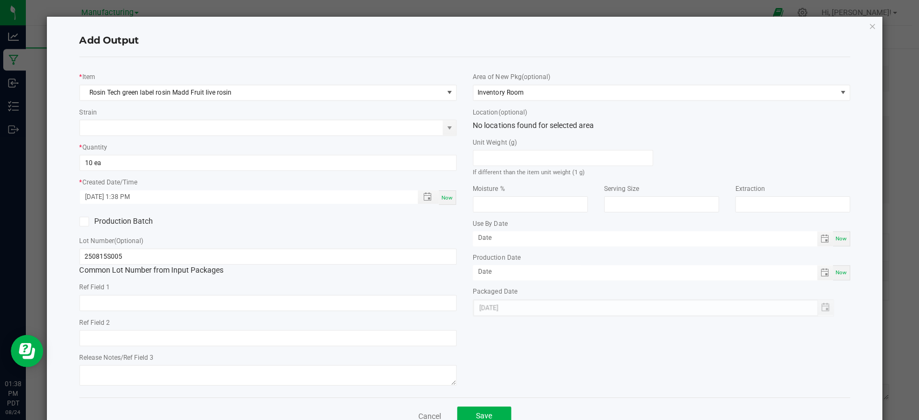
scroll to position [28, 0]
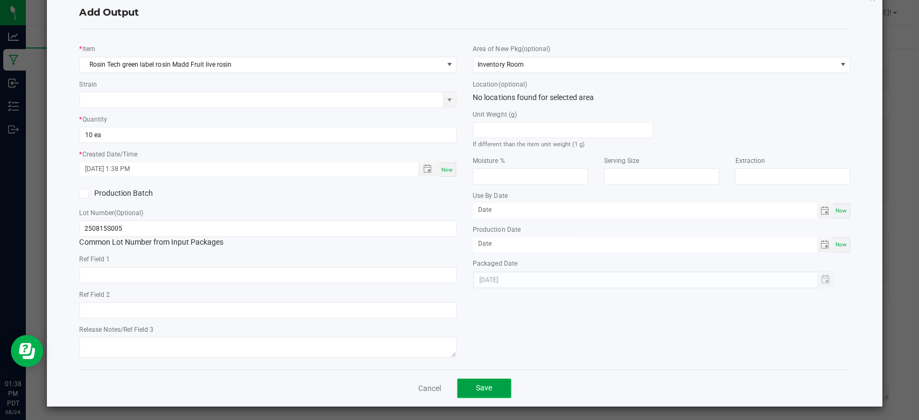
click at [481, 390] on button "Save" at bounding box center [483, 387] width 54 height 19
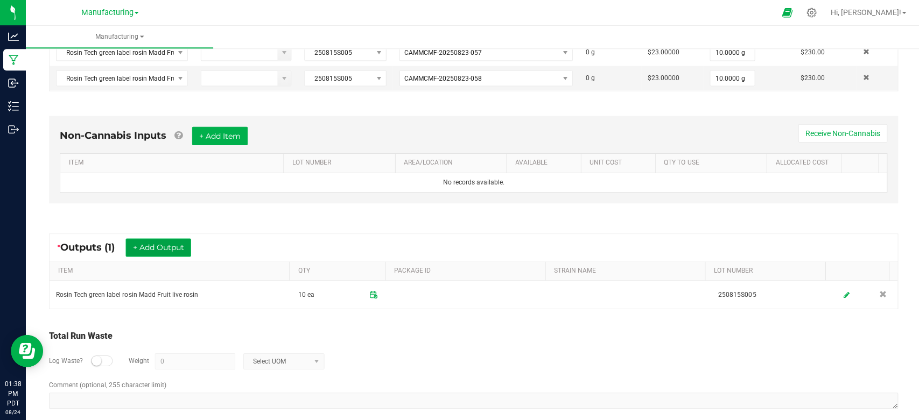
click at [170, 241] on button "+ Add Output" at bounding box center [157, 247] width 65 height 18
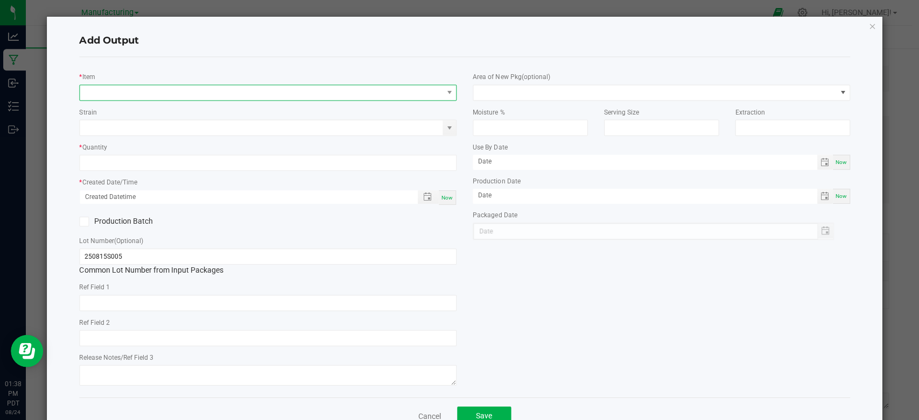
click at [142, 87] on span "NO DATA FOUND" at bounding box center [261, 92] width 362 height 15
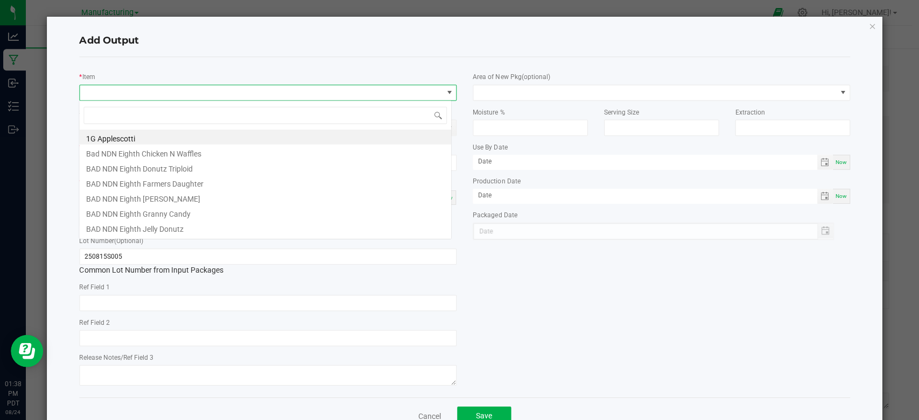
scroll to position [16, 371]
type input "mad"
click at [189, 216] on li "Rosin Tech green label rosin Madd Fruit live rosin" at bounding box center [264, 212] width 371 height 15
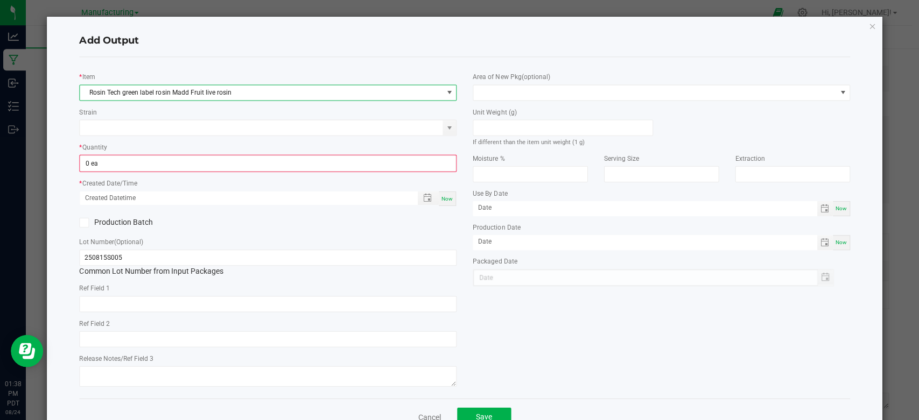
click at [171, 152] on div "* Quantity 0 ea" at bounding box center [267, 156] width 376 height 31
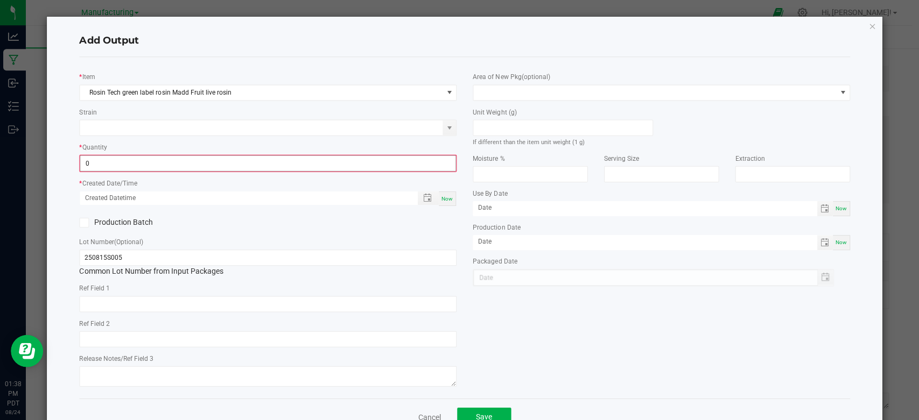
click at [168, 156] on input "0" at bounding box center [267, 163] width 374 height 15
type input "10 ea"
click at [181, 141] on div "* Quantity 10 ea" at bounding box center [267, 156] width 376 height 30
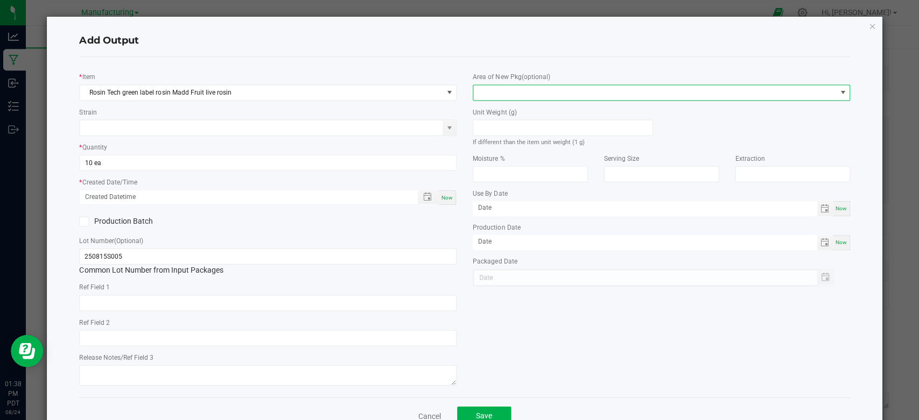
click at [509, 92] on span at bounding box center [653, 92] width 362 height 15
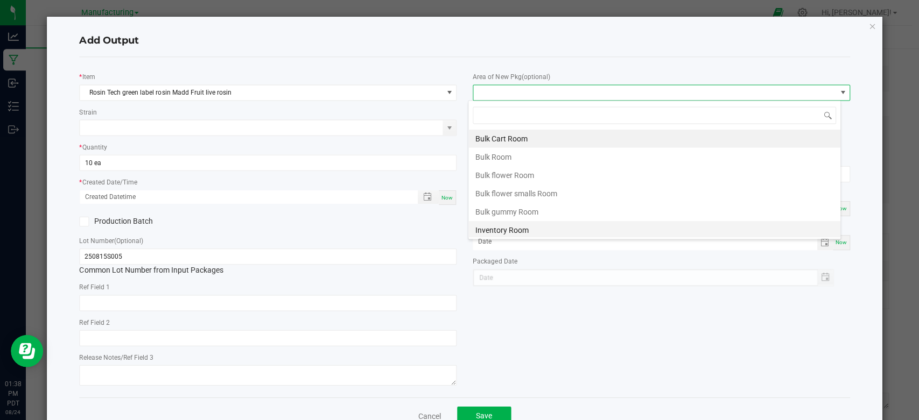
click at [520, 227] on li "Inventory Room" at bounding box center [652, 230] width 371 height 18
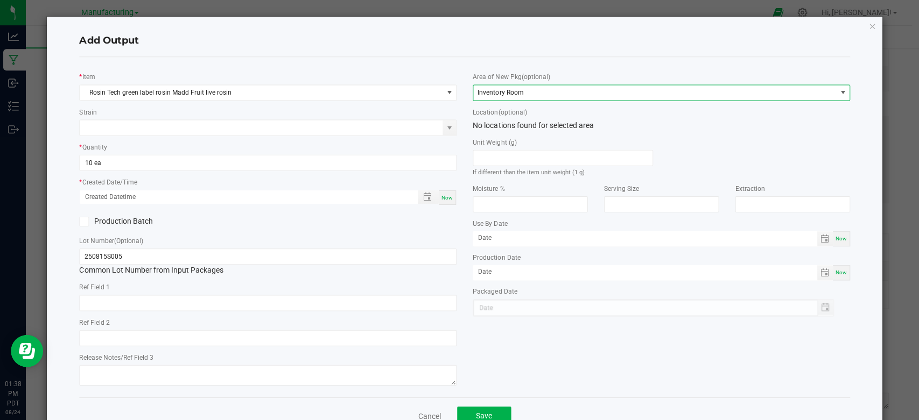
click at [444, 196] on span "Now" at bounding box center [445, 197] width 11 height 6
type input "08/24/2025 1:38 PM"
type input "[DATE]"
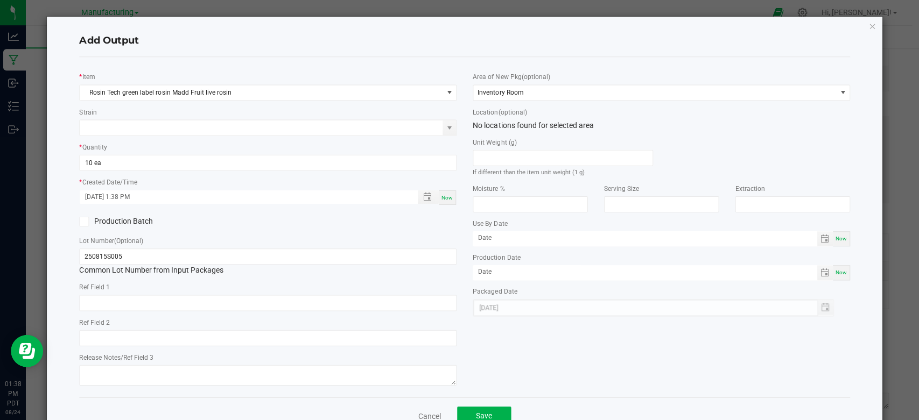
drag, startPoint x: 438, startPoint y: 221, endPoint x: 453, endPoint y: 249, distance: 32.0
click at [437, 222] on div "Production Batch" at bounding box center [267, 221] width 392 height 16
click at [475, 413] on span "Save" at bounding box center [483, 415] width 16 height 9
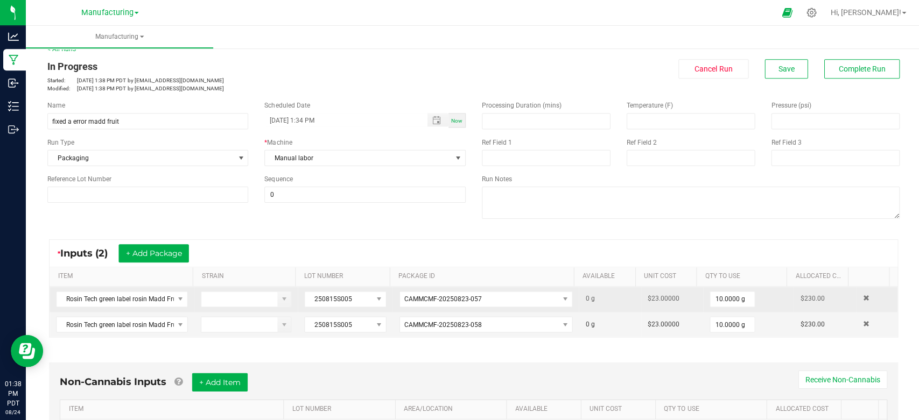
scroll to position [0, 0]
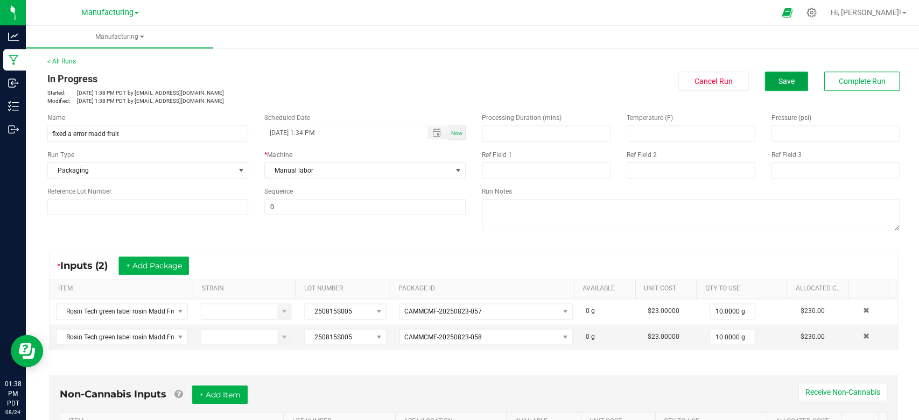
click at [777, 77] on span "Save" at bounding box center [784, 81] width 16 height 9
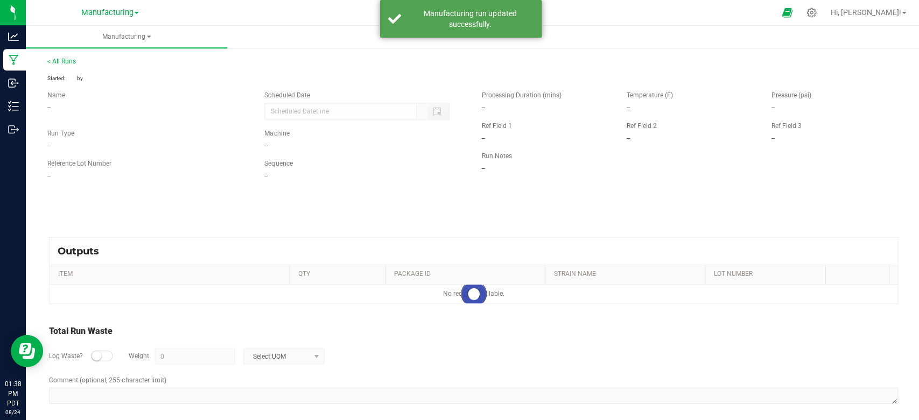
type input "08/24/2025 1:34 PM"
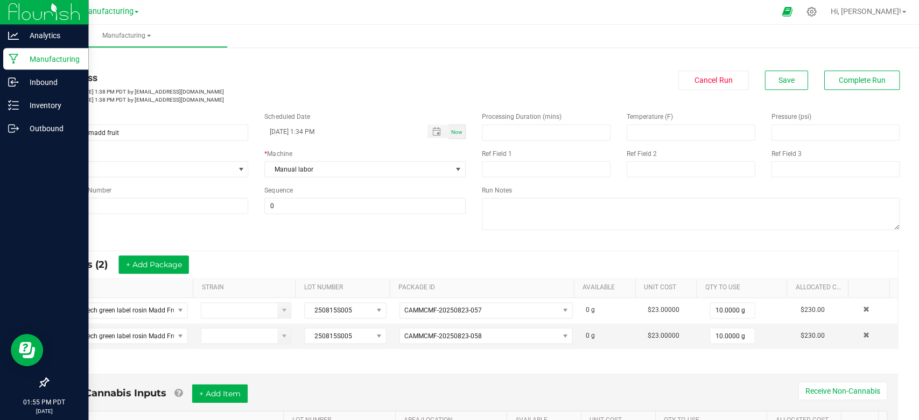
click at [43, 58] on p "Manufacturing" at bounding box center [51, 59] width 65 height 13
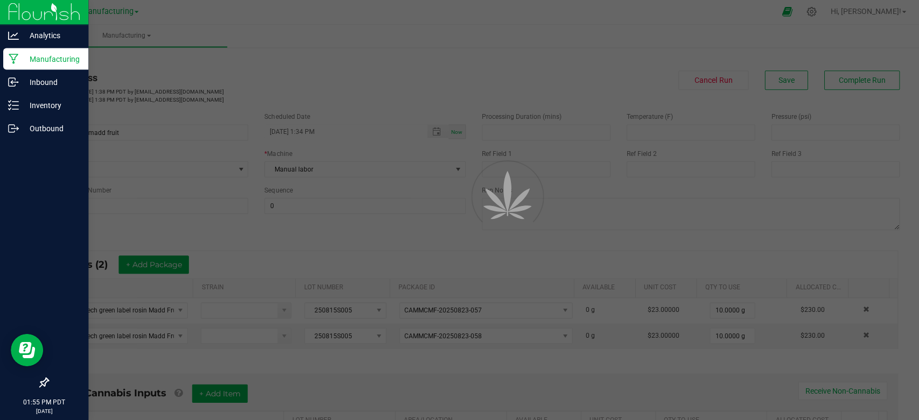
click at [50, 16] on img at bounding box center [44, 12] width 72 height 25
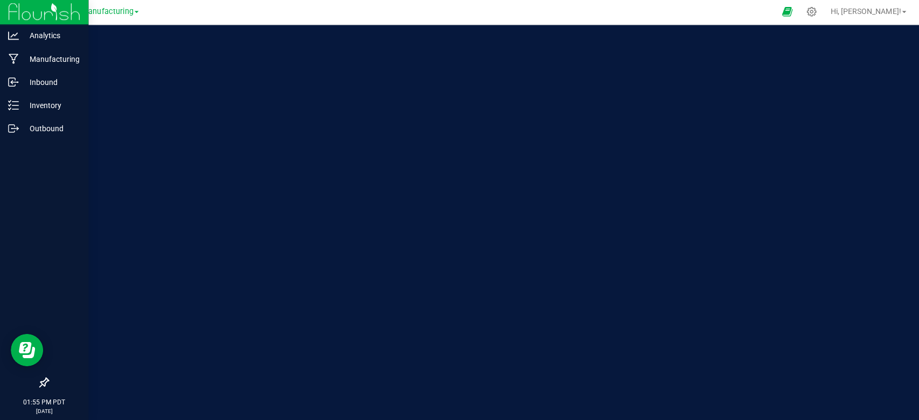
click at [50, 16] on img at bounding box center [44, 12] width 72 height 25
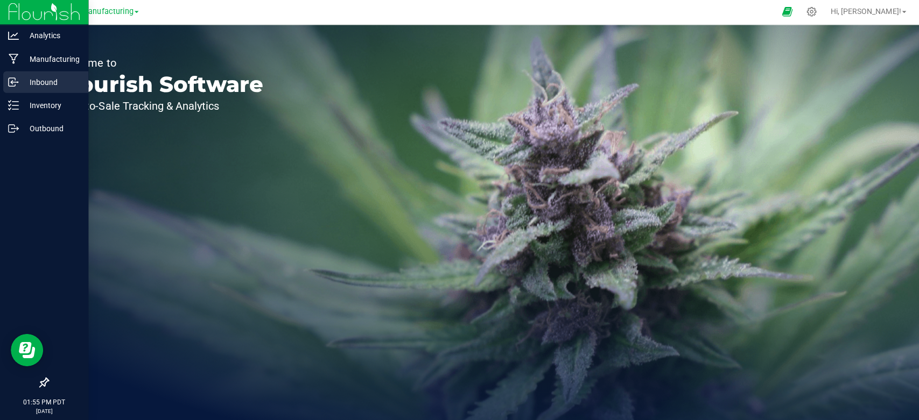
click at [33, 83] on p "Inbound" at bounding box center [51, 82] width 65 height 13
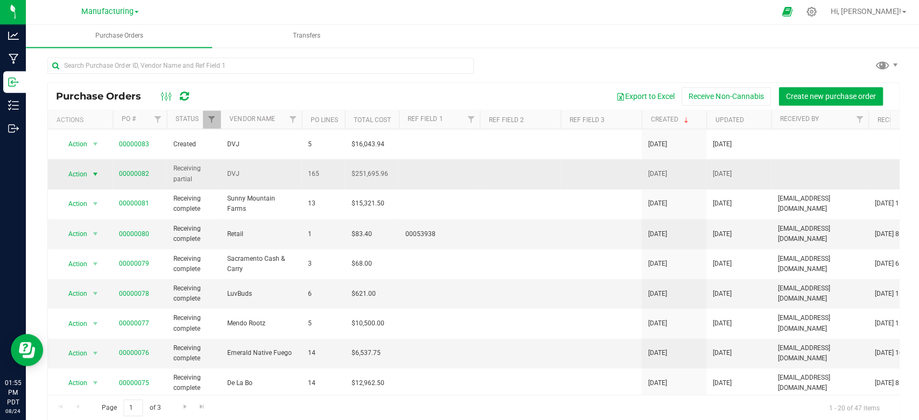
click at [82, 167] on span "Action" at bounding box center [73, 174] width 29 height 15
click at [124, 214] on li "Edit purchase order" at bounding box center [96, 216] width 74 height 16
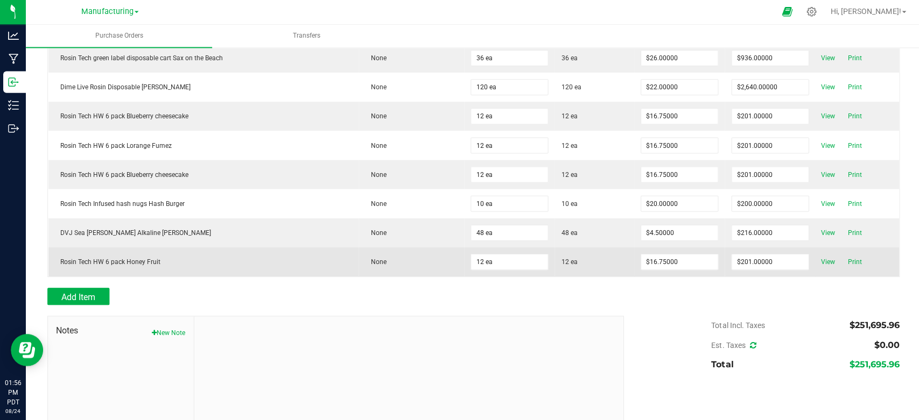
scroll to position [4632, 0]
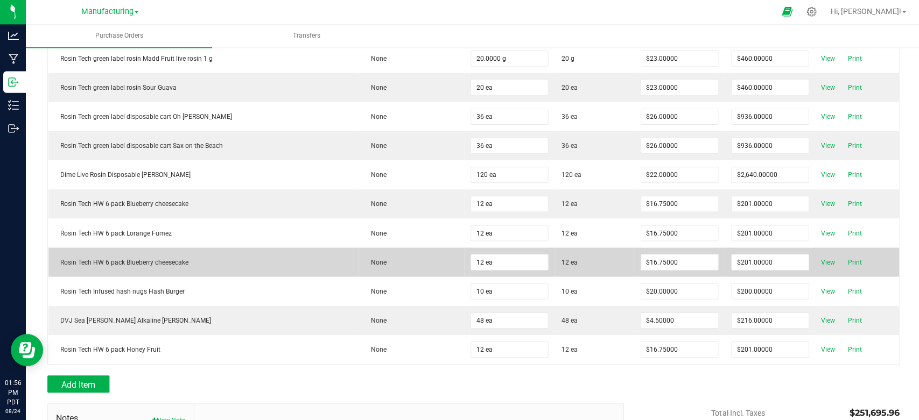
click at [560, 258] on span "12 ea" at bounding box center [568, 263] width 16 height 10
click at [473, 255] on input "12" at bounding box center [508, 262] width 76 height 15
type input "12 ea"
click at [815, 256] on span "View" at bounding box center [826, 262] width 22 height 13
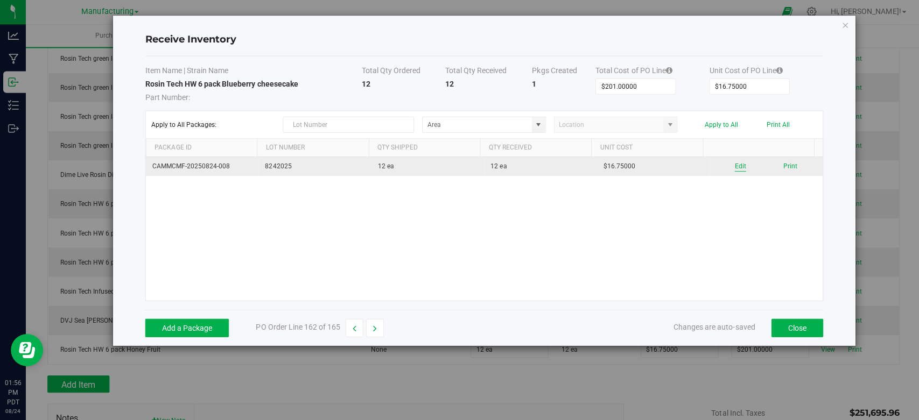
click at [733, 164] on button "Edit" at bounding box center [738, 167] width 11 height 10
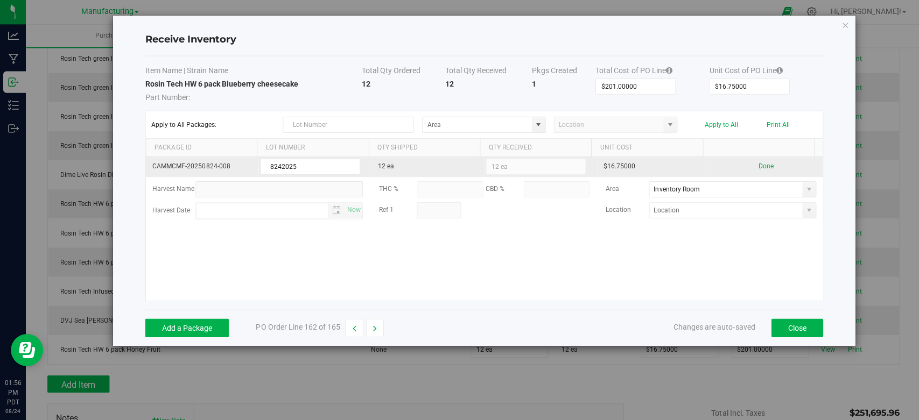
click at [396, 165] on td "12 ea" at bounding box center [426, 168] width 112 height 20
click at [382, 165] on td "12 ea" at bounding box center [426, 168] width 112 height 20
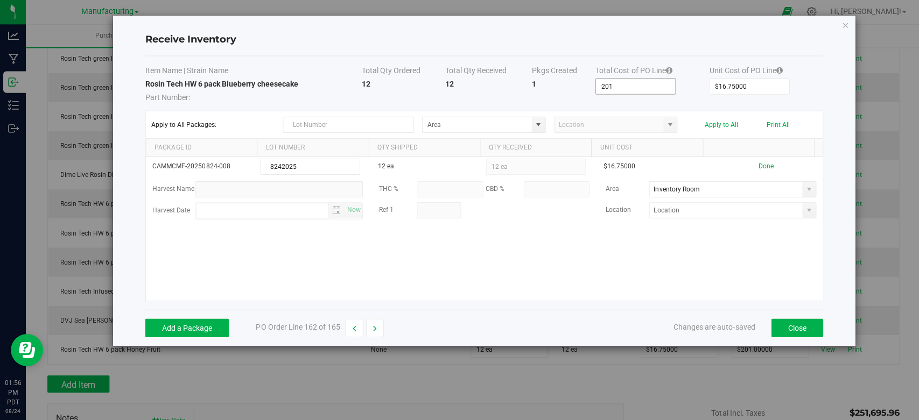
click at [646, 92] on input "201" at bounding box center [633, 87] width 79 height 15
type input "$201.00000"
click at [754, 85] on input "16.75" at bounding box center [747, 87] width 79 height 15
type input "0"
type input "$0.00000"
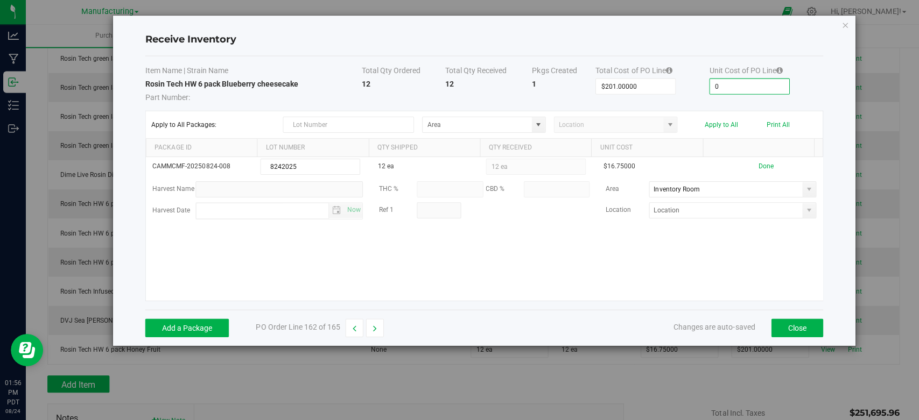
click at [690, 87] on body "Receive Inventory Item Name | Strain Name Total Qty Ordered Total Qty Received …" at bounding box center [459, 210] width 919 height 420
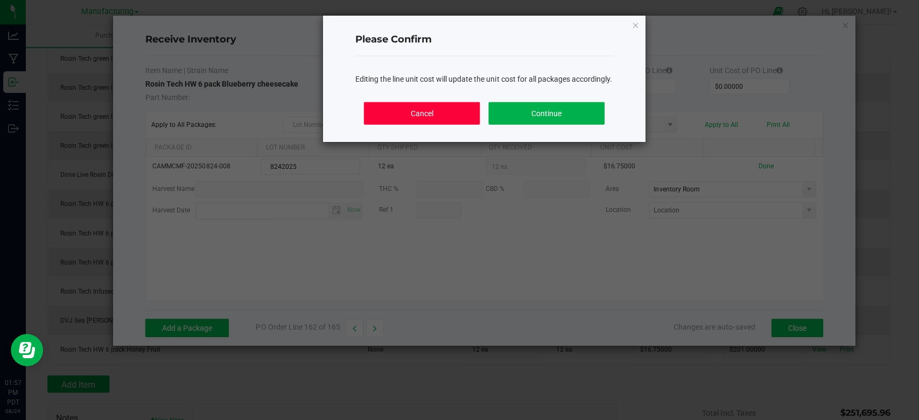
click at [460, 125] on button "Cancel" at bounding box center [421, 114] width 116 height 23
type input "$16.75000"
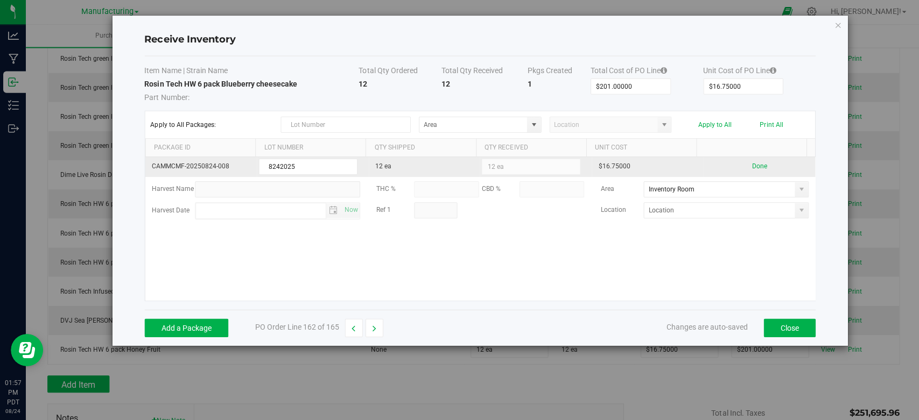
click at [501, 167] on kendo-numerictextbox "12 ea" at bounding box center [529, 167] width 98 height 16
drag, startPoint x: 390, startPoint y: 163, endPoint x: 383, endPoint y: 164, distance: 7.2
click at [386, 164] on td "12 ea" at bounding box center [423, 168] width 111 height 20
click at [383, 165] on td "12 ea" at bounding box center [423, 168] width 111 height 20
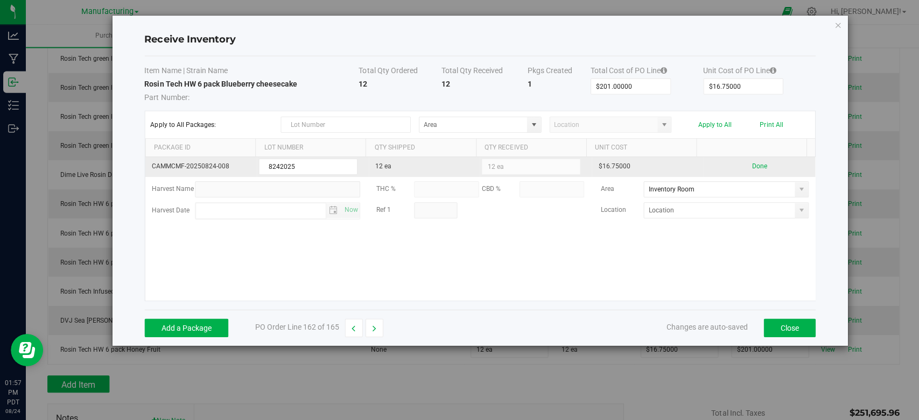
click at [402, 163] on td "12 ea" at bounding box center [423, 168] width 111 height 20
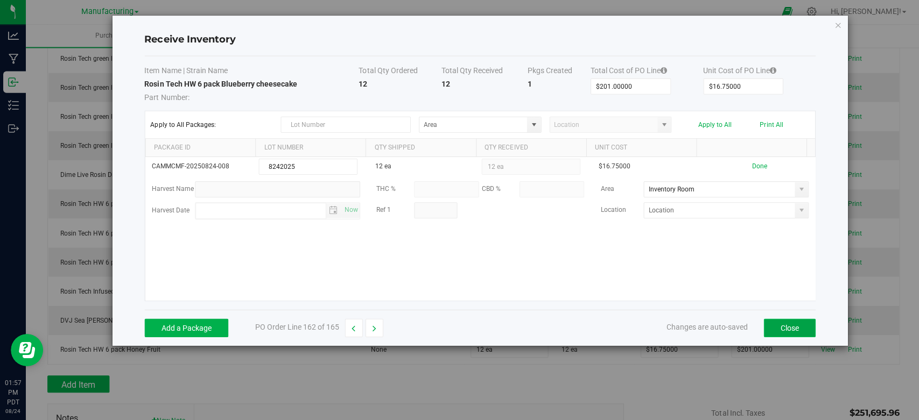
click at [768, 331] on button "Close" at bounding box center [788, 328] width 52 height 18
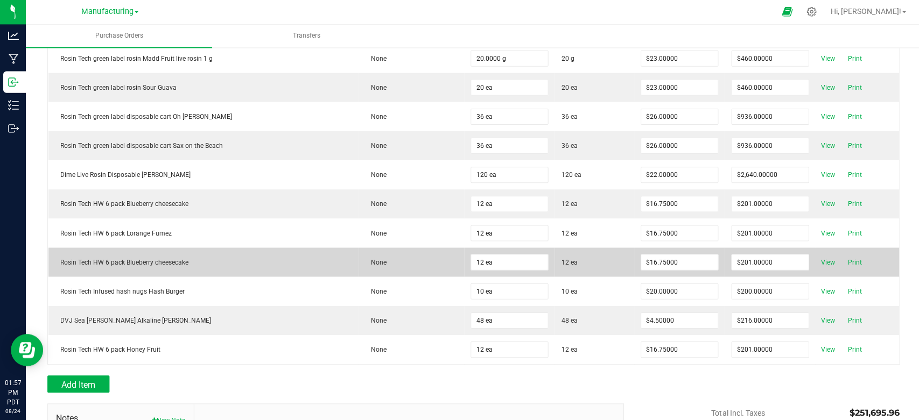
drag, startPoint x: 155, startPoint y: 236, endPoint x: 214, endPoint y: 251, distance: 60.6
click at [214, 251] on td "Rosin Tech HW 6 pack Blueberry cheesecake" at bounding box center [203, 262] width 310 height 29
click at [470, 255] on input "12" at bounding box center [508, 262] width 76 height 15
drag, startPoint x: 461, startPoint y: 243, endPoint x: 386, endPoint y: 247, distance: 74.4
click at [386, 248] on td "None" at bounding box center [410, 262] width 105 height 29
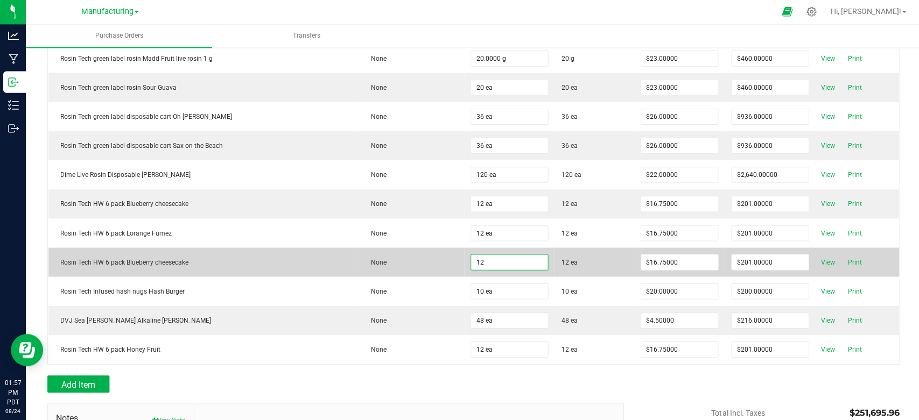
type input "12 ea"
type input "0 ea"
type input "$0.00000"
click at [388, 254] on td "None" at bounding box center [410, 262] width 105 height 29
click at [402, 248] on td "None" at bounding box center [410, 262] width 105 height 29
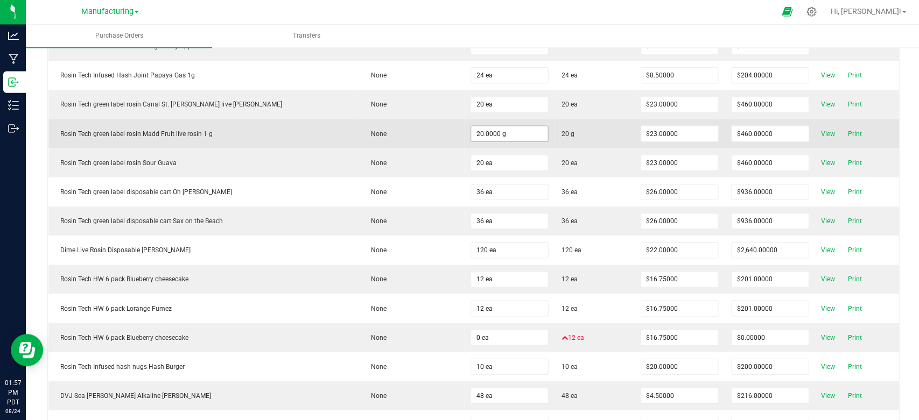
scroll to position [4572, 0]
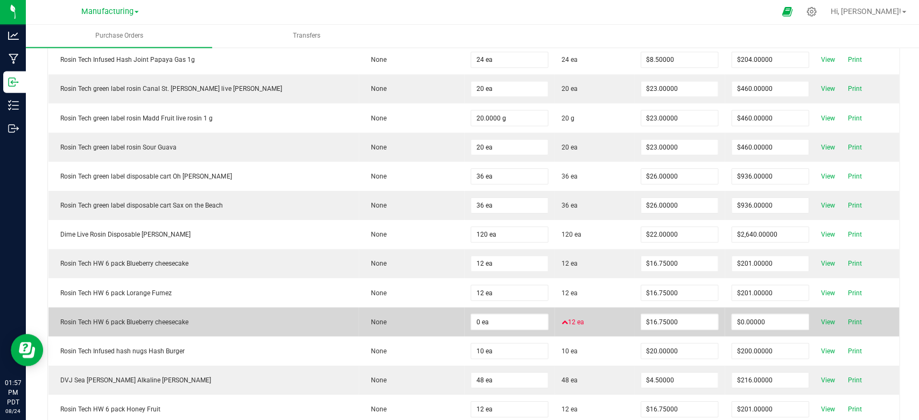
click at [560, 319] on icon at bounding box center [563, 322] width 6 height 6
click at [560, 318] on span "12 ea" at bounding box center [593, 323] width 66 height 10
click at [560, 318] on span "12 ea" at bounding box center [571, 323] width 23 height 10
click at [560, 318] on span "12 ea" at bounding box center [593, 323] width 66 height 10
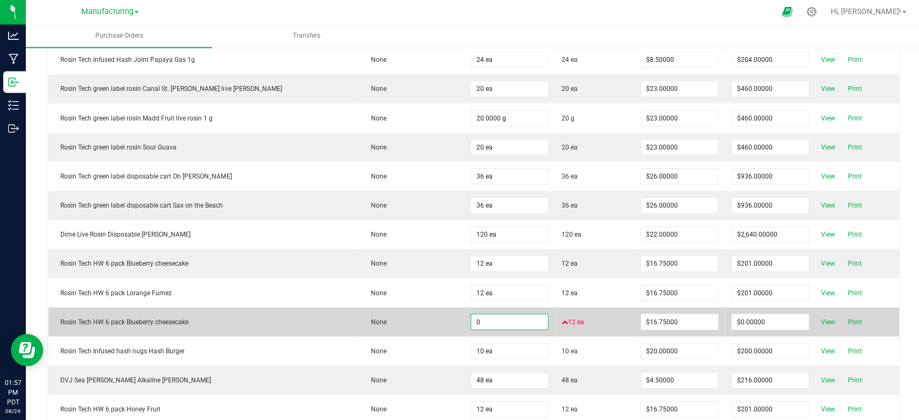
click at [470, 315] on input "0" at bounding box center [508, 322] width 76 height 15
type input "0 ea"
click at [565, 318] on span "12 ea" at bounding box center [593, 323] width 66 height 10
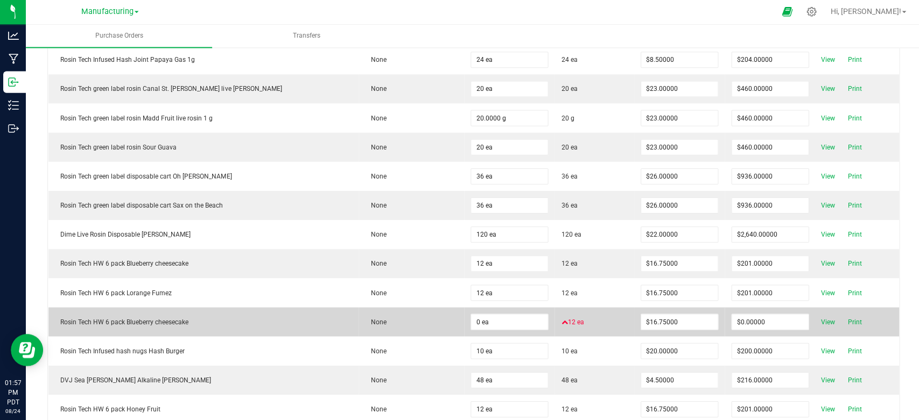
click at [579, 318] on span "12 ea" at bounding box center [593, 323] width 66 height 10
click at [815, 316] on span "View" at bounding box center [826, 322] width 22 height 13
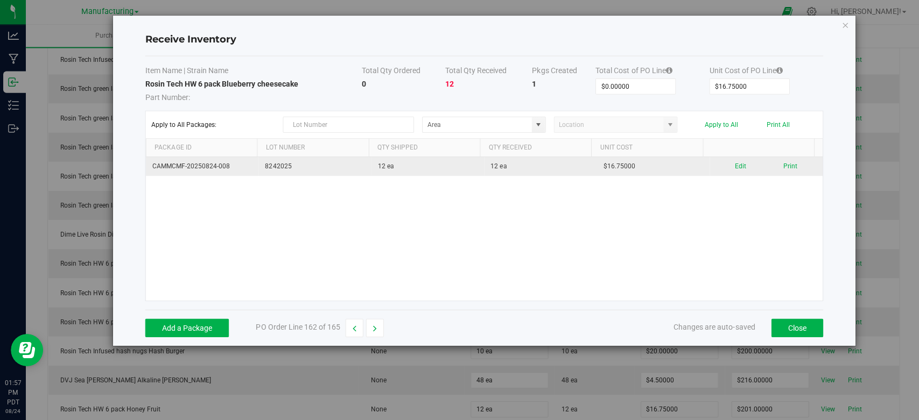
click at [393, 172] on td "12 ea" at bounding box center [426, 167] width 112 height 19
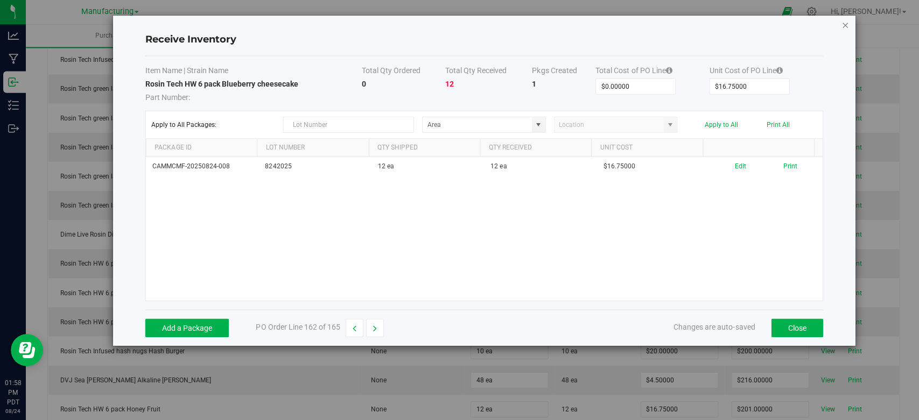
click at [840, 24] on icon "Close modal" at bounding box center [843, 25] width 8 height 13
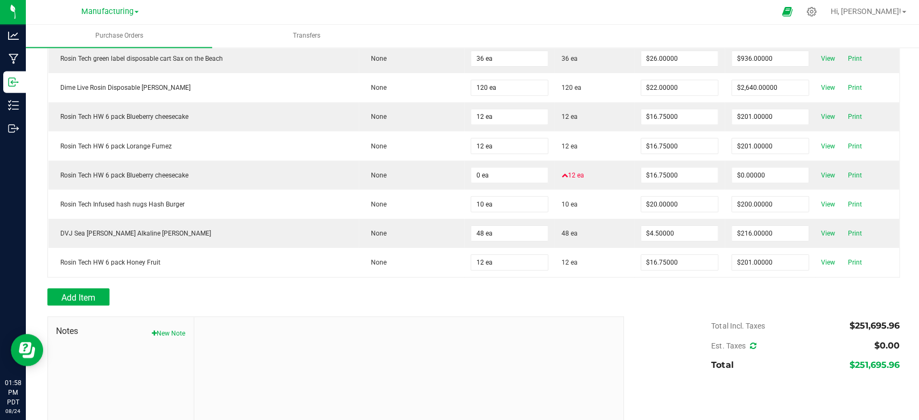
scroll to position [4691, 0]
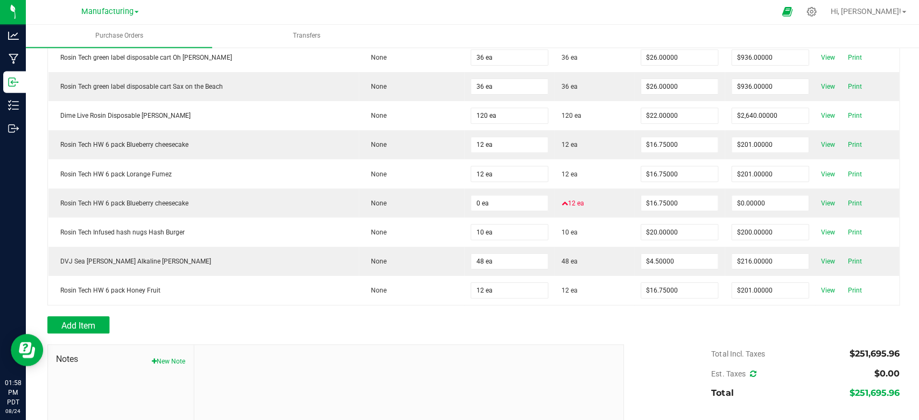
click at [748, 370] on icon at bounding box center [751, 374] width 6 height 8
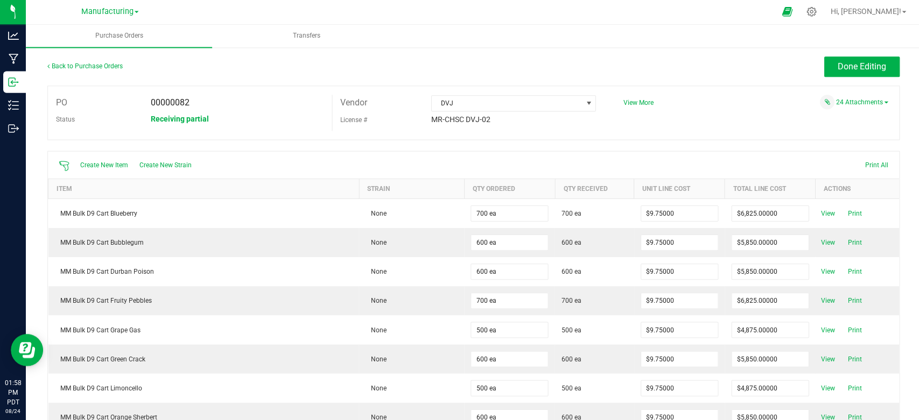
scroll to position [0, 0]
click at [90, 64] on link "Back to Purchase Orders" at bounding box center [84, 68] width 75 height 8
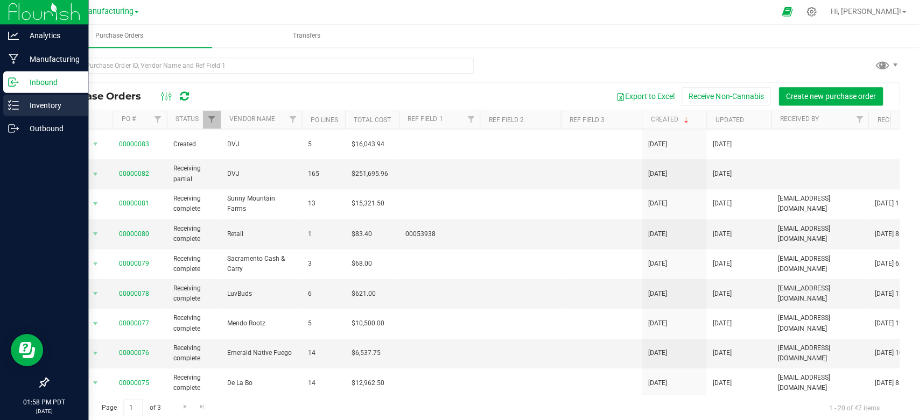
click at [24, 107] on p "Inventory" at bounding box center [51, 106] width 65 height 13
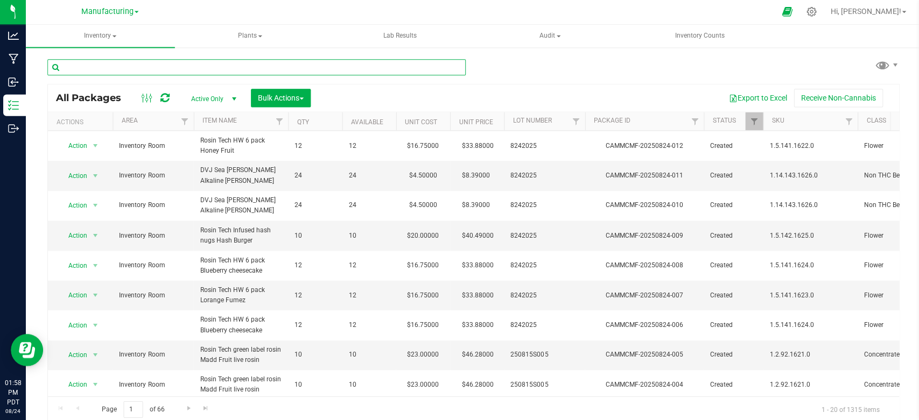
click at [155, 67] on input "text" at bounding box center [255, 68] width 417 height 16
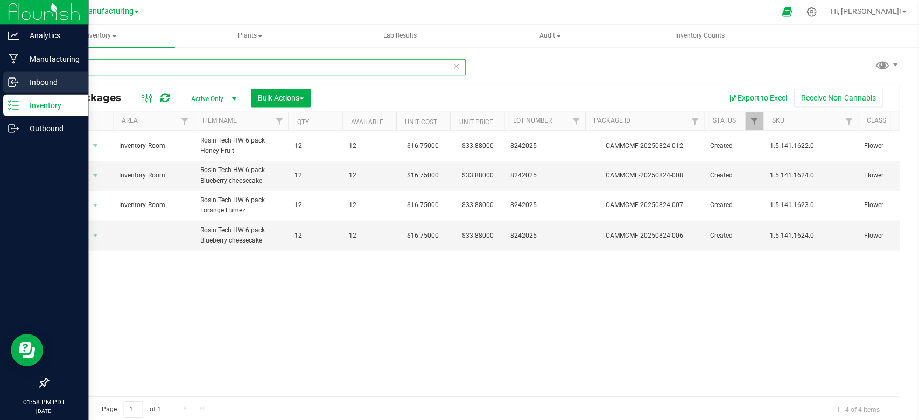
type input "6 pack"
click at [39, 81] on p "Inbound" at bounding box center [51, 82] width 65 height 13
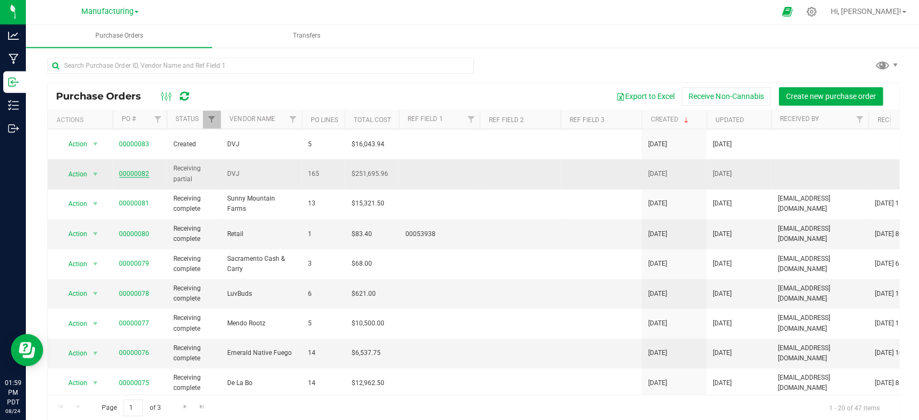
click at [130, 171] on link "00000082" at bounding box center [134, 175] width 30 height 8
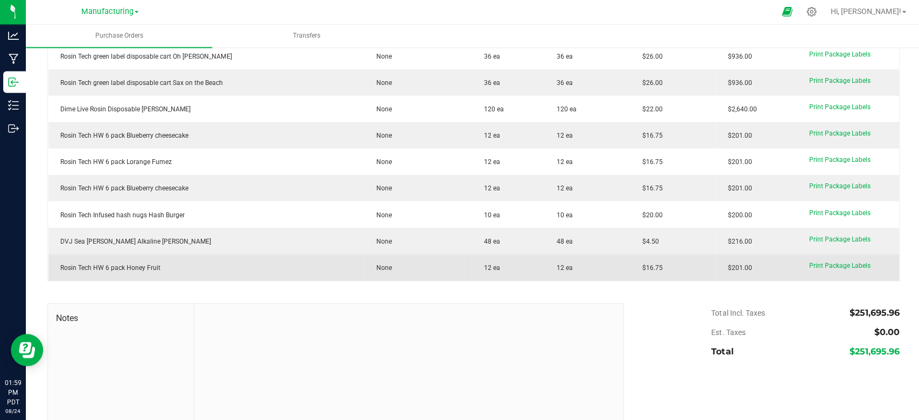
scroll to position [4242, 0]
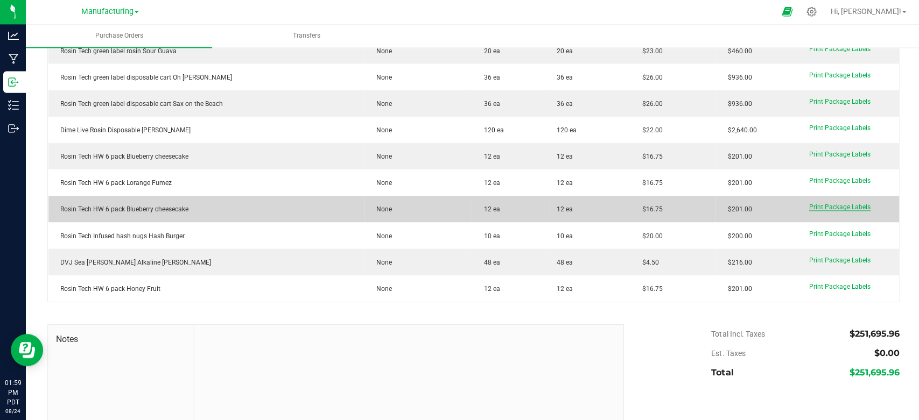
click at [816, 208] on span "Print Package Labels" at bounding box center [837, 208] width 61 height 8
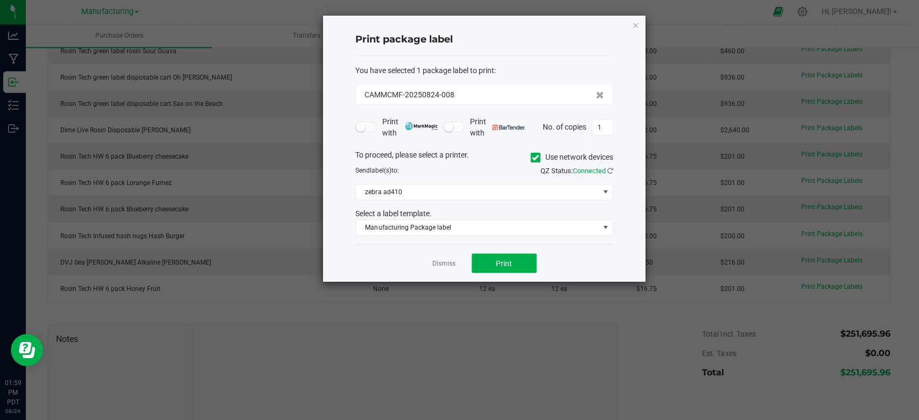
click at [443, 258] on app-cancel-button "Dismiss" at bounding box center [442, 263] width 23 height 11
click at [442, 263] on link "Dismiss" at bounding box center [442, 263] width 23 height 9
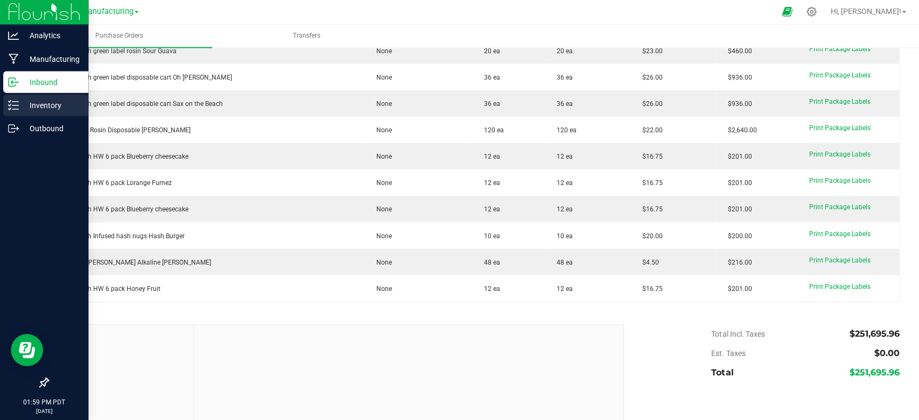
click at [33, 102] on p "Inventory" at bounding box center [51, 106] width 65 height 13
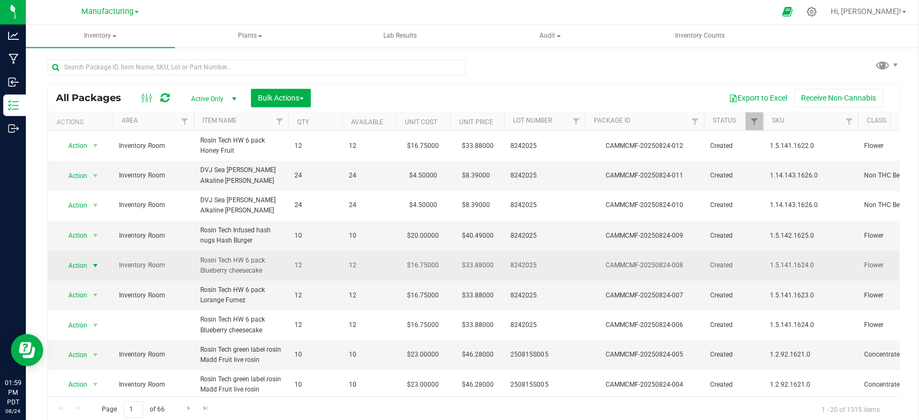
click at [79, 260] on span "Action" at bounding box center [73, 265] width 29 height 15
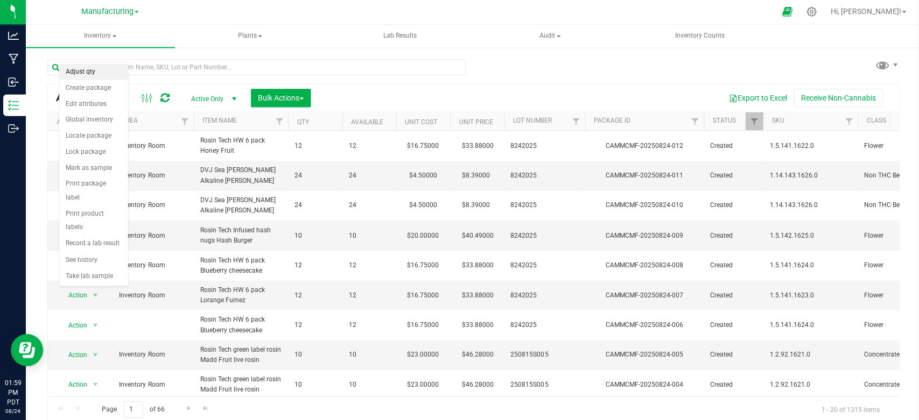
click at [90, 72] on li "Adjust qty" at bounding box center [93, 73] width 68 height 16
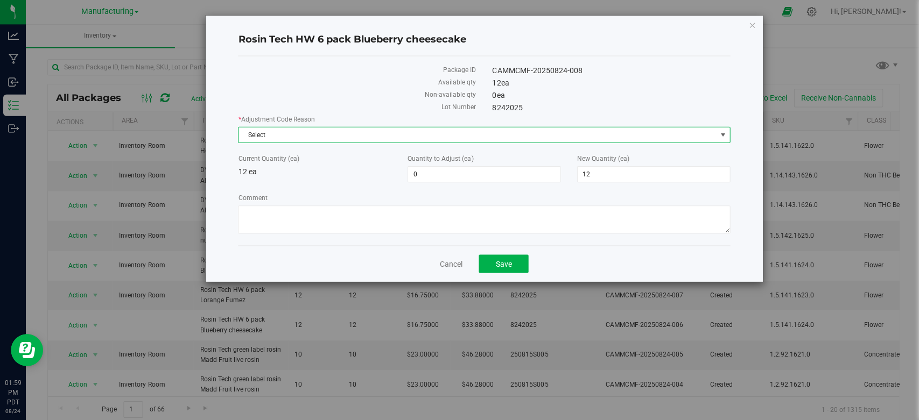
click at [330, 130] on span "Select" at bounding box center [476, 135] width 476 height 15
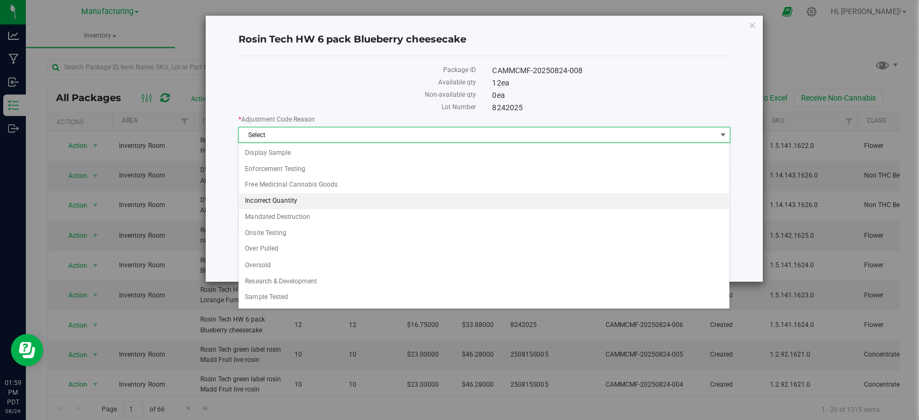
click at [277, 200] on li "Incorrect Quantity" at bounding box center [482, 202] width 489 height 16
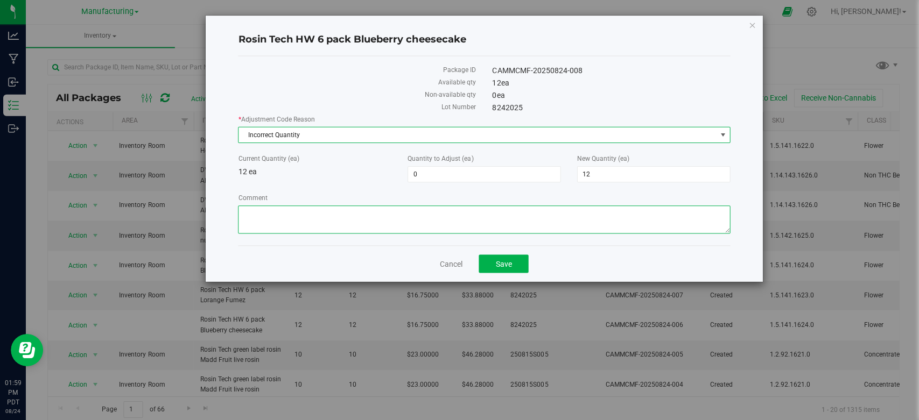
click at [292, 211] on textarea "Comment" at bounding box center [482, 220] width 490 height 28
click at [244, 209] on textarea "Comment" at bounding box center [482, 220] width 490 height 28
click at [242, 208] on textarea "Comment" at bounding box center [482, 220] width 490 height 28
click at [288, 210] on textarea "Comment" at bounding box center [482, 220] width 490 height 28
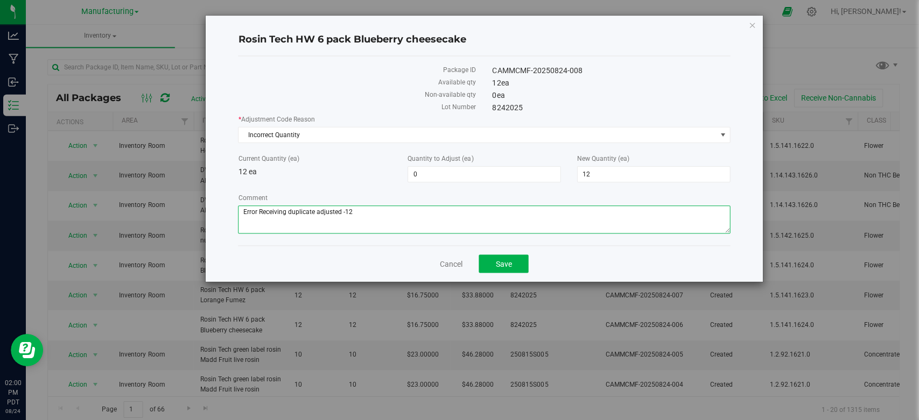
type textarea "Error Receiving duplicate adjusted -12"
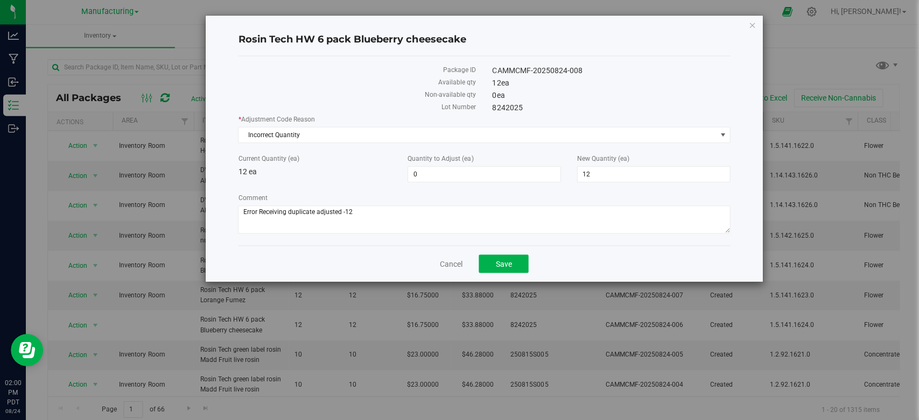
drag, startPoint x: 375, startPoint y: 200, endPoint x: 444, endPoint y: 156, distance: 81.8
click at [381, 195] on label "Comment" at bounding box center [482, 199] width 490 height 10
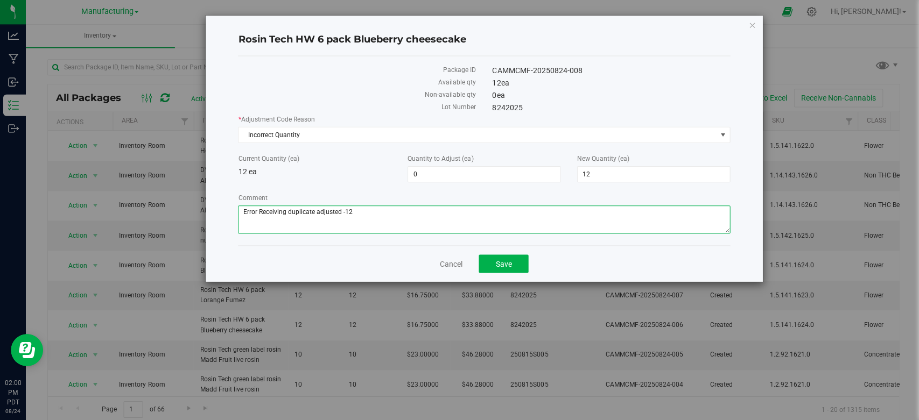
click at [381, 206] on textarea "Comment" at bounding box center [482, 220] width 490 height 28
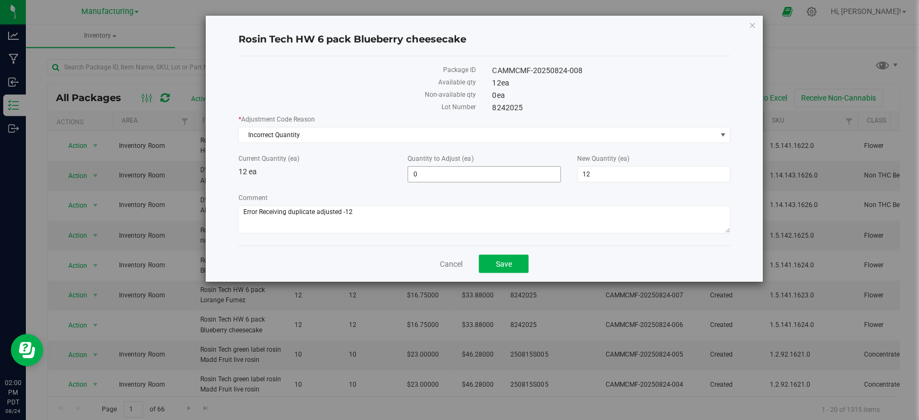
click at [420, 170] on span "0 0" at bounding box center [482, 175] width 153 height 16
type input "-12"
type input "0"
click at [347, 184] on div "* Adjustment Code Reason Incorrect Quantity Select Display Sample Enforcement T…" at bounding box center [482, 176] width 490 height 122
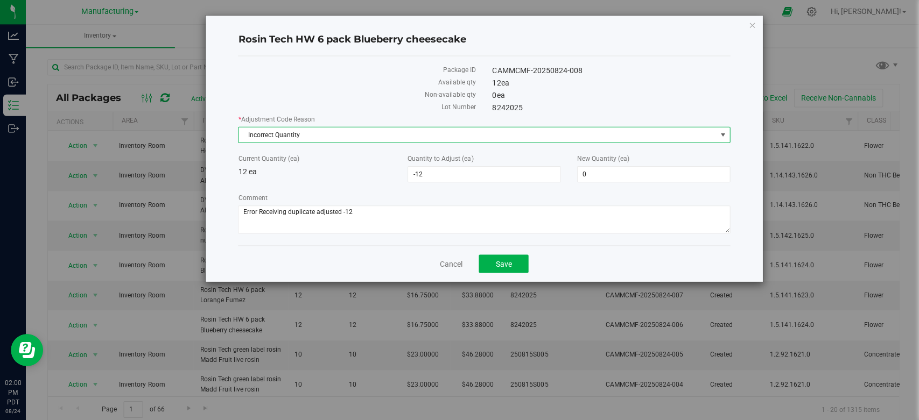
click at [433, 132] on span "Incorrect Quantity" at bounding box center [476, 135] width 476 height 15
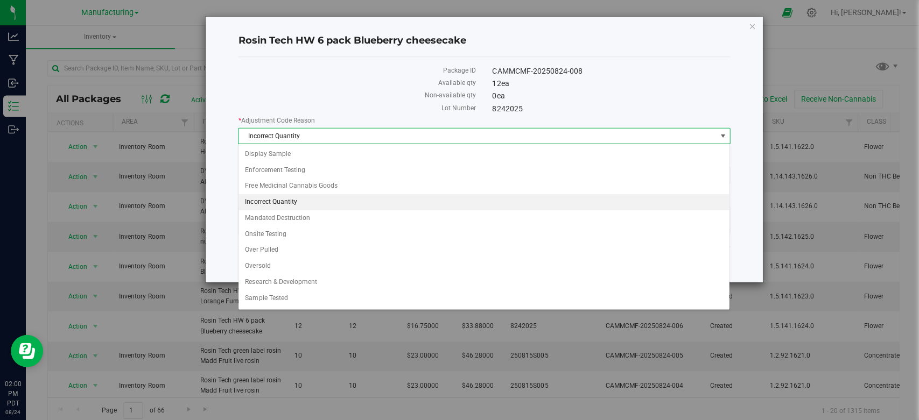
click at [283, 196] on li "Incorrect Quantity" at bounding box center [482, 202] width 489 height 16
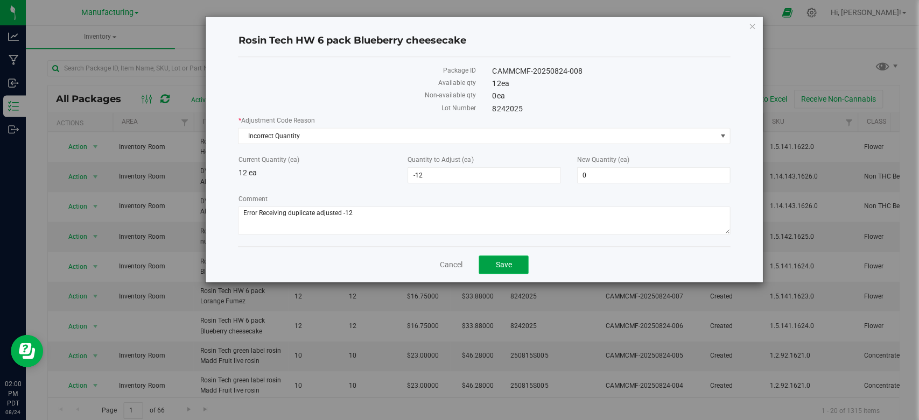
click at [492, 268] on button "Save" at bounding box center [502, 264] width 50 height 18
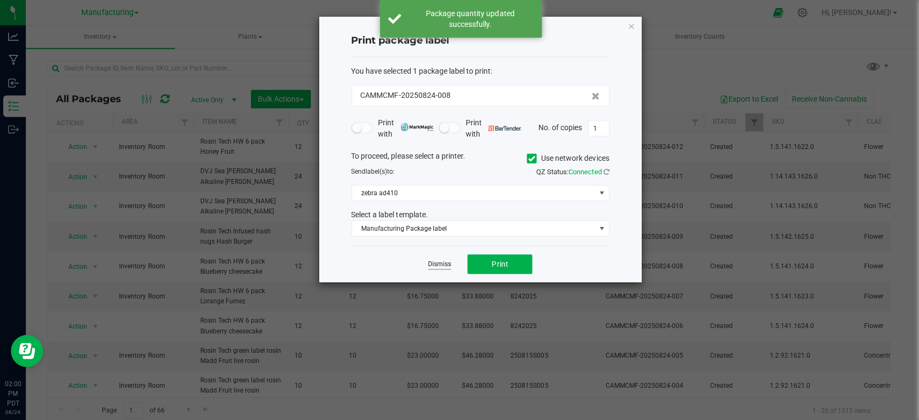
click at [430, 263] on link "Dismiss" at bounding box center [438, 263] width 23 height 9
